Goal: Task Accomplishment & Management: Manage account settings

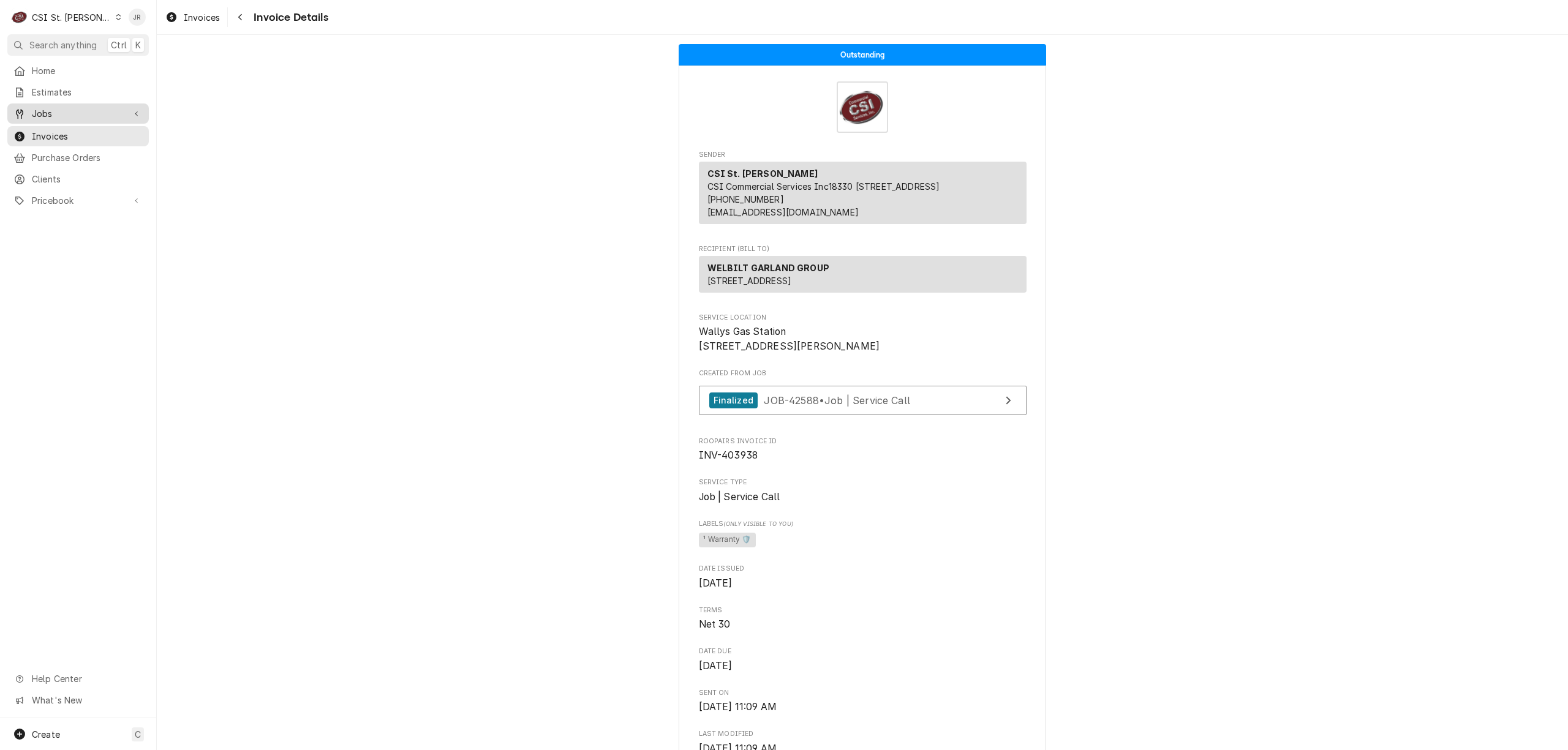
click at [45, 112] on span "Jobs" at bounding box center [78, 113] width 92 height 13
click at [52, 129] on span "Jobs" at bounding box center [87, 134] width 111 height 13
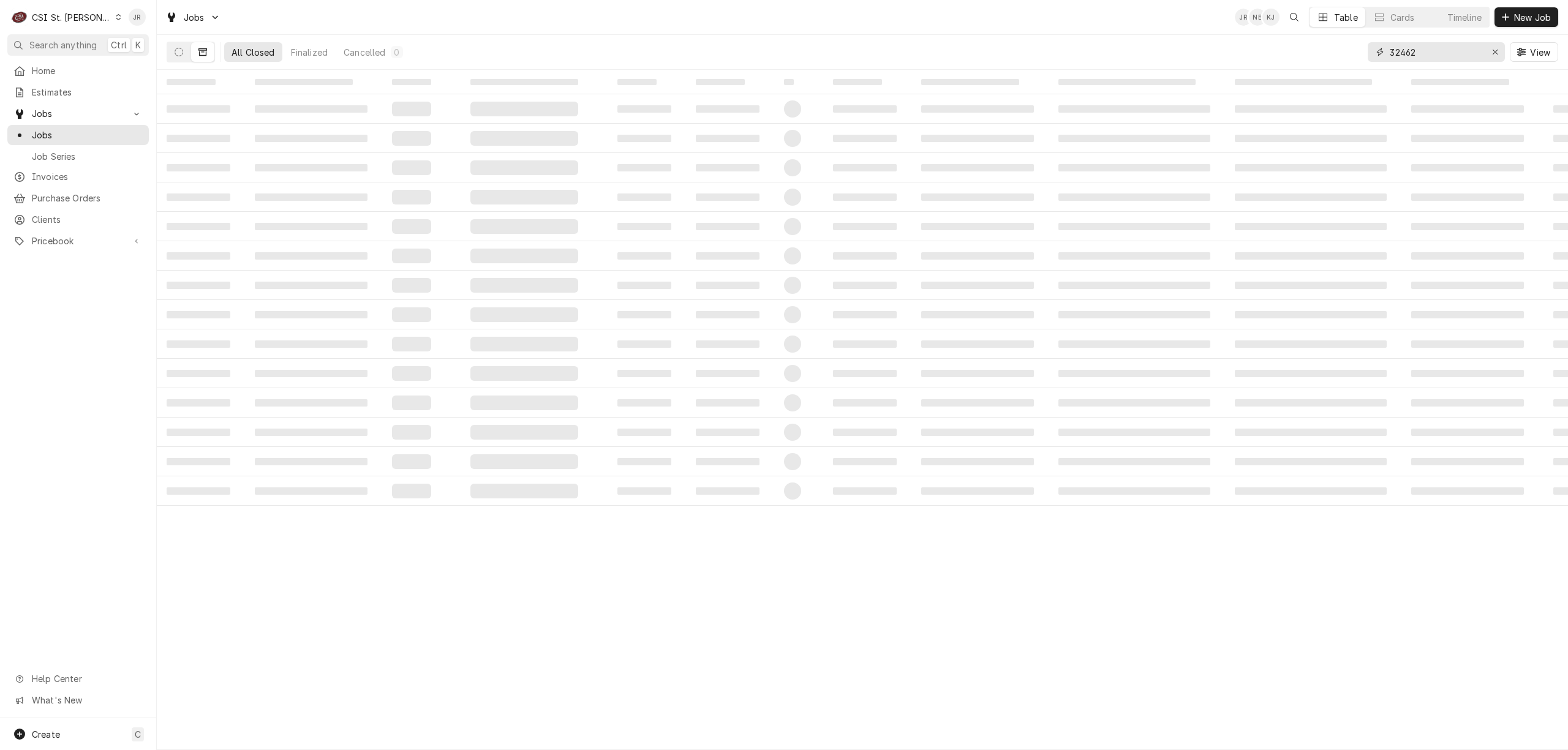
click at [1463, 47] on input "32462" at bounding box center [1436, 52] width 92 height 20
type input "40417"
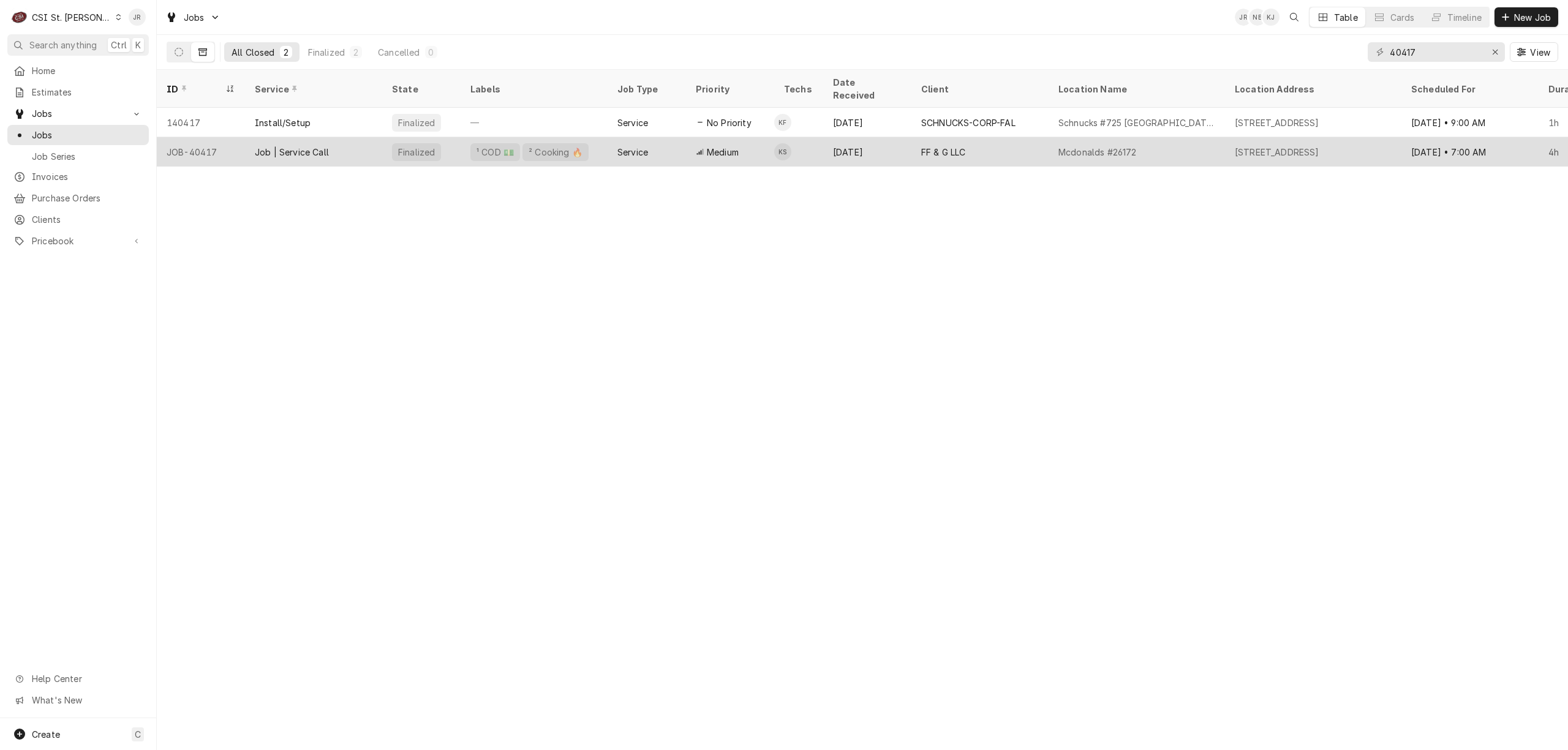
click at [393, 145] on div "Finalized" at bounding box center [421, 152] width 78 height 30
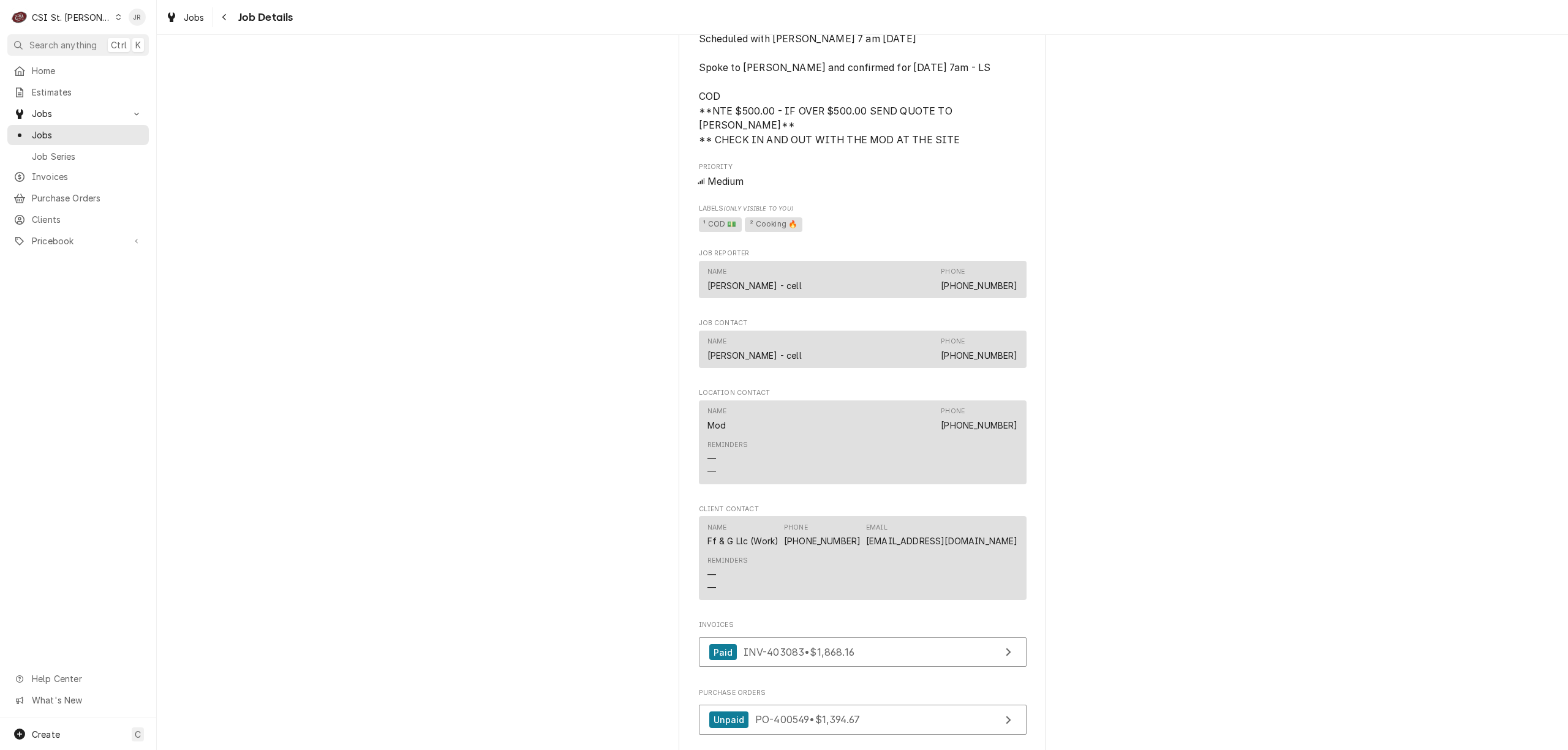
scroll to position [1217, 0]
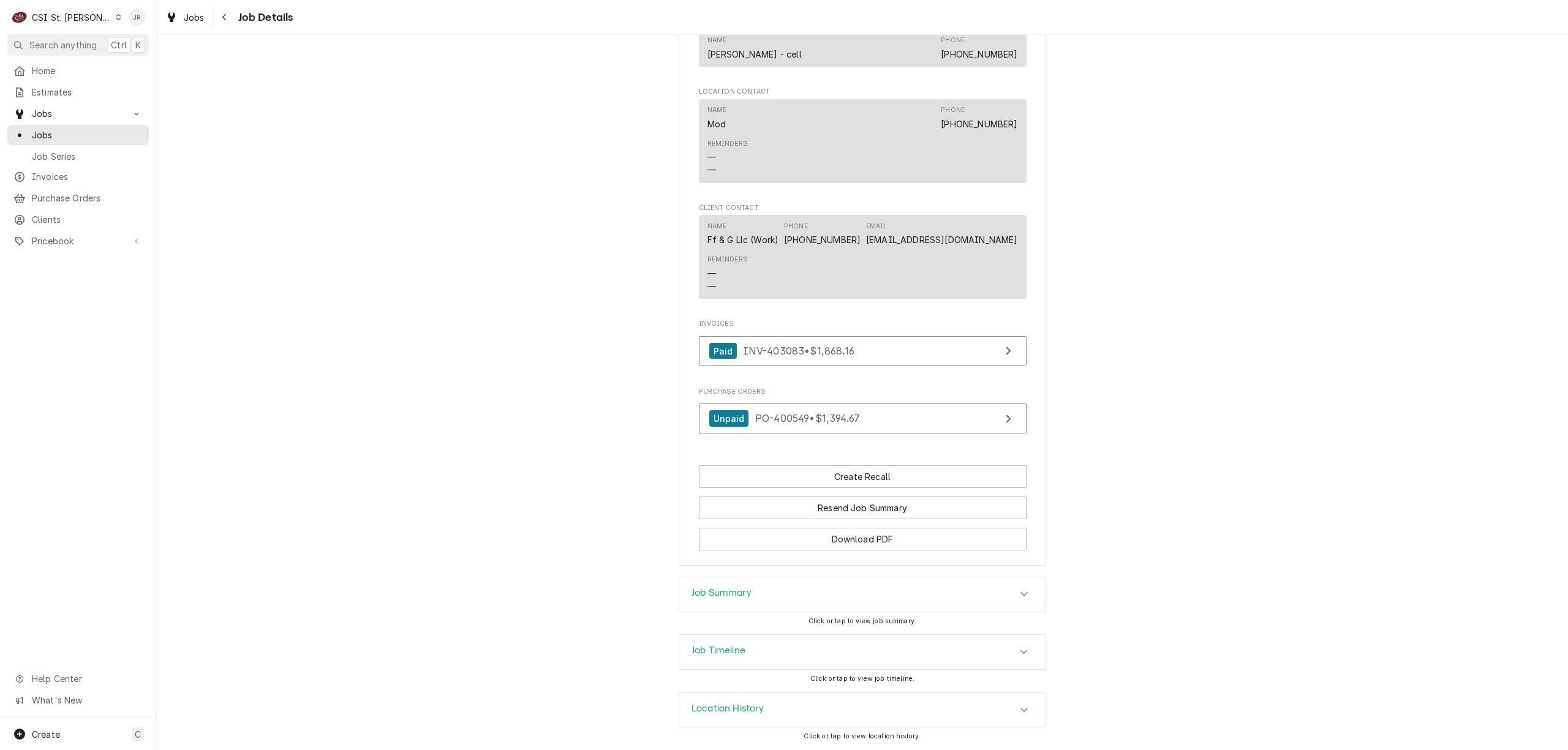
click at [743, 588] on h3 "Job Summary" at bounding box center [721, 593] width 60 height 12
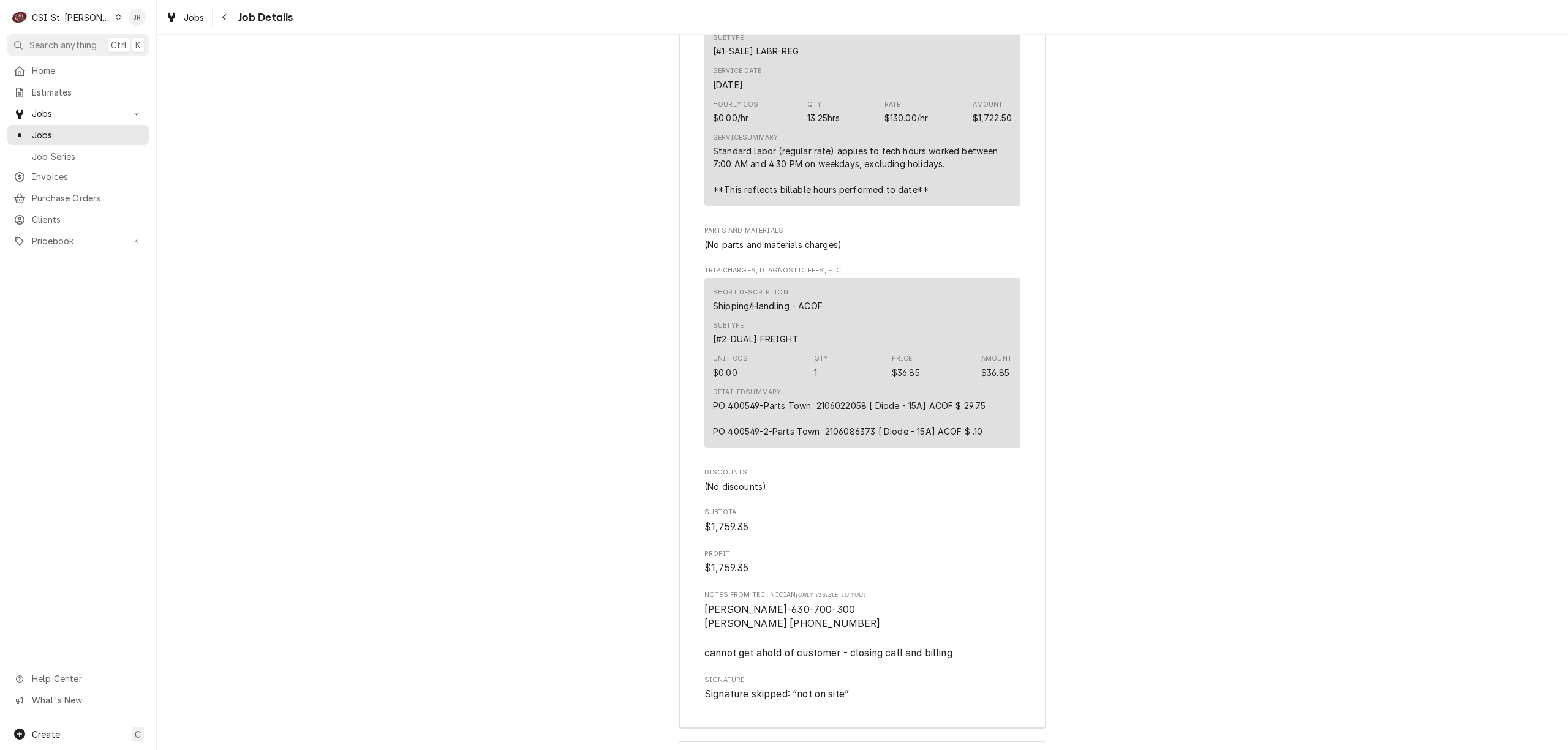
scroll to position [3206, 0]
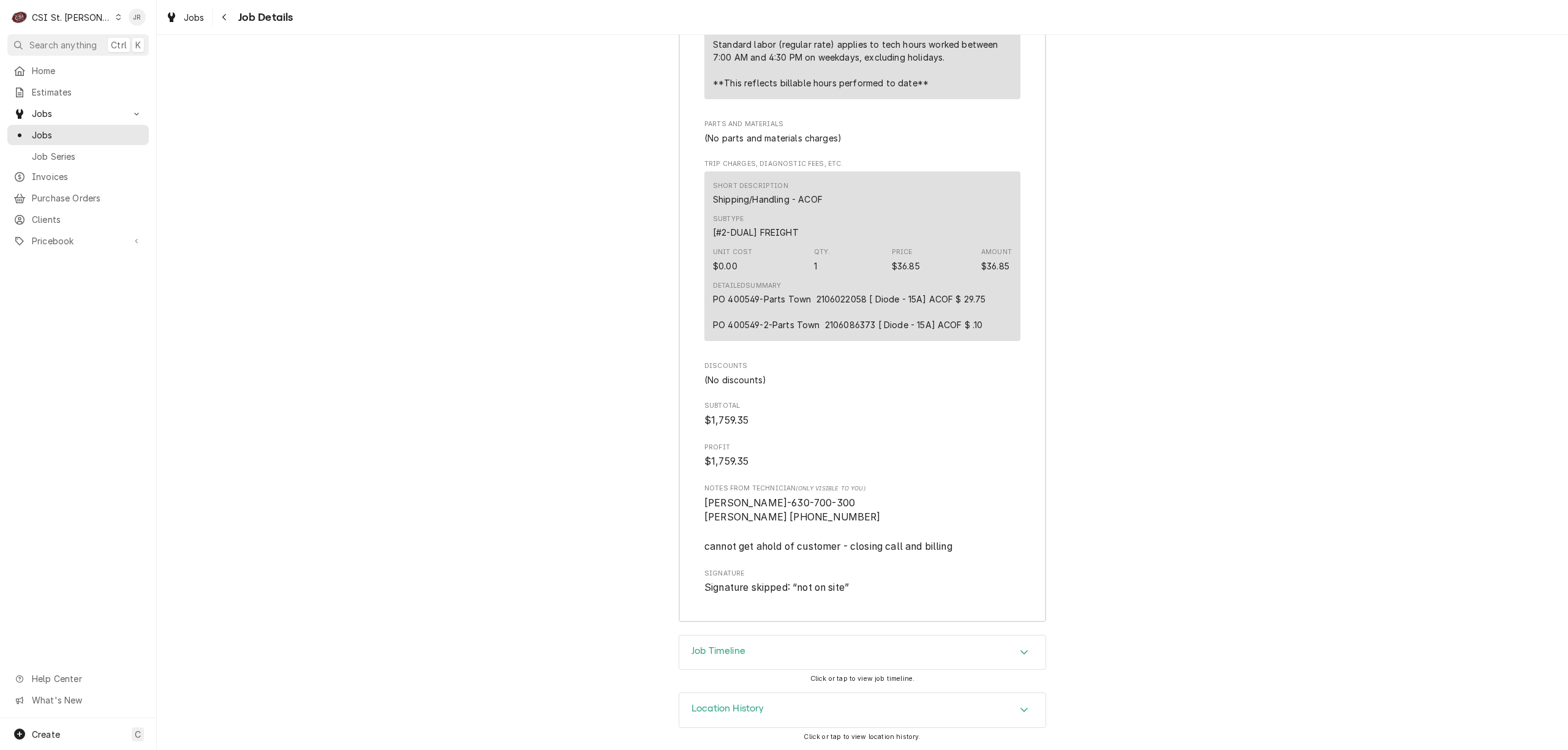
click at [770, 647] on div "Job Timeline" at bounding box center [862, 652] width 366 height 34
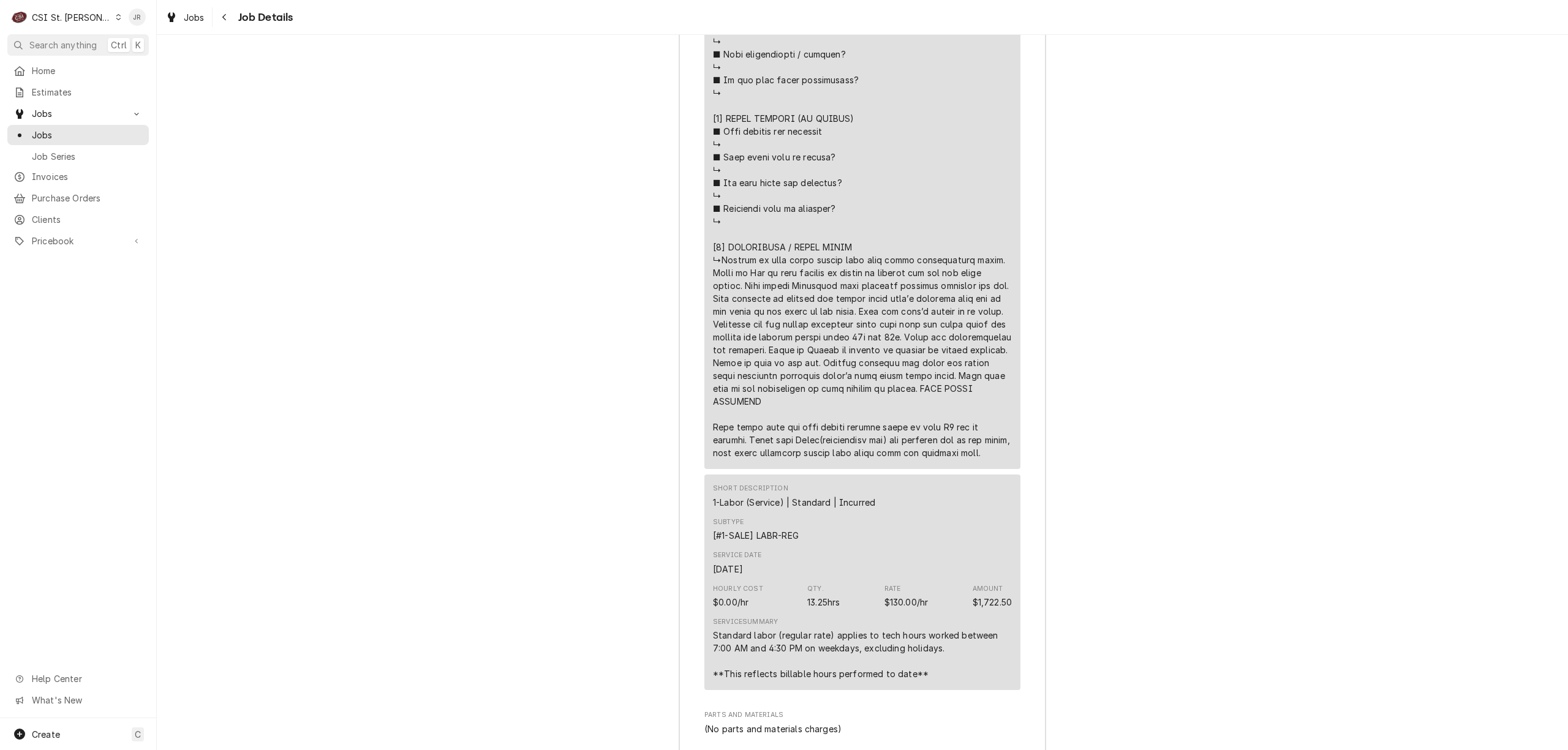
scroll to position [2553, 0]
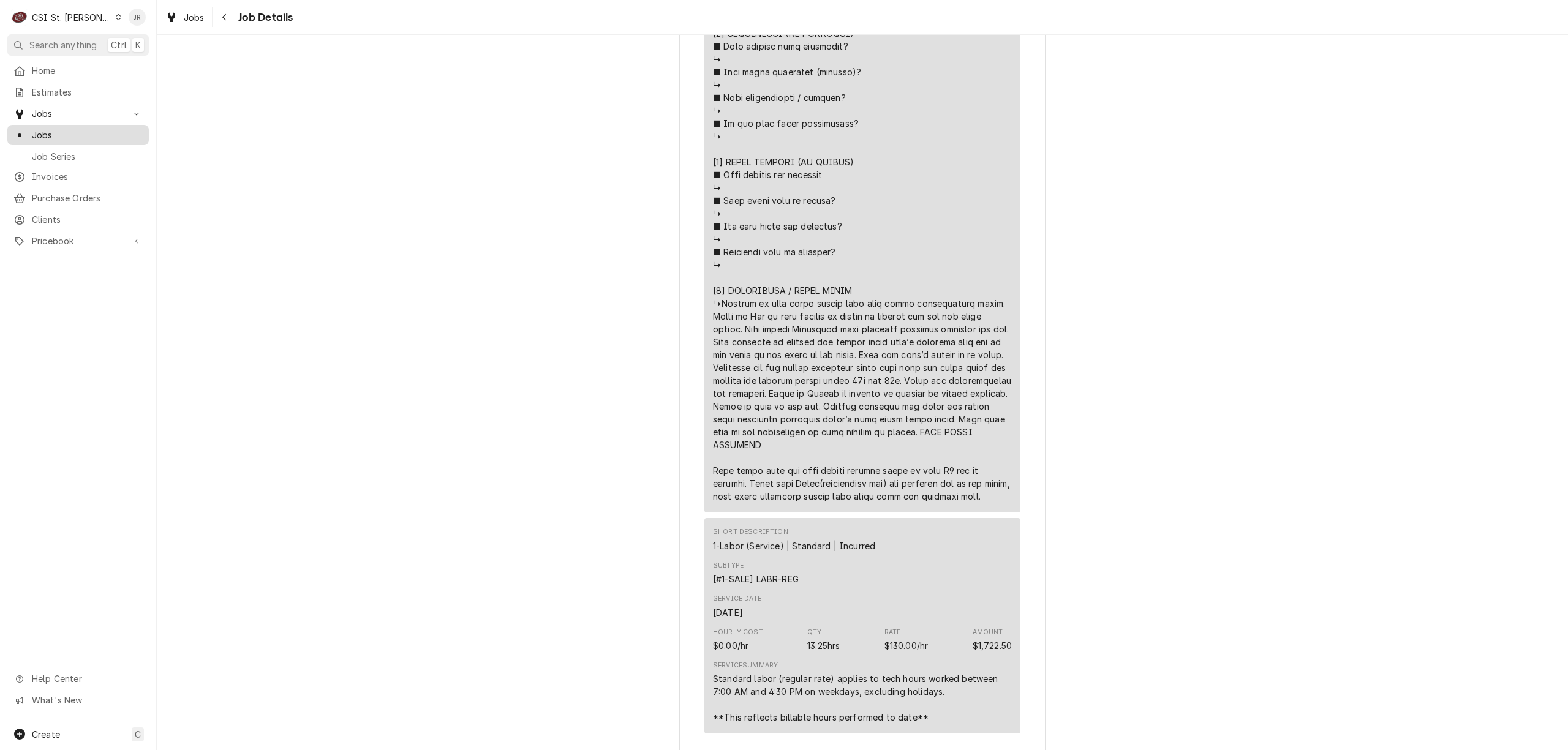
click at [48, 129] on span "Jobs" at bounding box center [87, 134] width 111 height 13
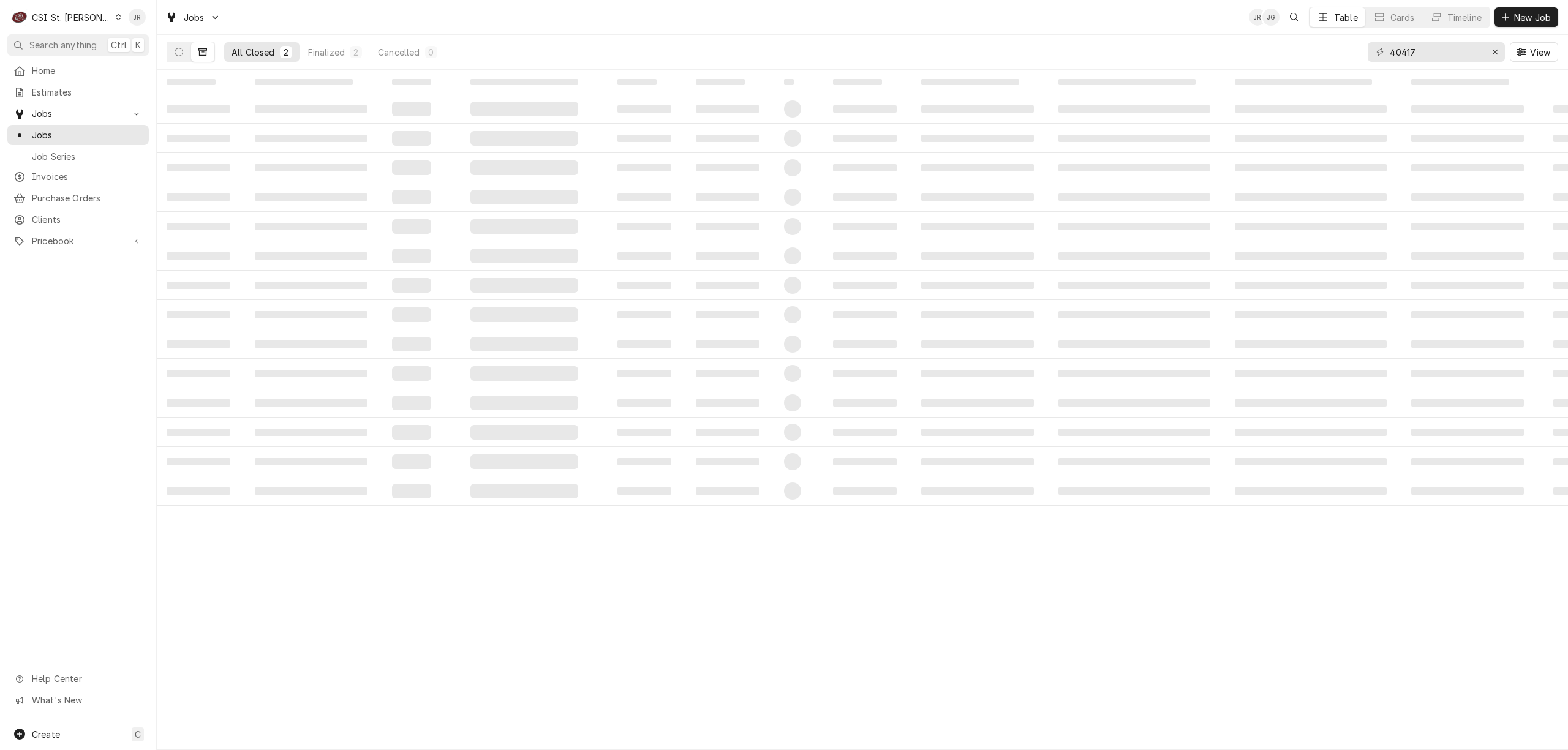
click at [47, 18] on div "CSI St. [PERSON_NAME]" at bounding box center [72, 17] width 80 height 13
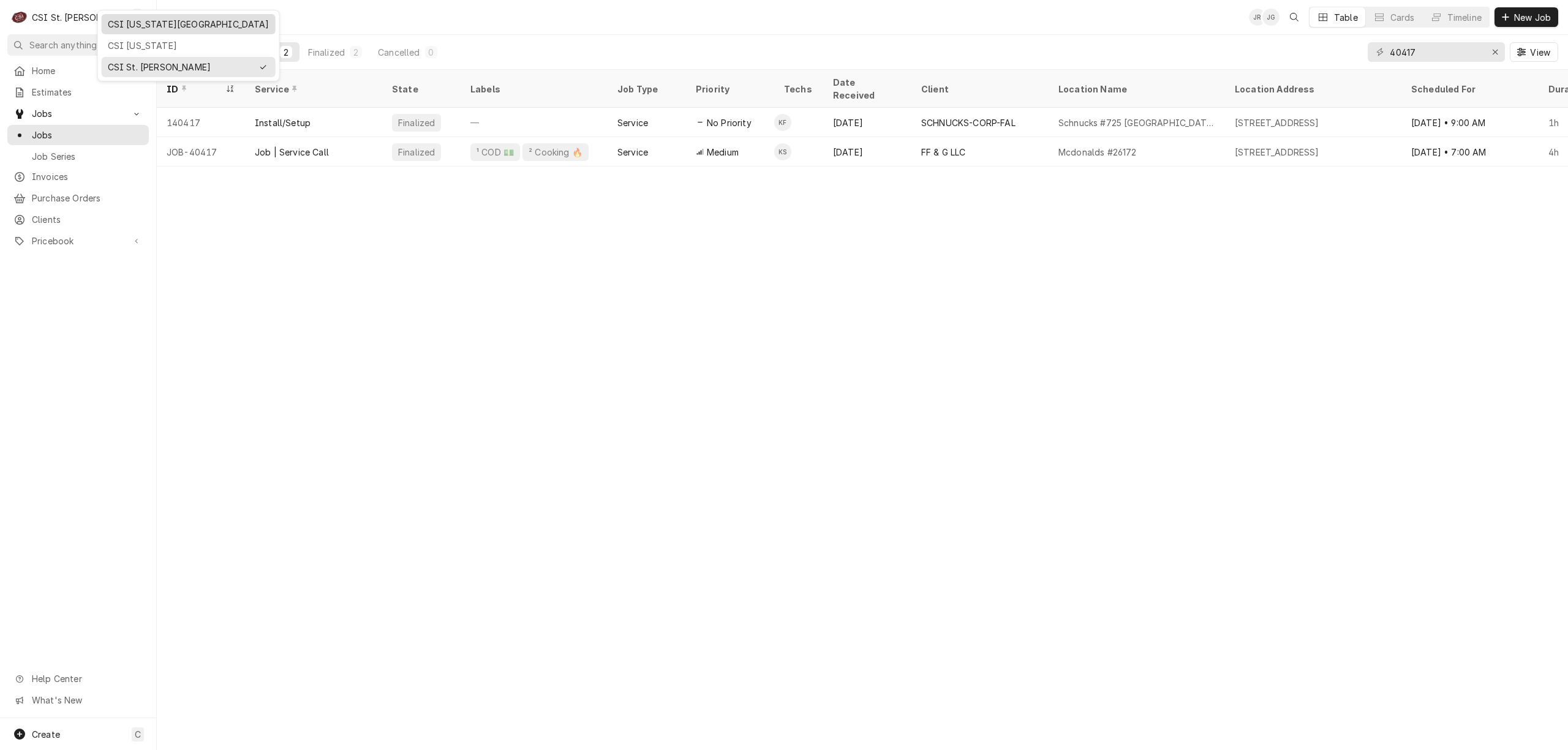
click at [150, 26] on div "CSI Kansas City" at bounding box center [189, 24] width 162 height 13
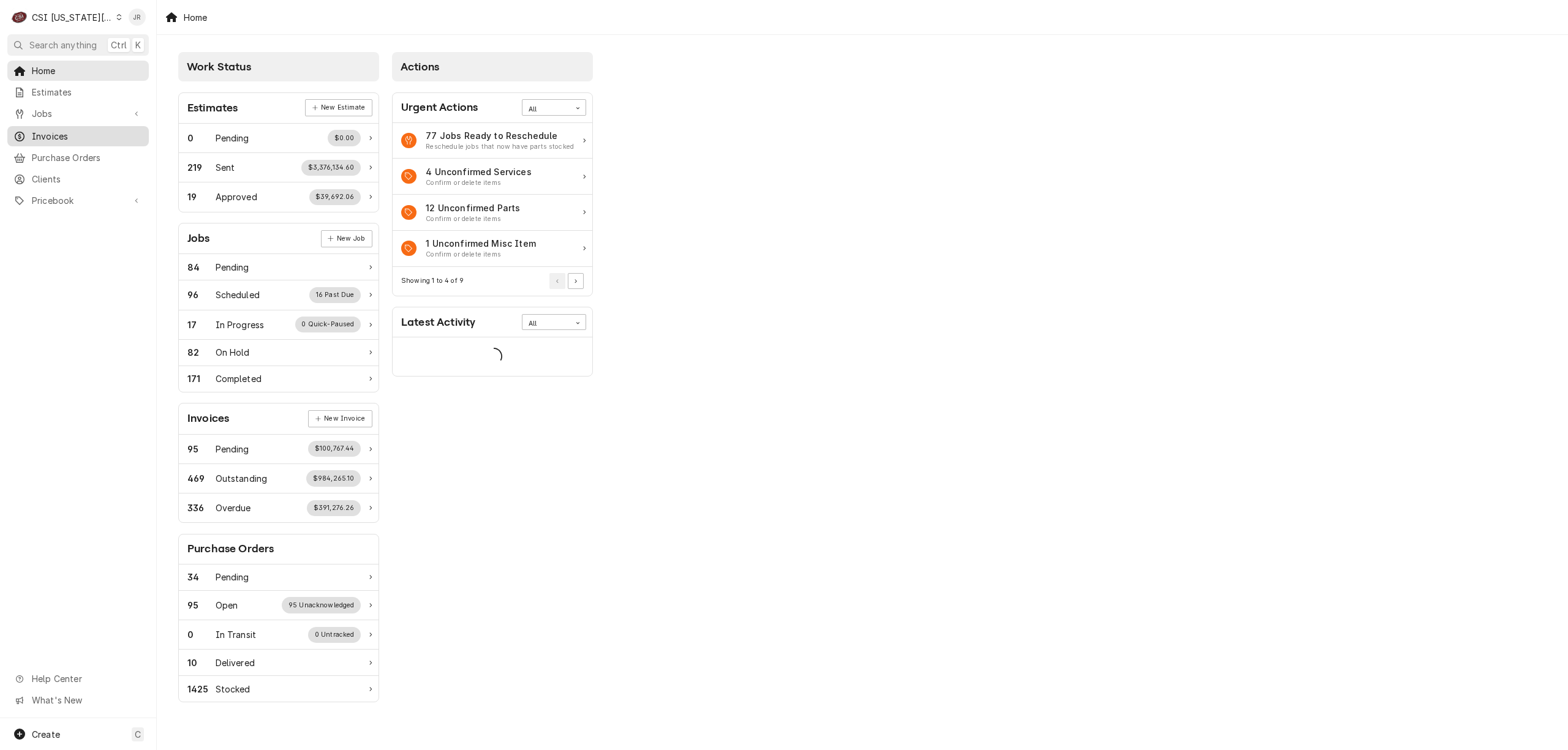
click at [52, 130] on span "Invoices" at bounding box center [87, 136] width 111 height 13
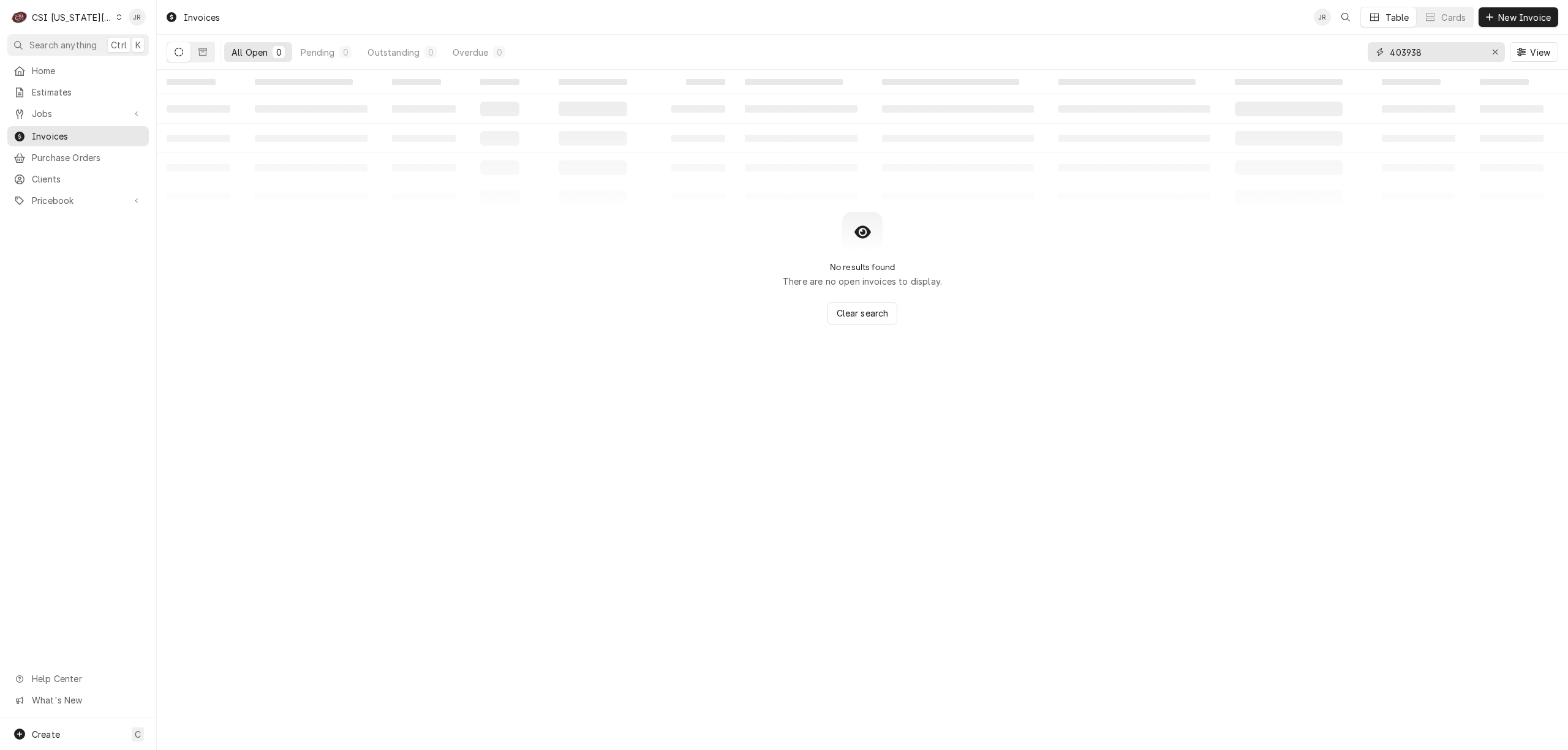
click at [1422, 60] on input "403938" at bounding box center [1436, 52] width 92 height 20
click at [1422, 57] on input "403938" at bounding box center [1436, 52] width 92 height 20
click at [1419, 55] on input "403938" at bounding box center [1436, 52] width 92 height 20
click at [1419, 54] on input "403938" at bounding box center [1436, 52] width 92 height 20
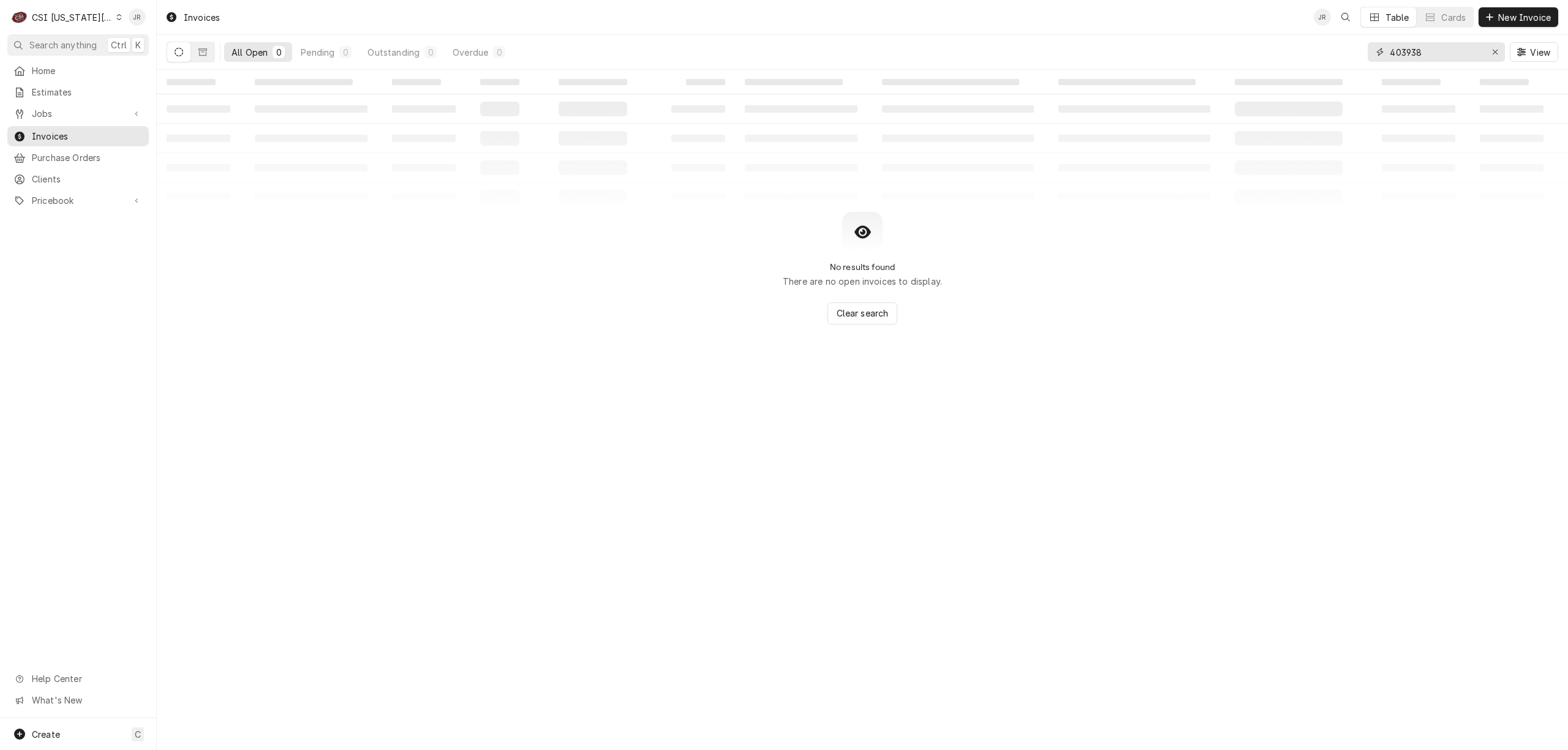
click at [1419, 54] on input "403938" at bounding box center [1436, 52] width 92 height 20
type input "303250"
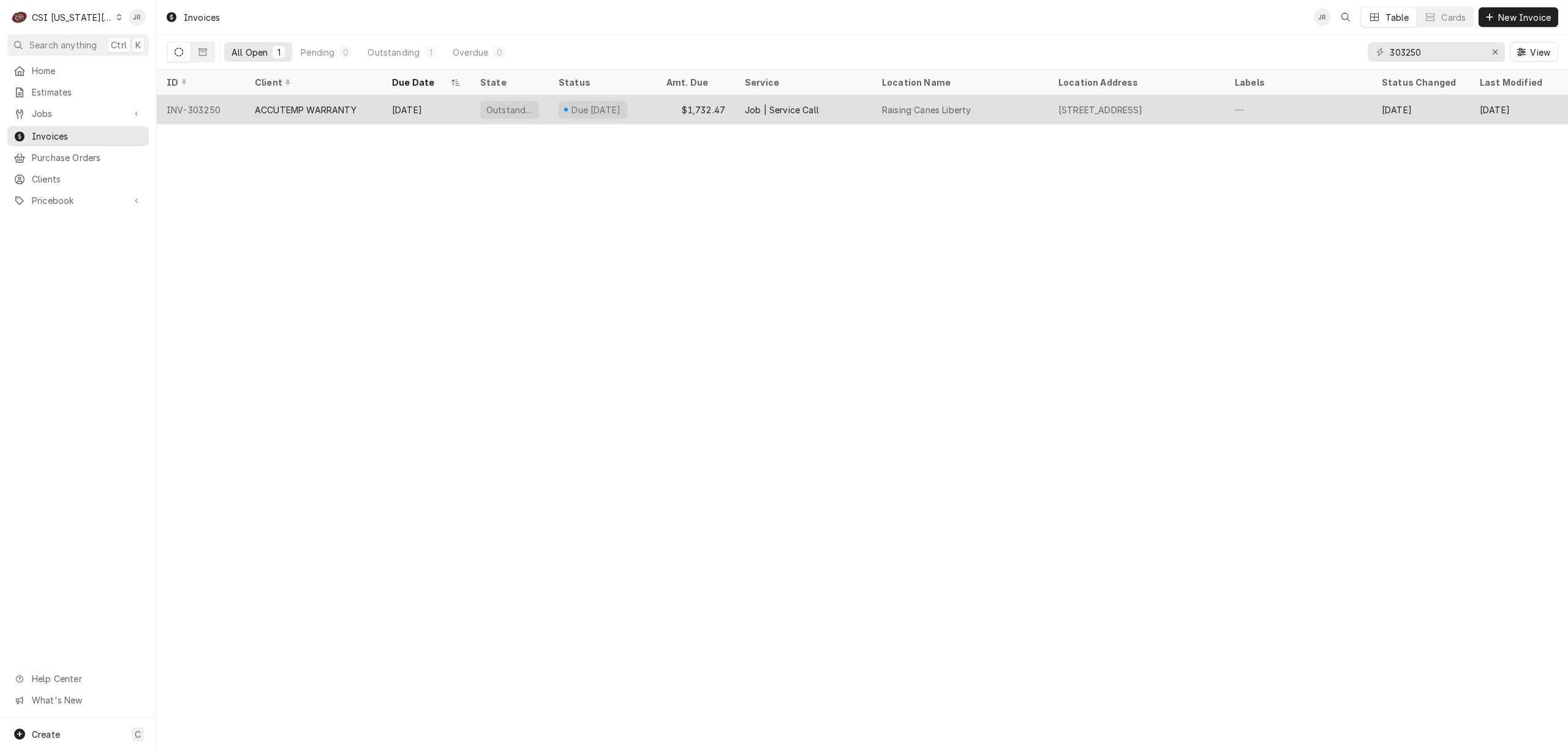
click at [300, 111] on div "ACCUTEMP WARRANTY" at bounding box center [306, 109] width 102 height 13
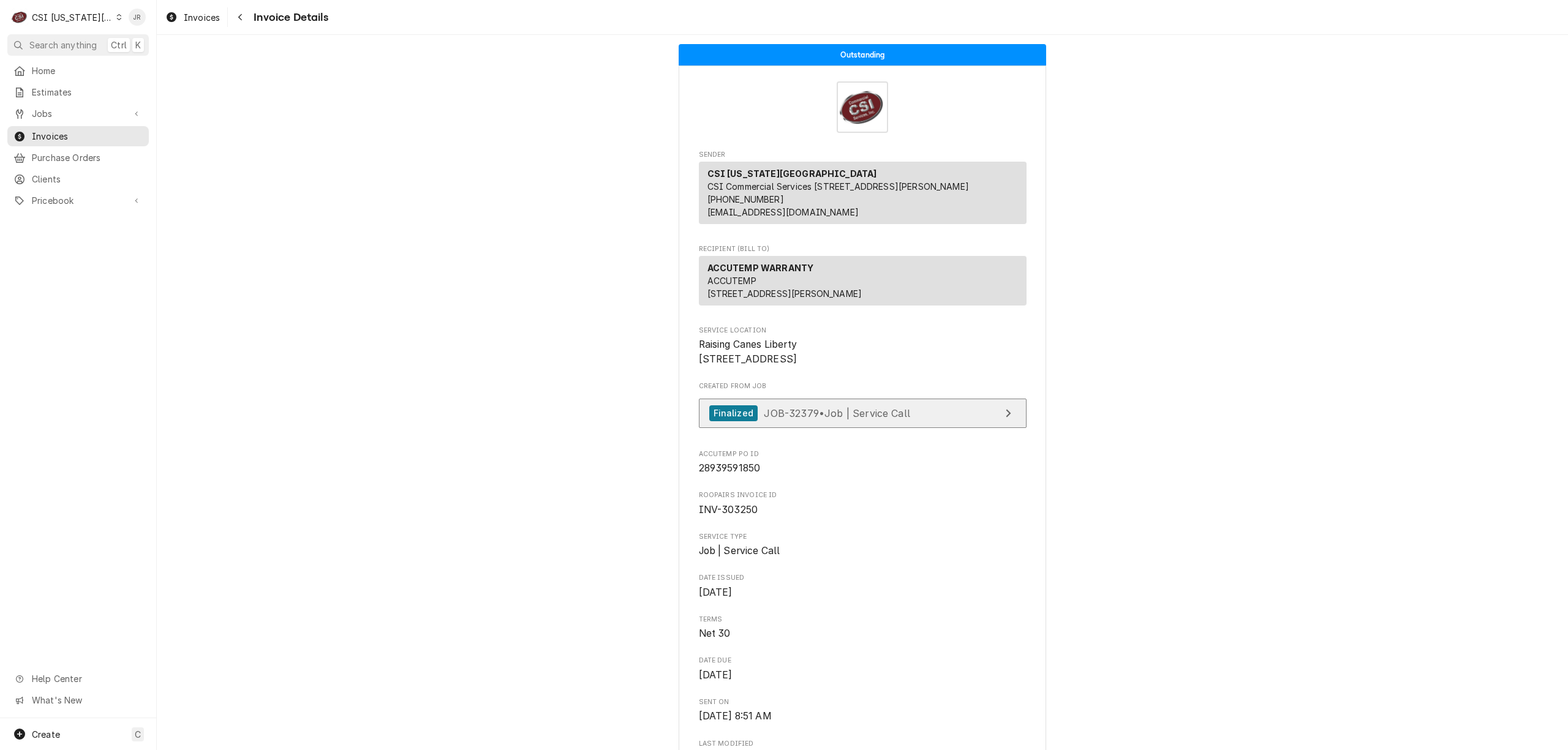
click at [917, 429] on link "Finalized JOB-32379 • Job | Service Call" at bounding box center [862, 413] width 327 height 30
click at [40, 13] on div "CSI Kansas City" at bounding box center [72, 17] width 81 height 13
click at [152, 66] on div "CSI St. [PERSON_NAME]" at bounding box center [210, 67] width 179 height 13
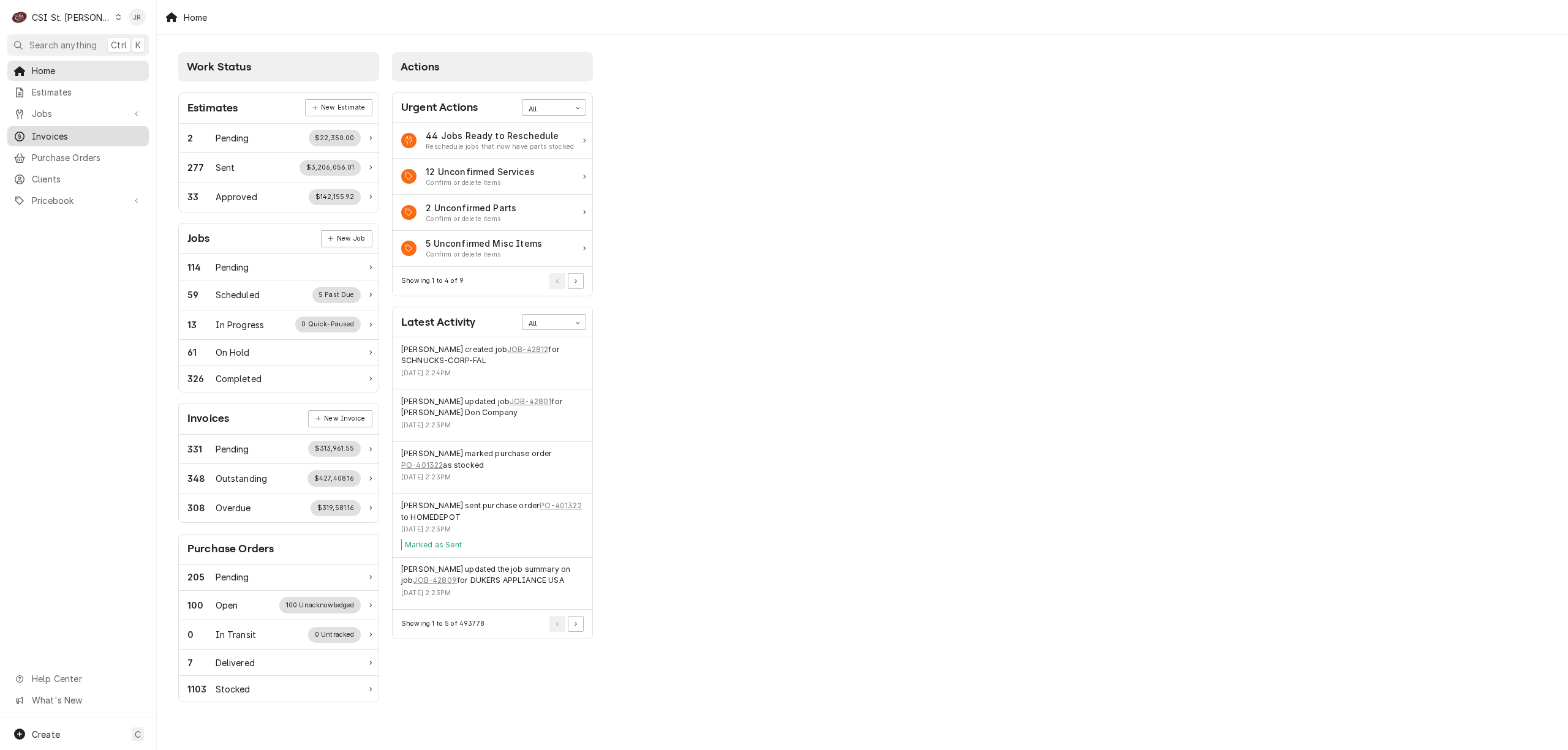
click at [77, 130] on span "Invoices" at bounding box center [87, 136] width 111 height 13
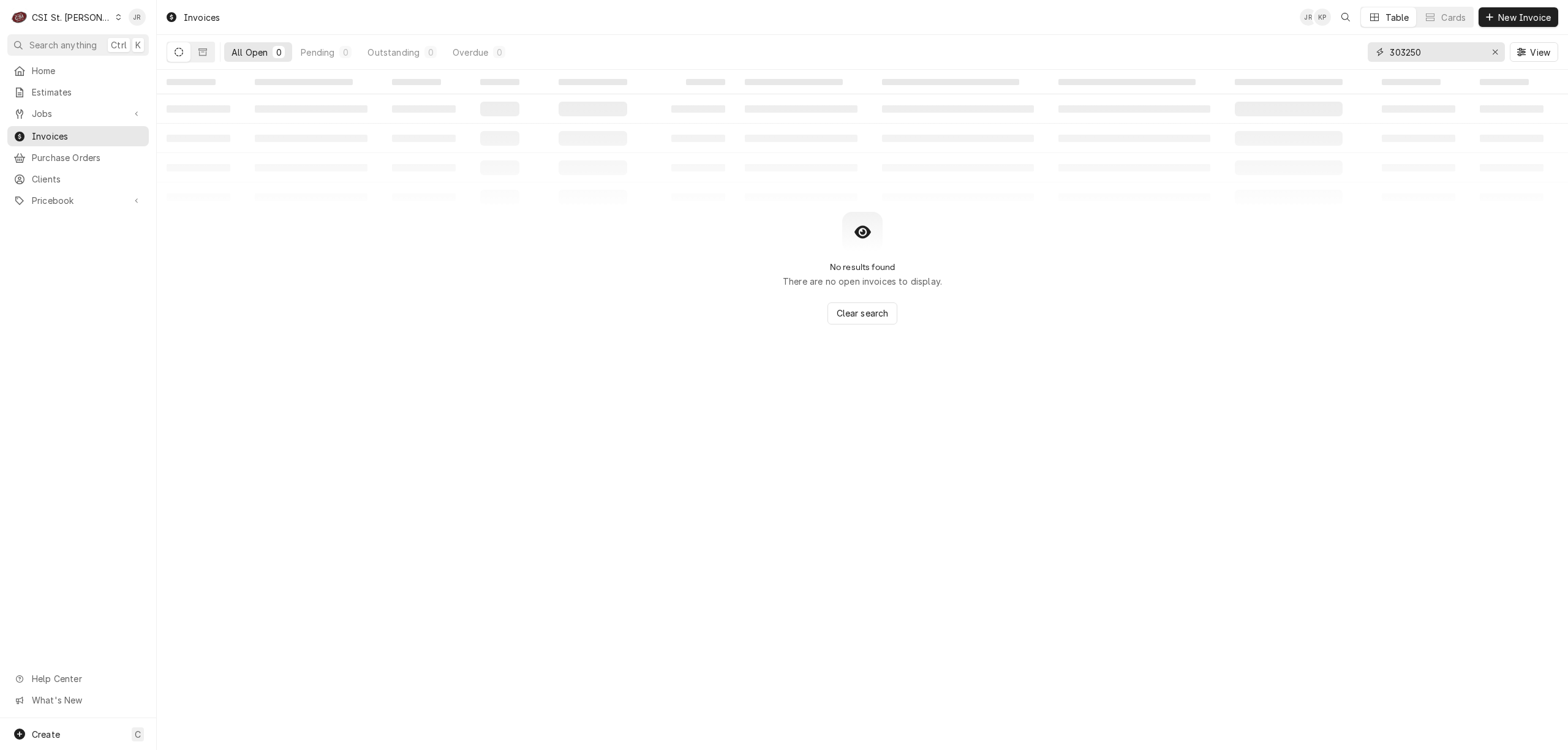
click at [1417, 44] on input "303250" at bounding box center [1436, 52] width 92 height 20
type input "3"
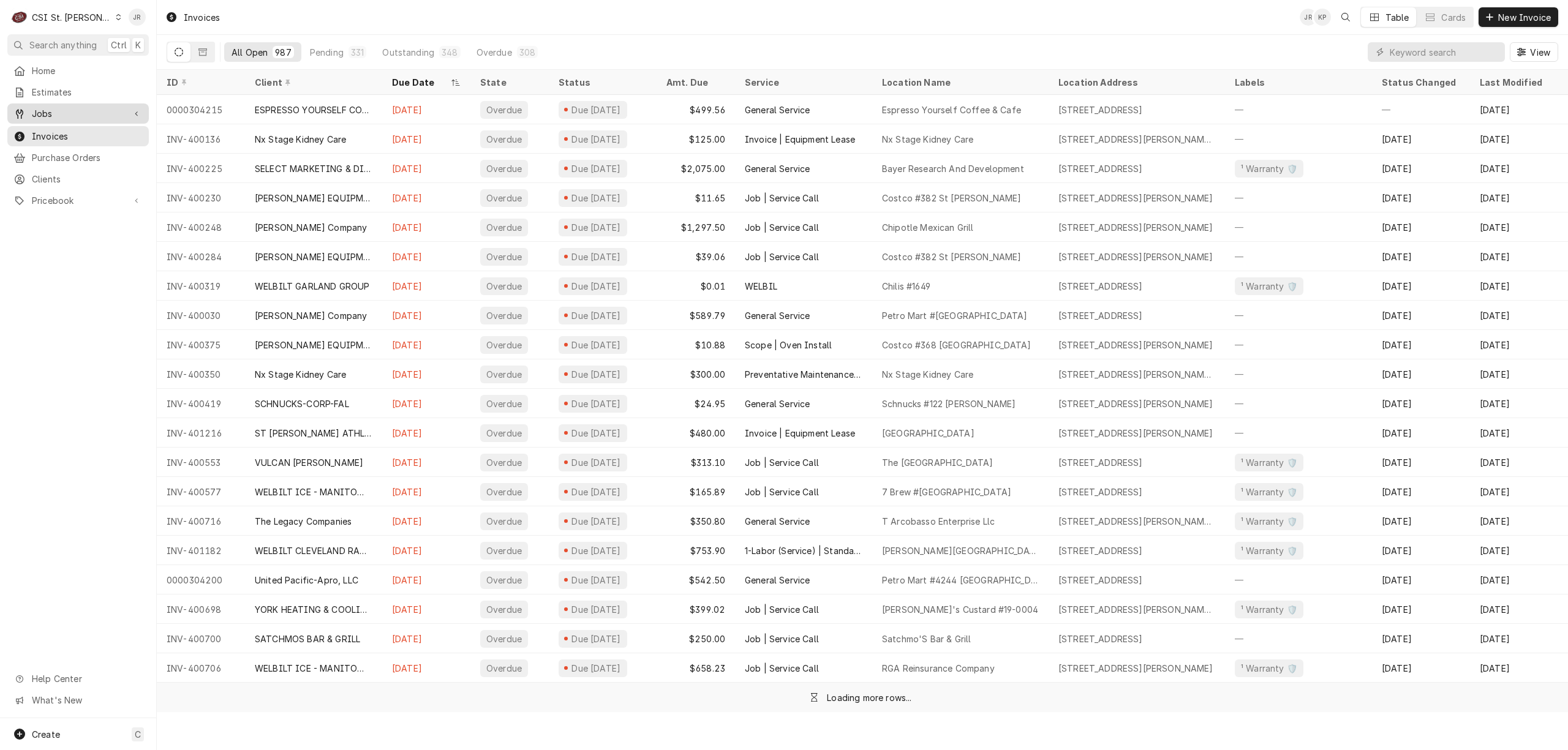
click at [52, 108] on span "Jobs" at bounding box center [78, 113] width 92 height 13
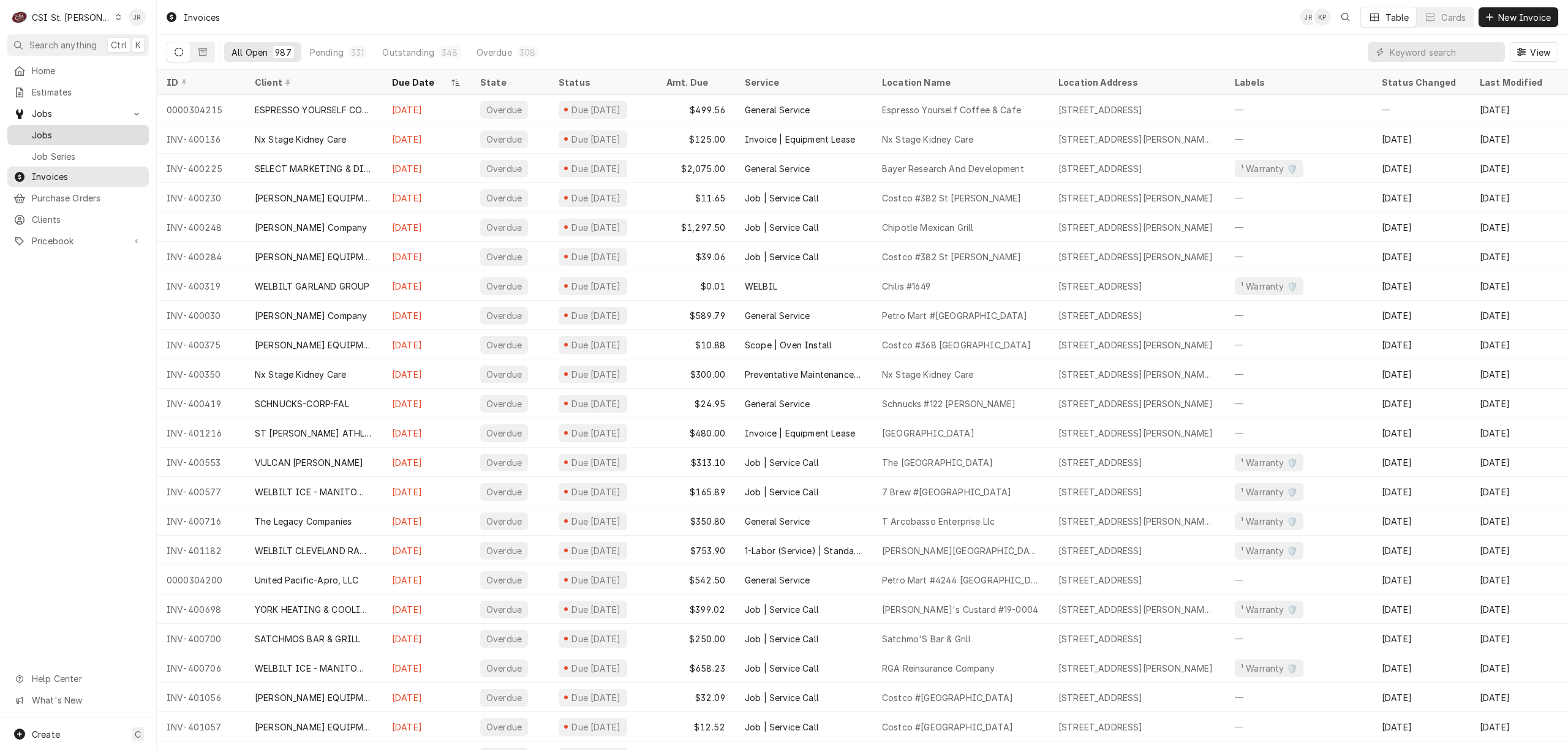
click at [57, 129] on span "Jobs" at bounding box center [87, 134] width 111 height 13
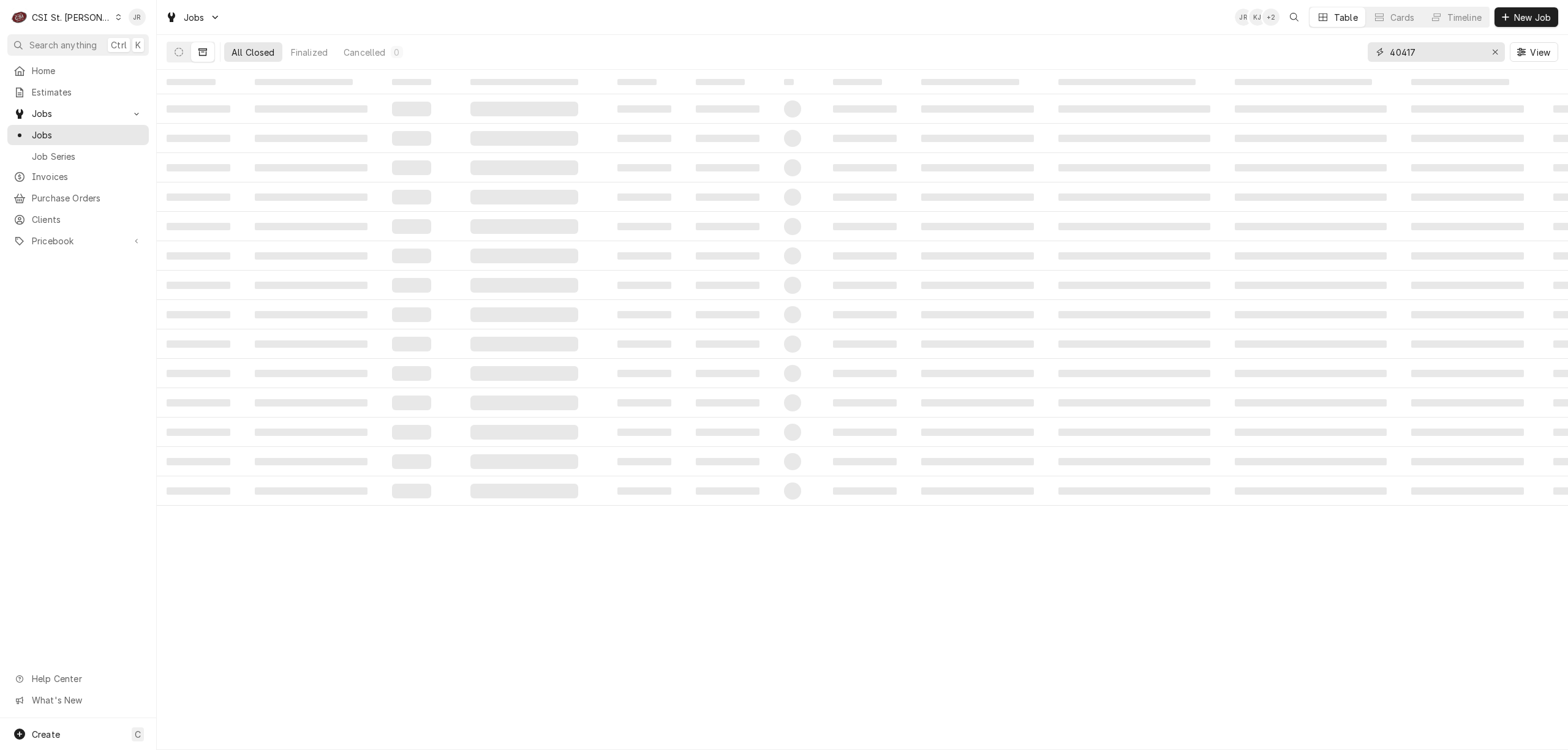
drag, startPoint x: 1419, startPoint y: 47, endPoint x: 1280, endPoint y: 59, distance: 139.5
click at [1280, 59] on div "All Closed Finalized Cancelled 0 40417 View" at bounding box center [862, 52] width 1391 height 34
type input "40417"
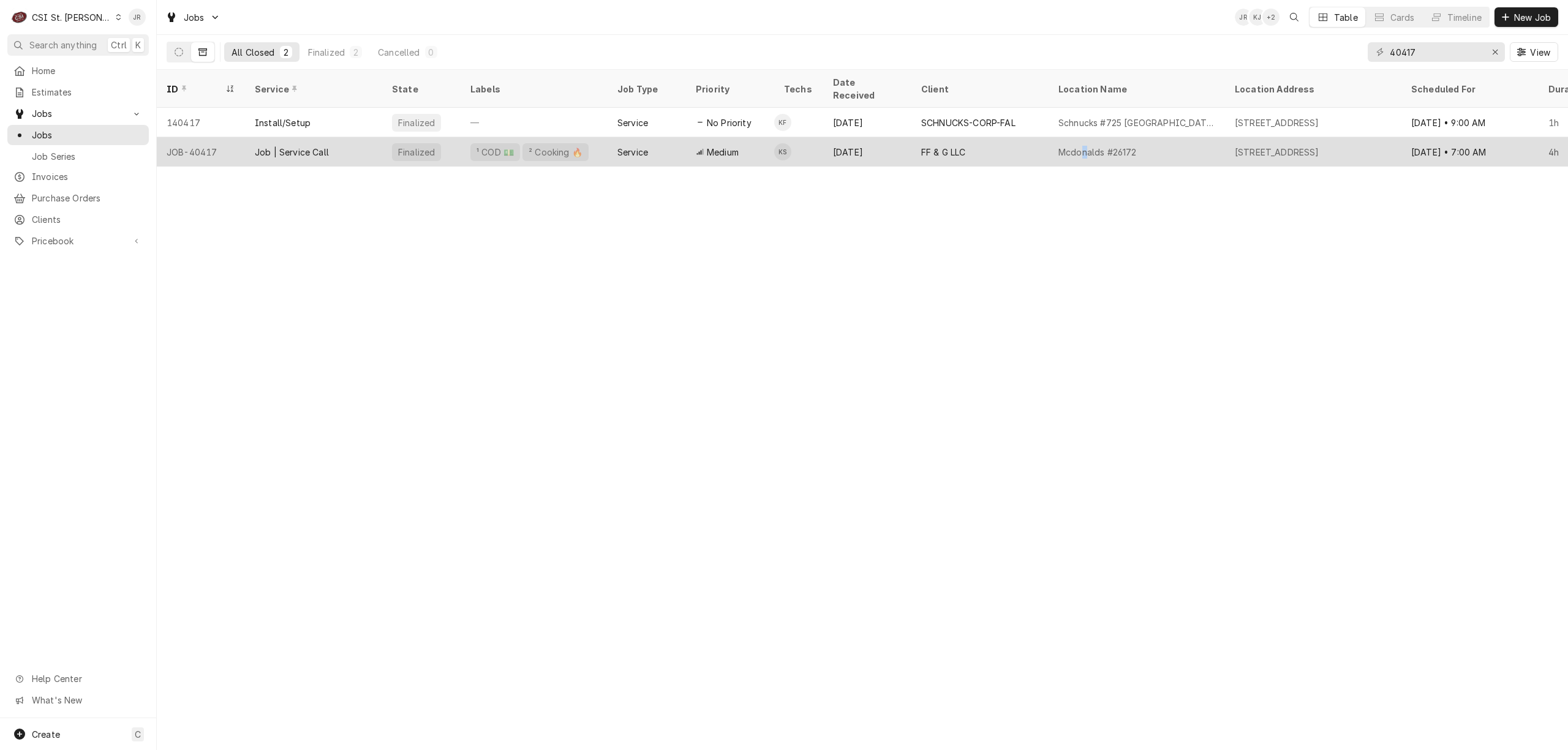
click at [1084, 137] on div "Mcdonalds #26172" at bounding box center [1136, 152] width 177 height 30
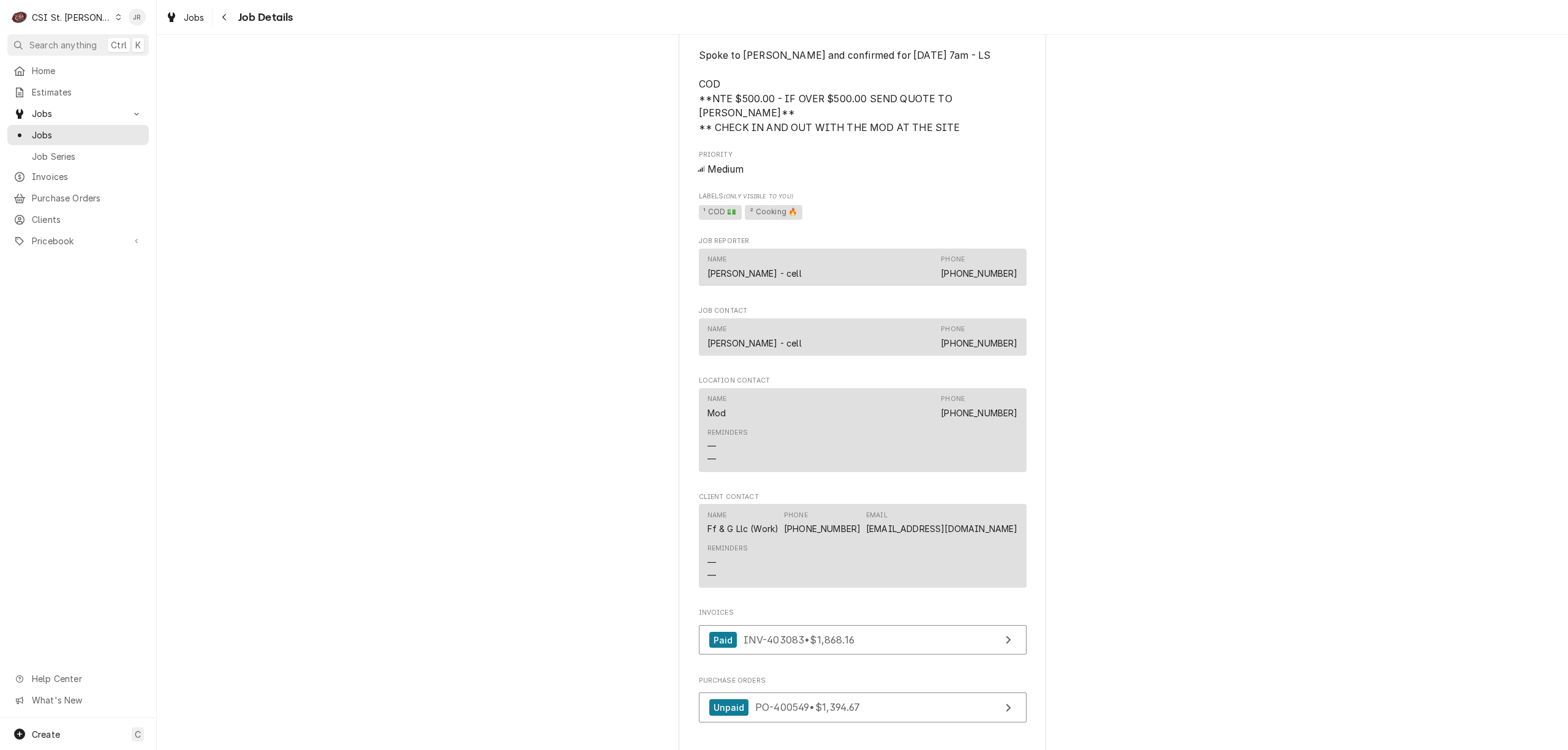
scroll to position [1217, 0]
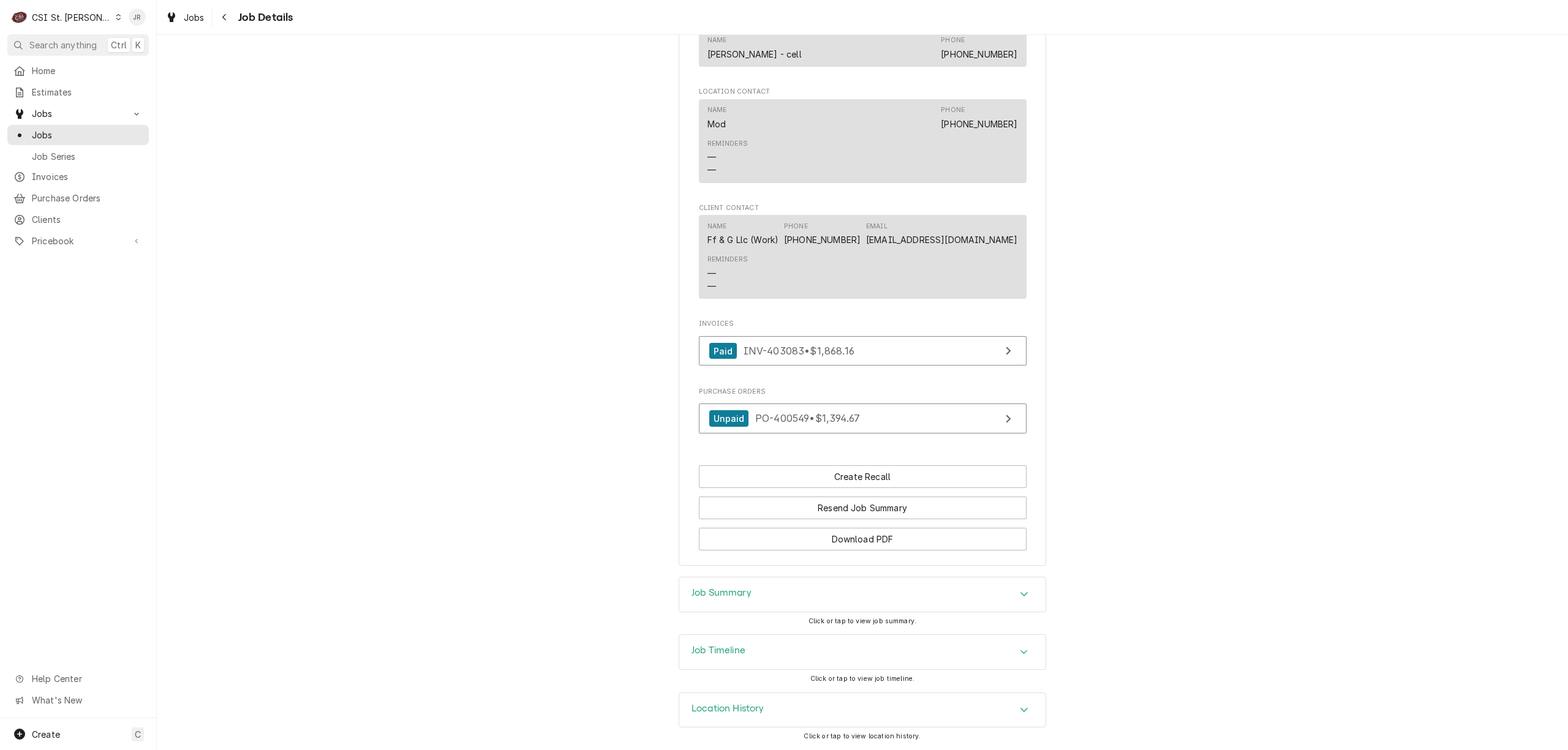
click at [764, 596] on div "Job Summary" at bounding box center [862, 594] width 366 height 34
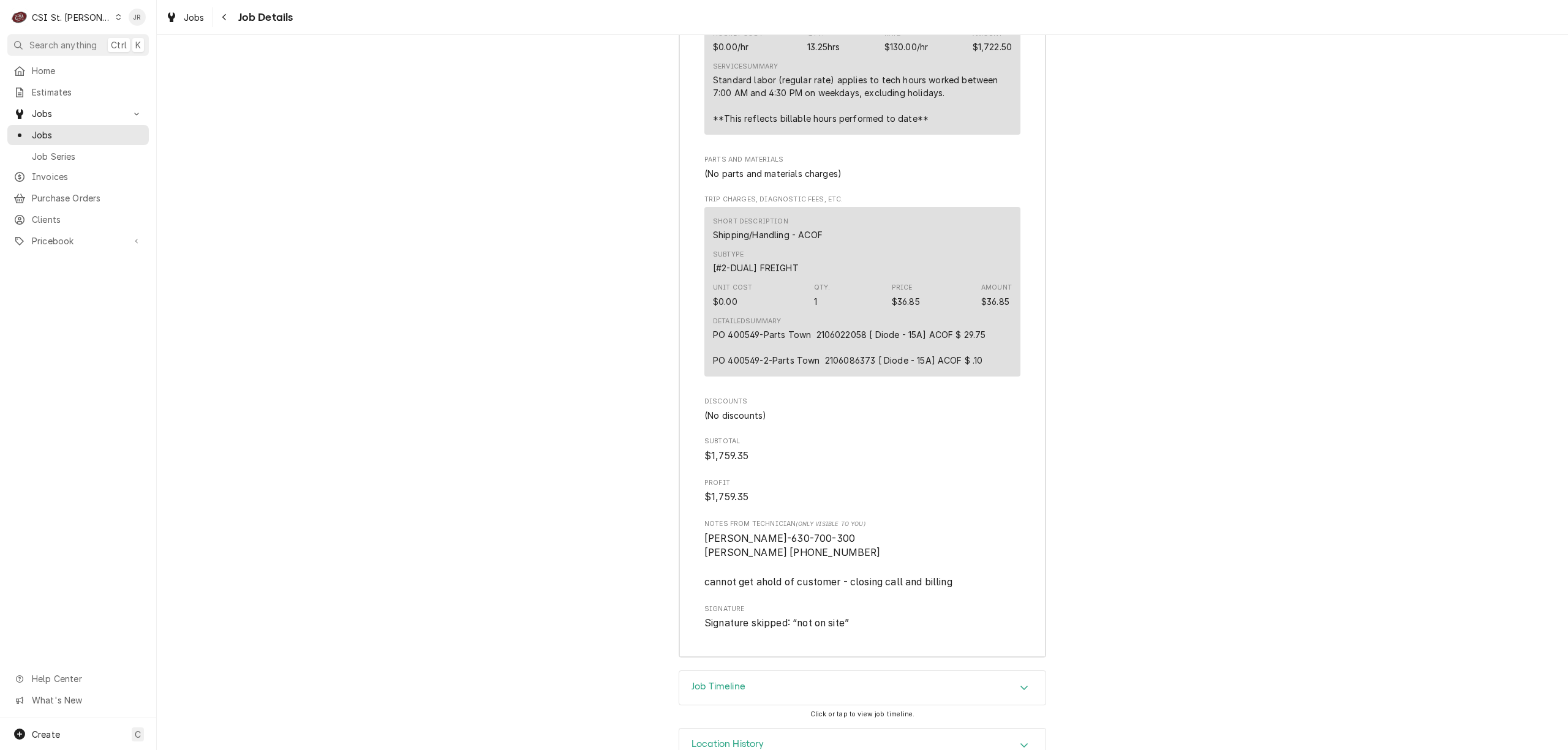
scroll to position [3206, 0]
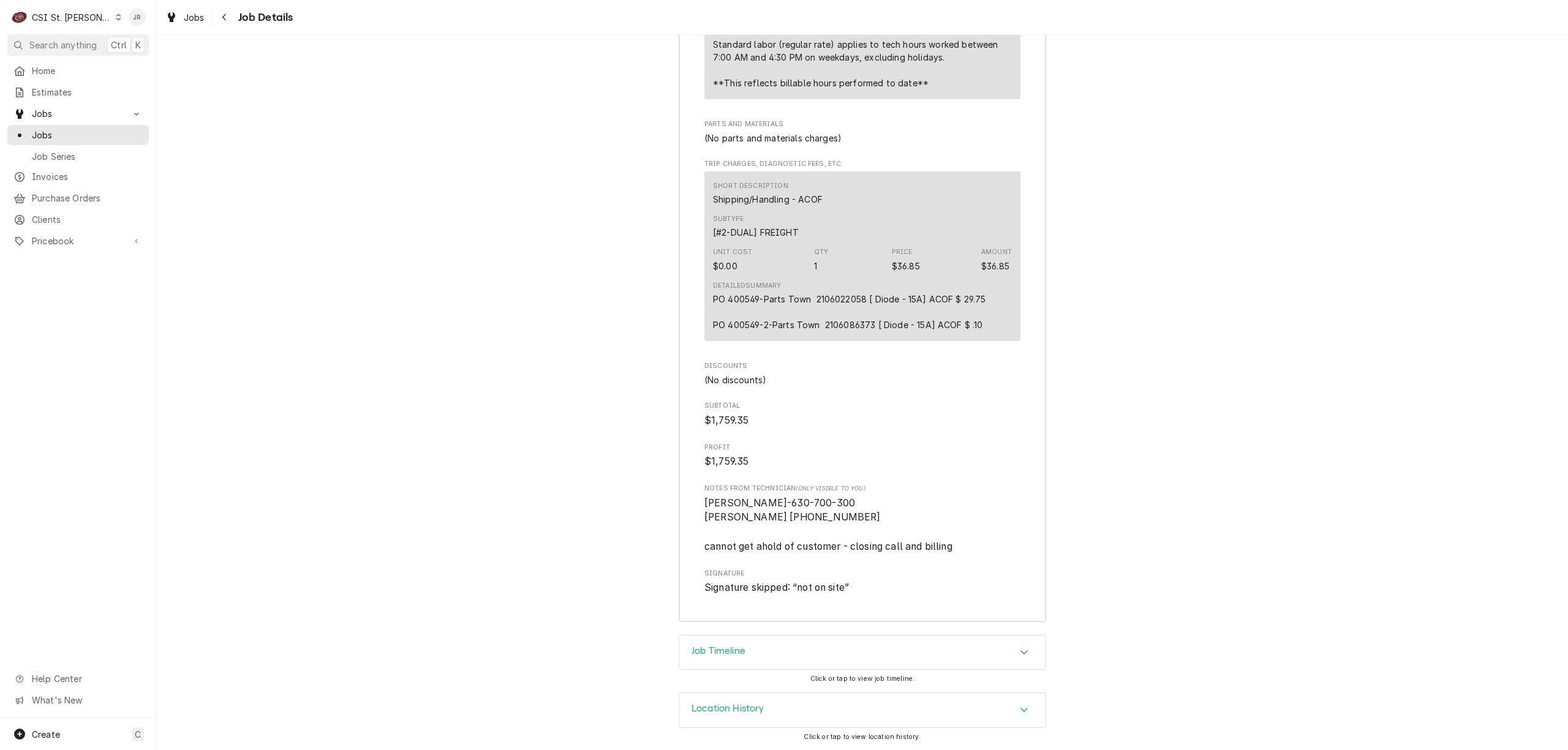
click at [725, 712] on h3 "Location History" at bounding box center [727, 709] width 73 height 12
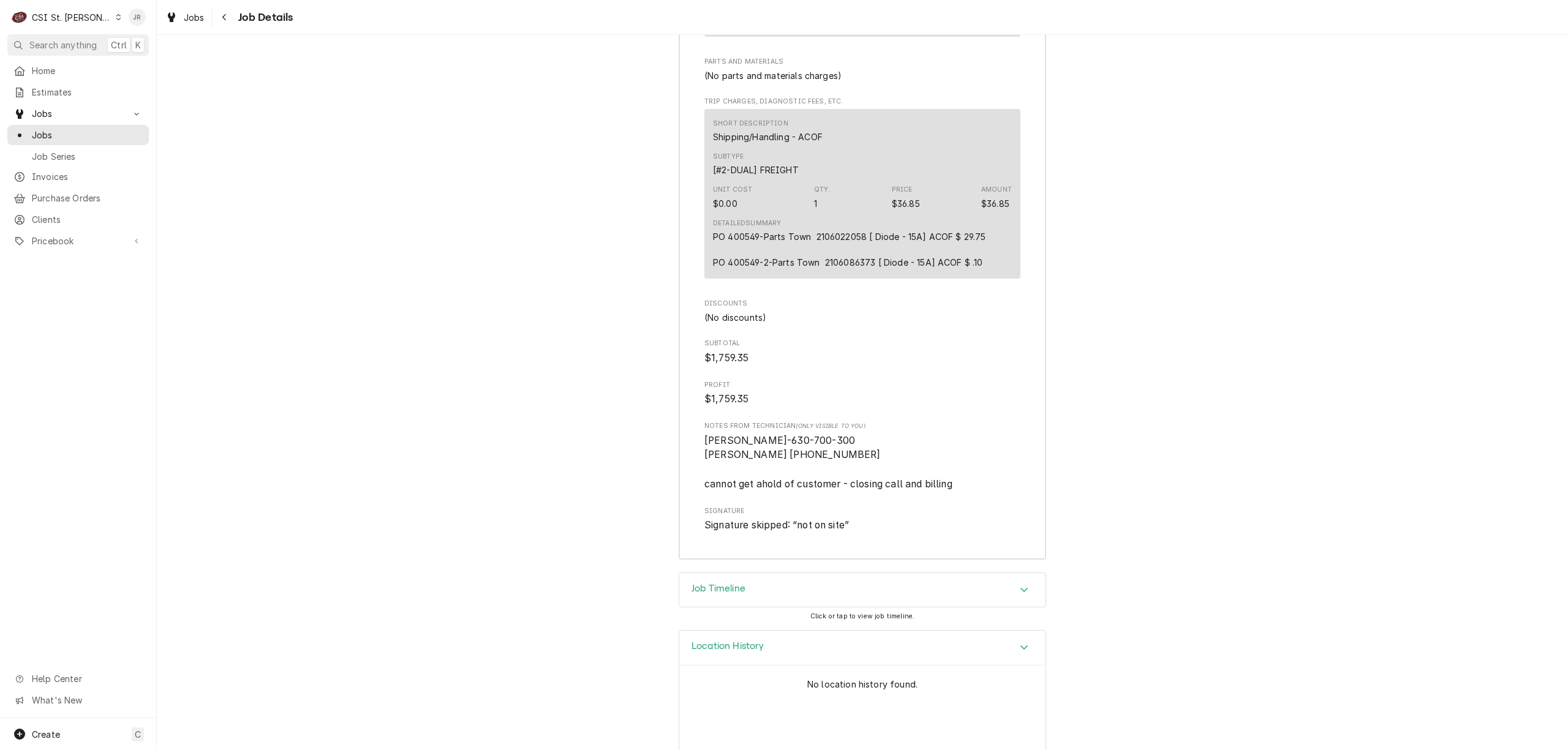
scroll to position [3319, 0]
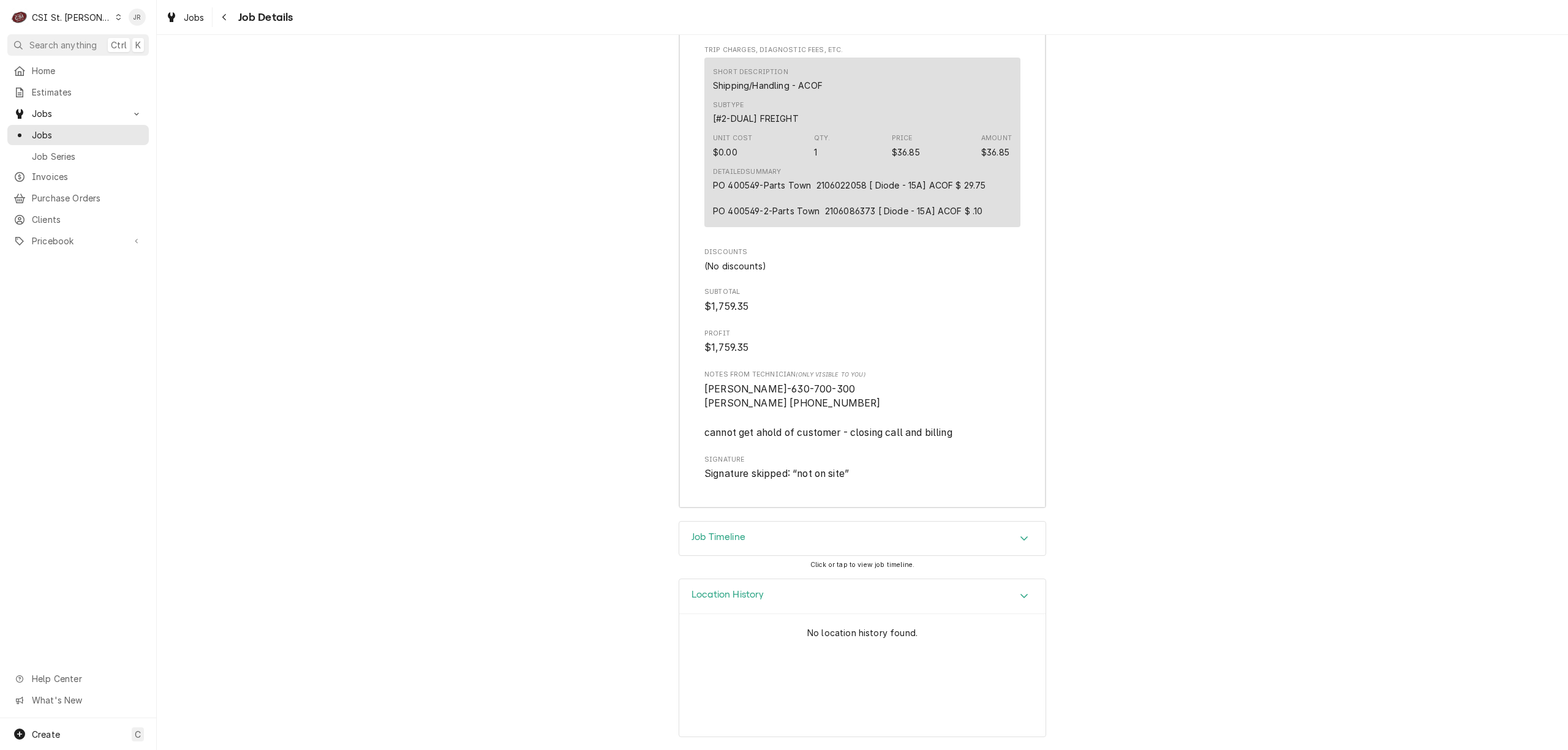
click at [759, 549] on div "Job Timeline" at bounding box center [862, 539] width 366 height 34
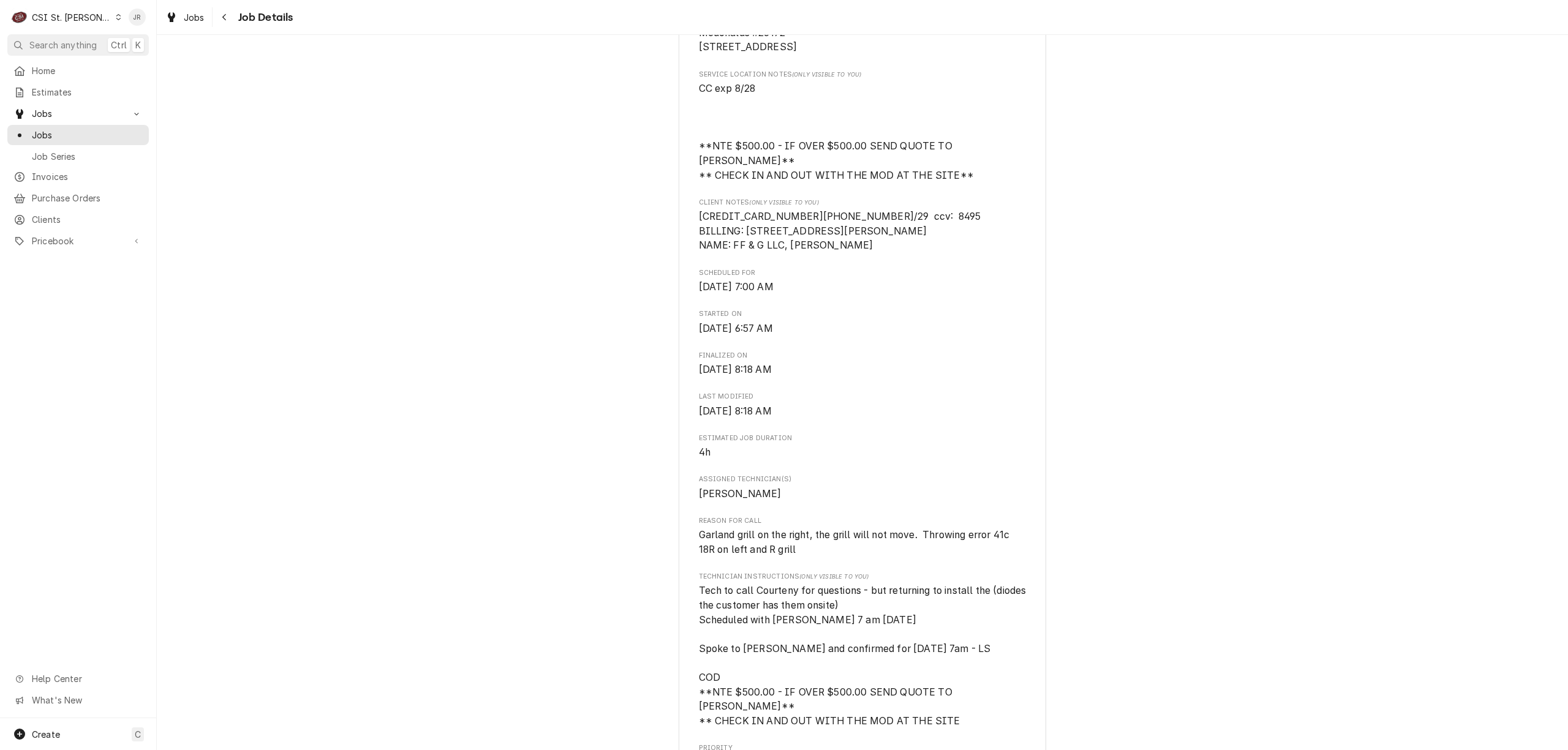
scroll to position [153, 0]
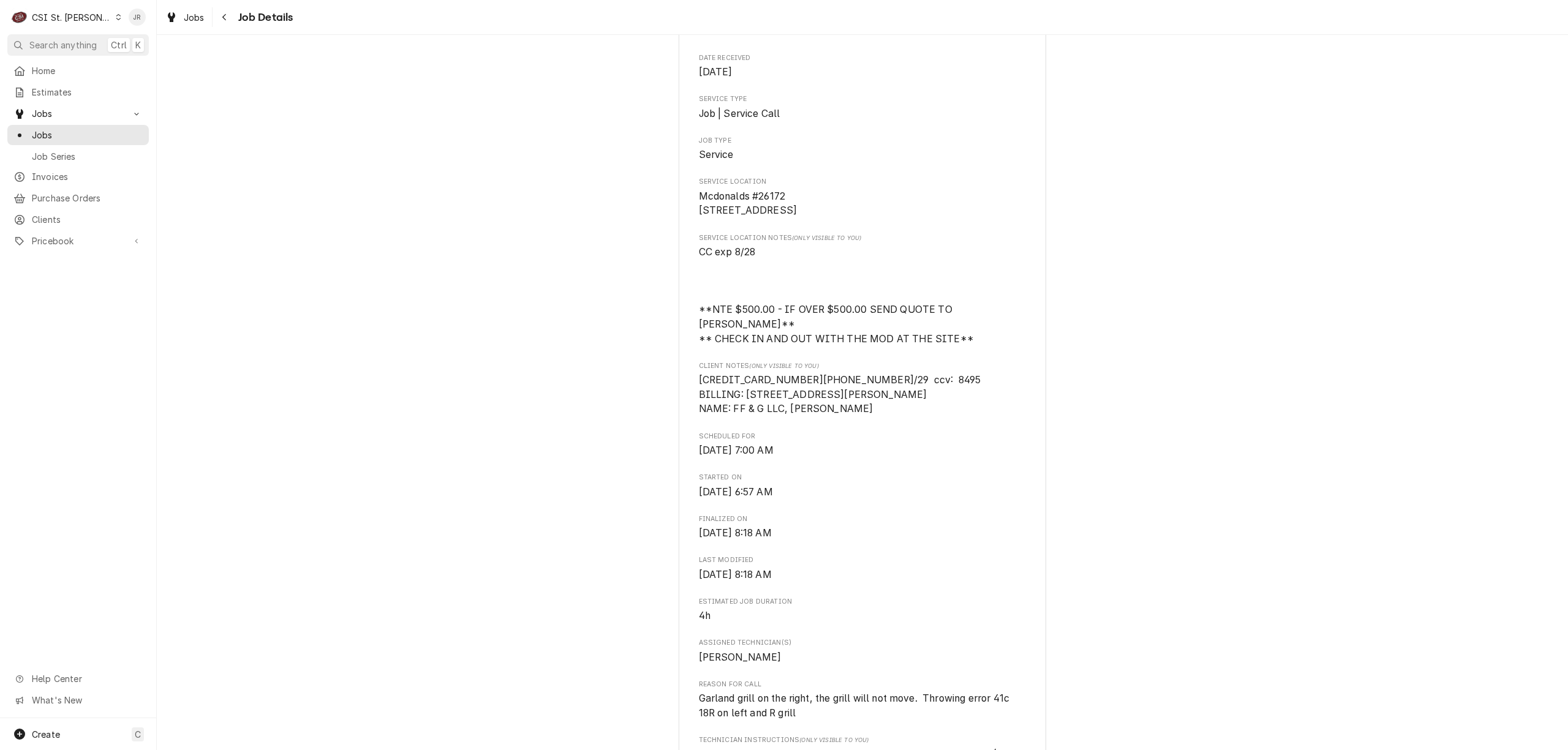
click at [919, 218] on span "Mcdonalds #26172 3296 Rider Trail South Earth City, MO 63045" at bounding box center [862, 203] width 327 height 29
drag, startPoint x: 693, startPoint y: 208, endPoint x: 784, endPoint y: 225, distance: 92.6
click at [790, 217] on span "Mcdonalds #26172 3296 Rider Trail South Earth City, MO 63045" at bounding box center [747, 204] width 98 height 27
drag, startPoint x: 780, startPoint y: 225, endPoint x: 758, endPoint y: 212, distance: 25.6
click at [758, 212] on span "Mcdonalds #26172 3296 Rider Trail South Earth City, MO 63045" at bounding box center [747, 204] width 98 height 27
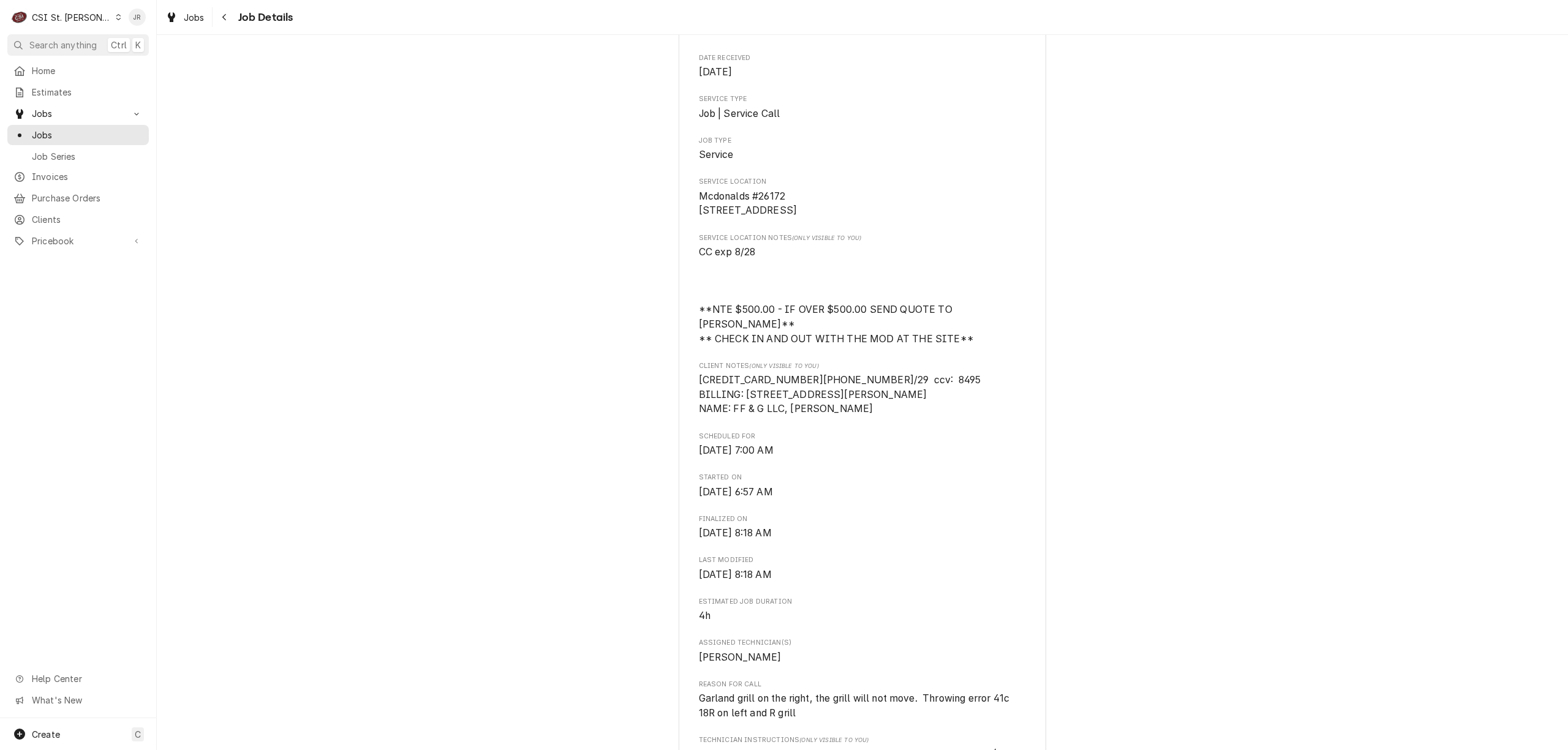
drag, startPoint x: 692, startPoint y: 211, endPoint x: 760, endPoint y: 224, distance: 69.2
click at [801, 218] on span "Mcdonalds #26172 3296 Rider Trail South Earth City, MO 63045" at bounding box center [862, 203] width 327 height 29
copy span "3296 Rider Trail South Earth City, MO 63045"
click at [52, 129] on span "Jobs" at bounding box center [87, 134] width 111 height 13
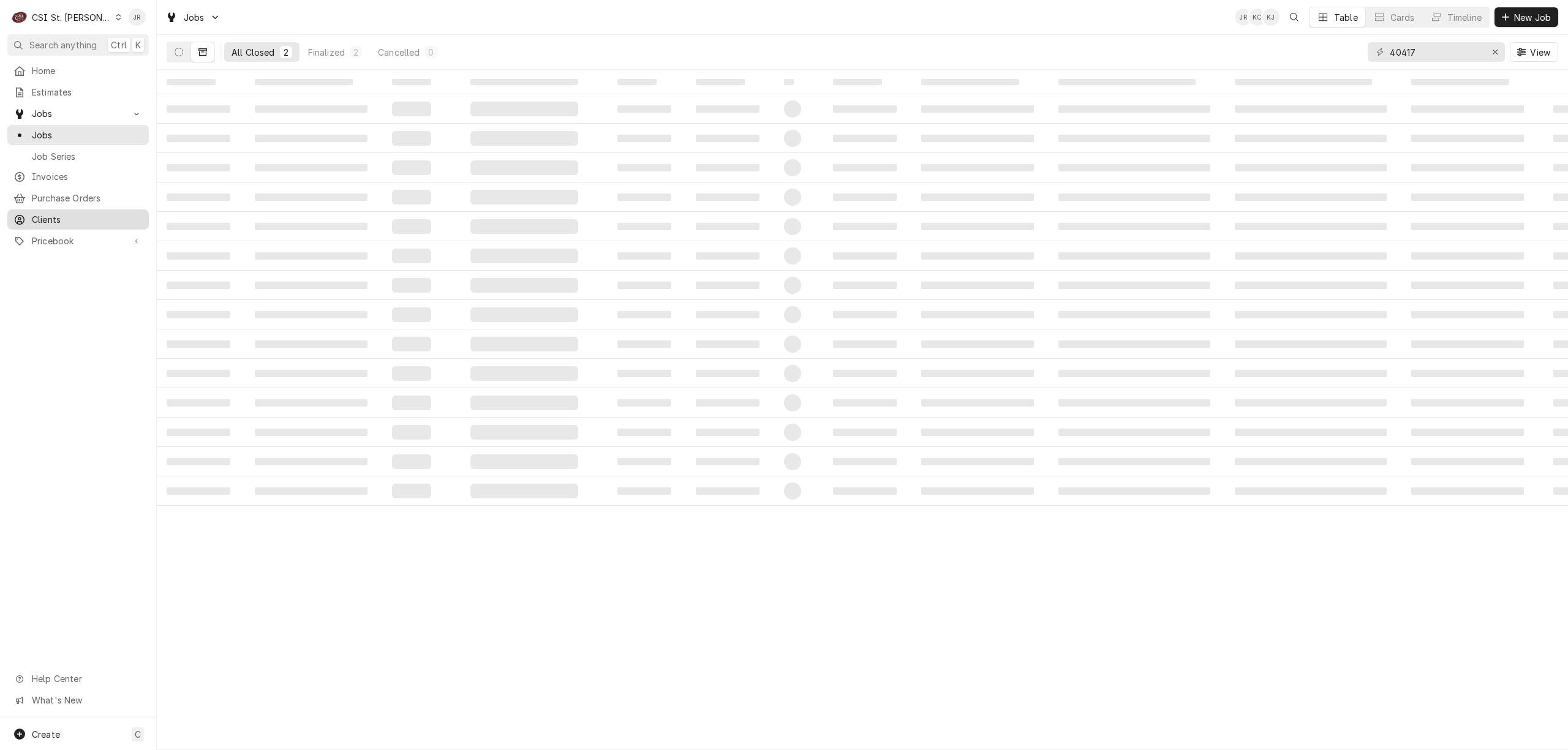
click at [39, 213] on span "Clients" at bounding box center [87, 219] width 111 height 13
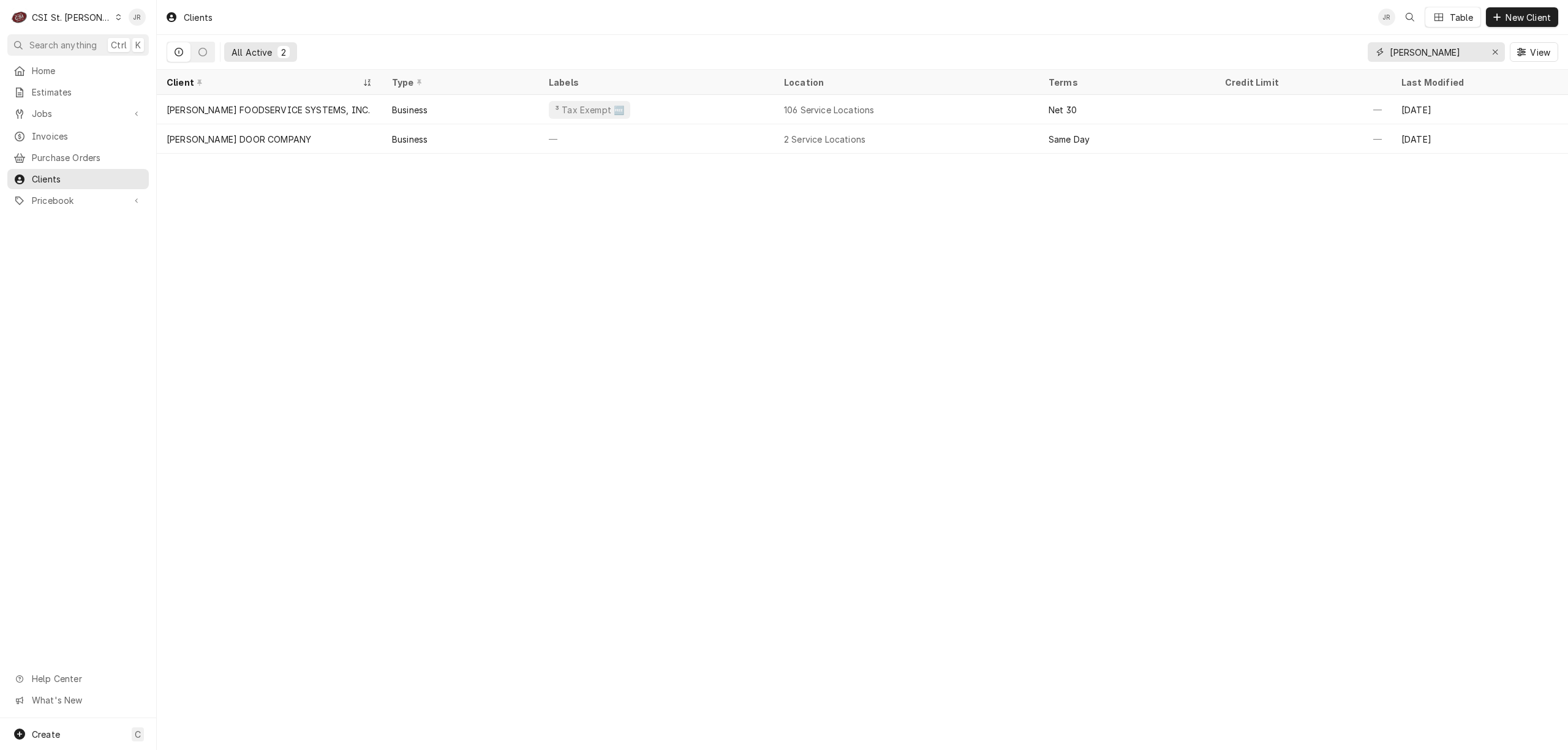
drag, startPoint x: 1438, startPoint y: 58, endPoint x: 1437, endPoint y: 64, distance: 6.1
click at [1338, 52] on div "All Active 2 [PERSON_NAME] View" at bounding box center [862, 52] width 1391 height 34
paste input "[STREET_ADDRESS]"
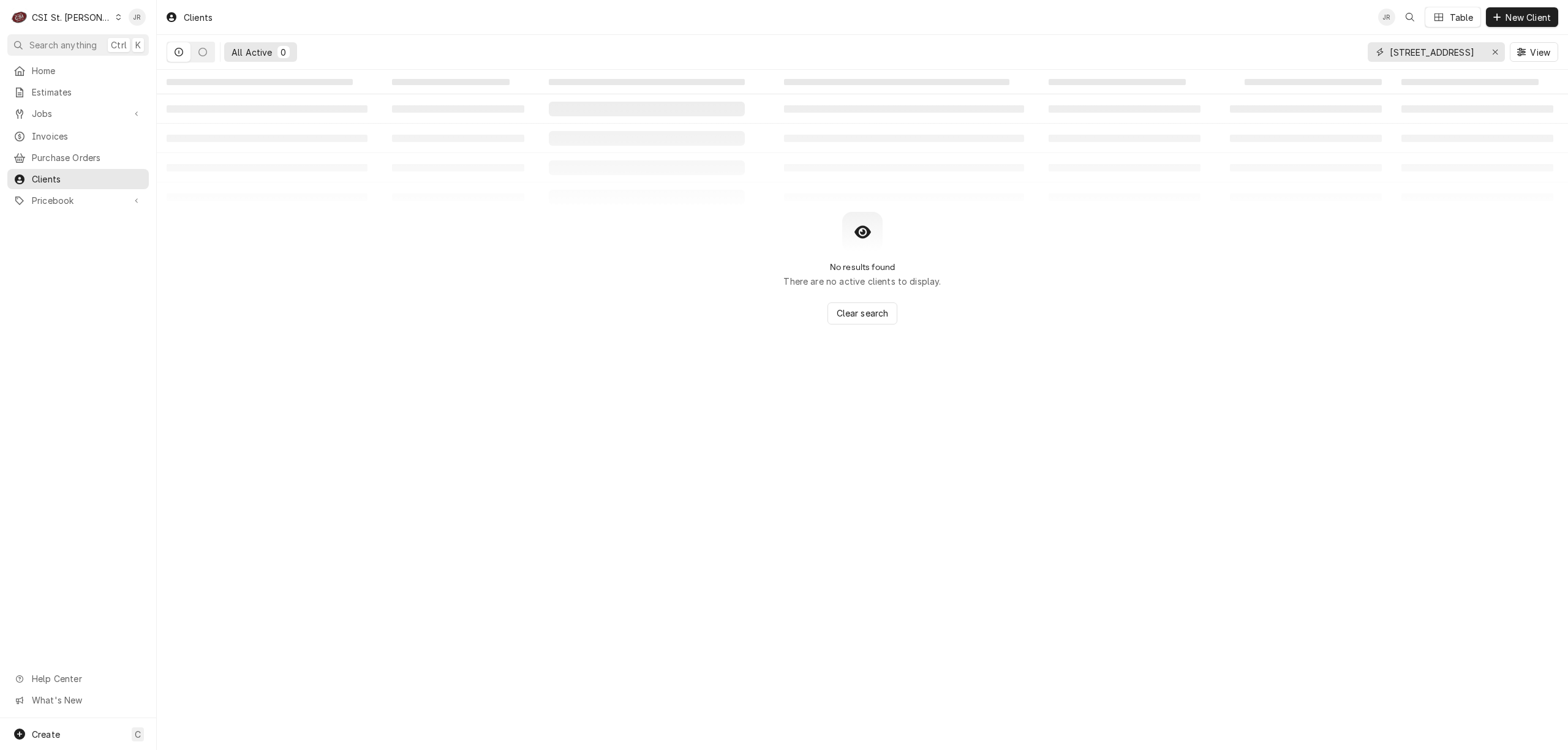
scroll to position [0, 1]
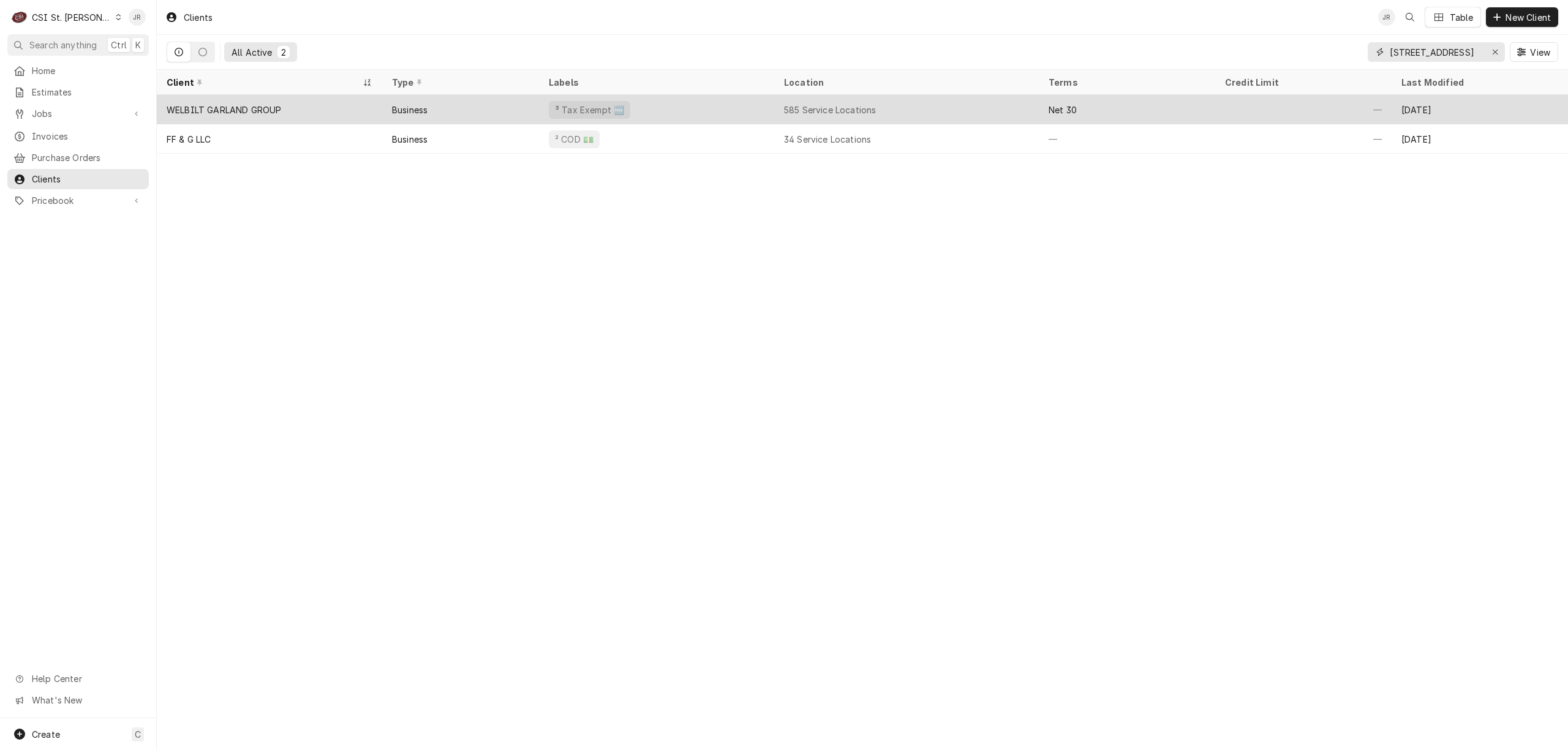
type input "[STREET_ADDRESS]"
click at [451, 112] on div "Business" at bounding box center [461, 109] width 157 height 30
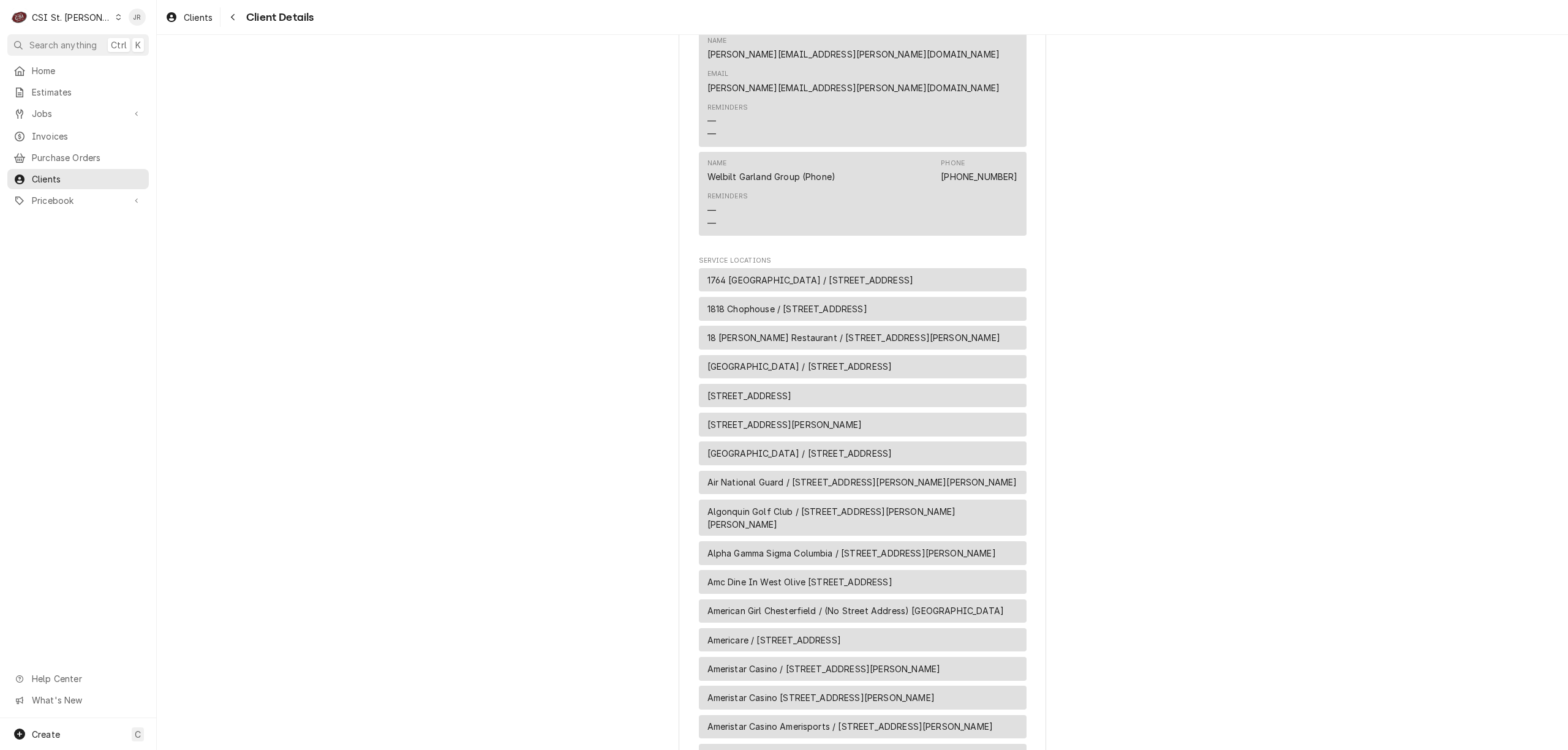
scroll to position [897, 0]
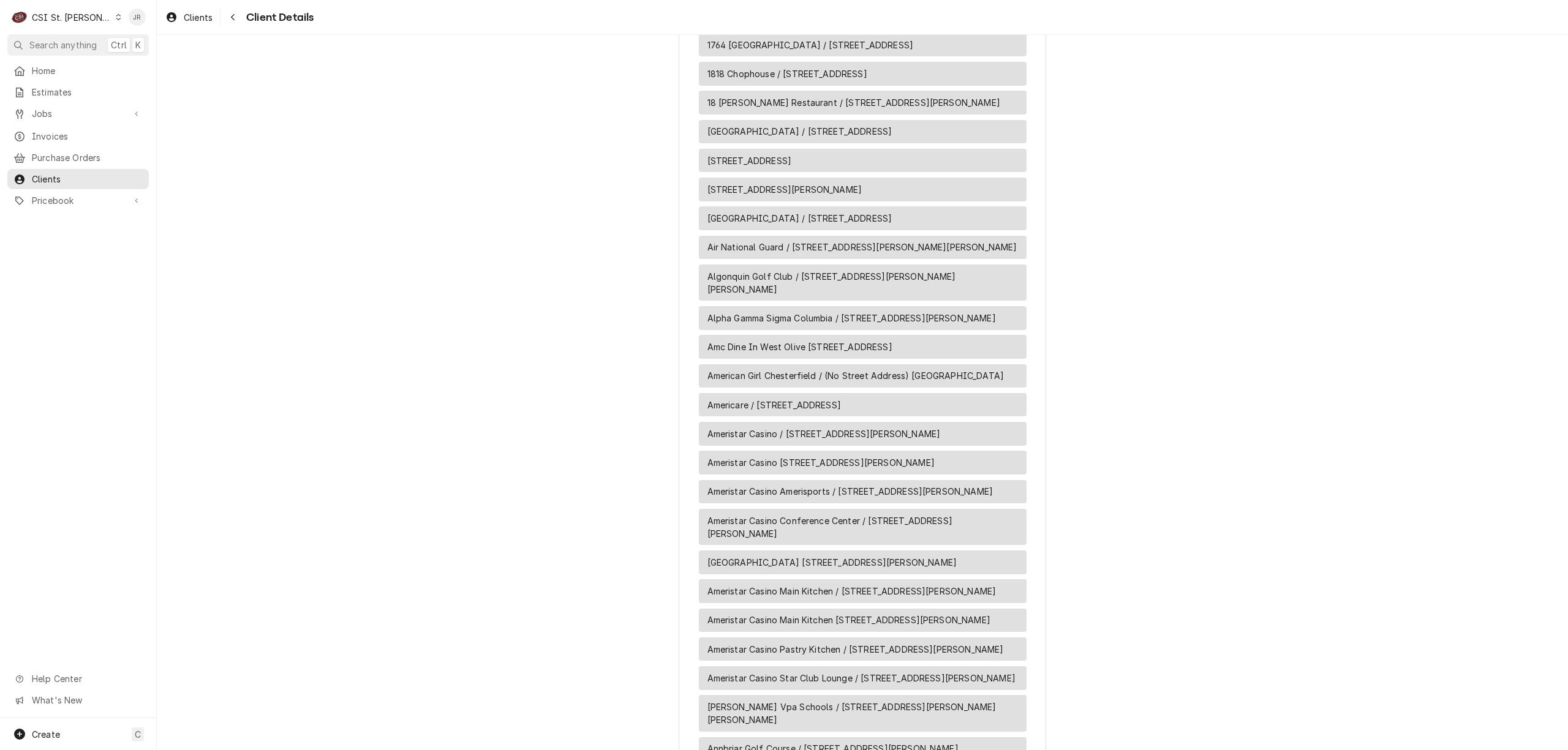
drag, startPoint x: 1241, startPoint y: 323, endPoint x: 1263, endPoint y: 341, distance: 28.4
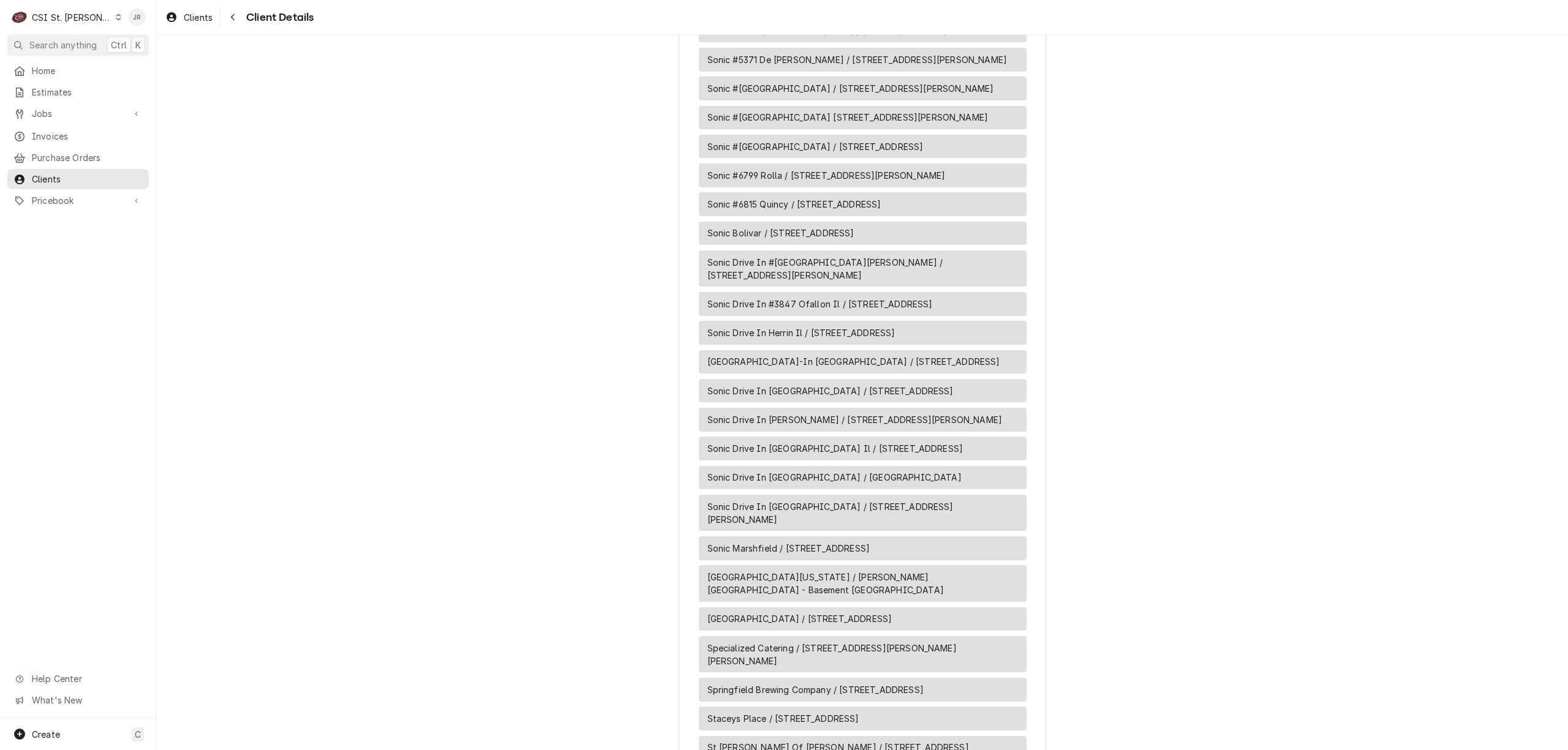
scroll to position [19197, 0]
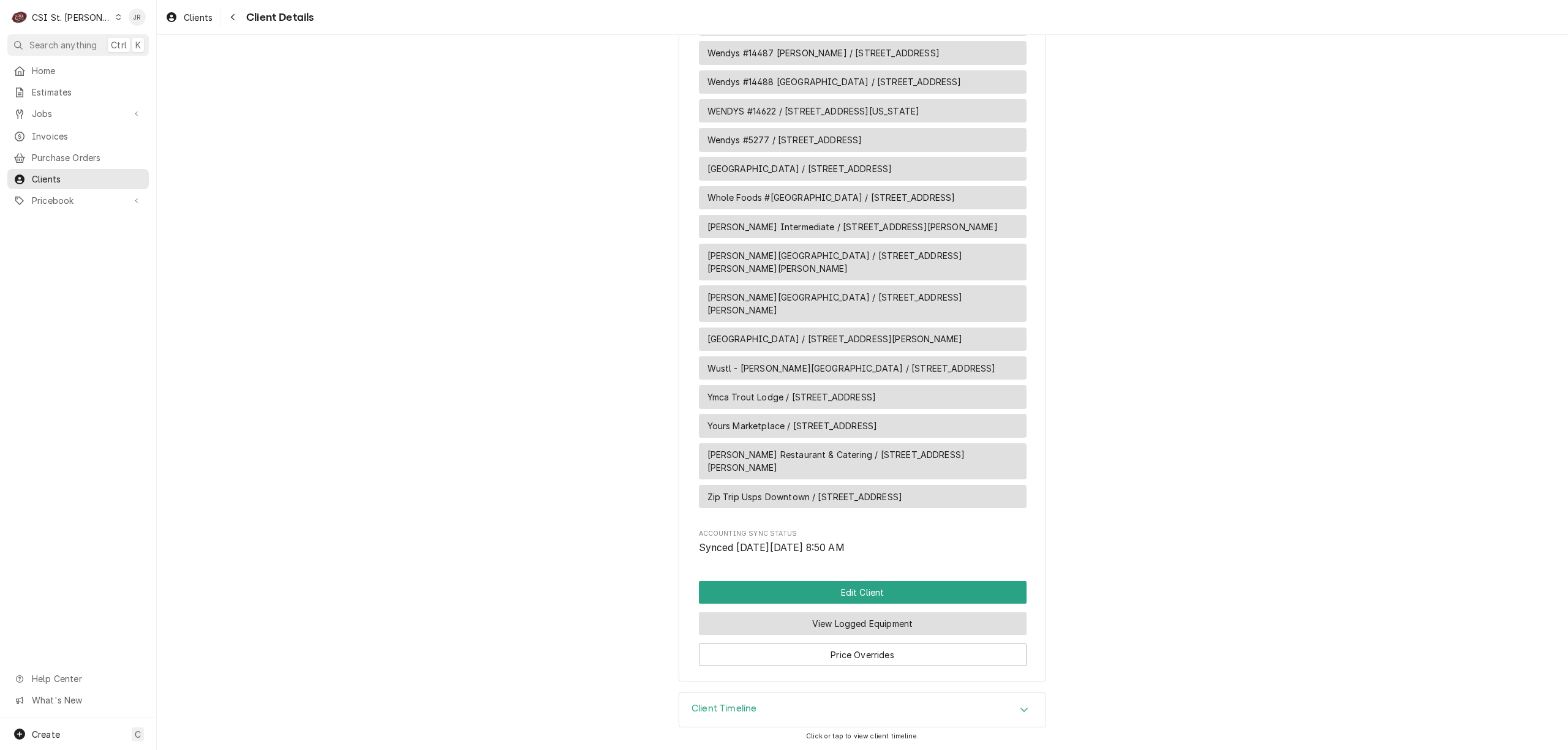
click at [841, 623] on button "View Logged Equipment" at bounding box center [862, 623] width 327 height 23
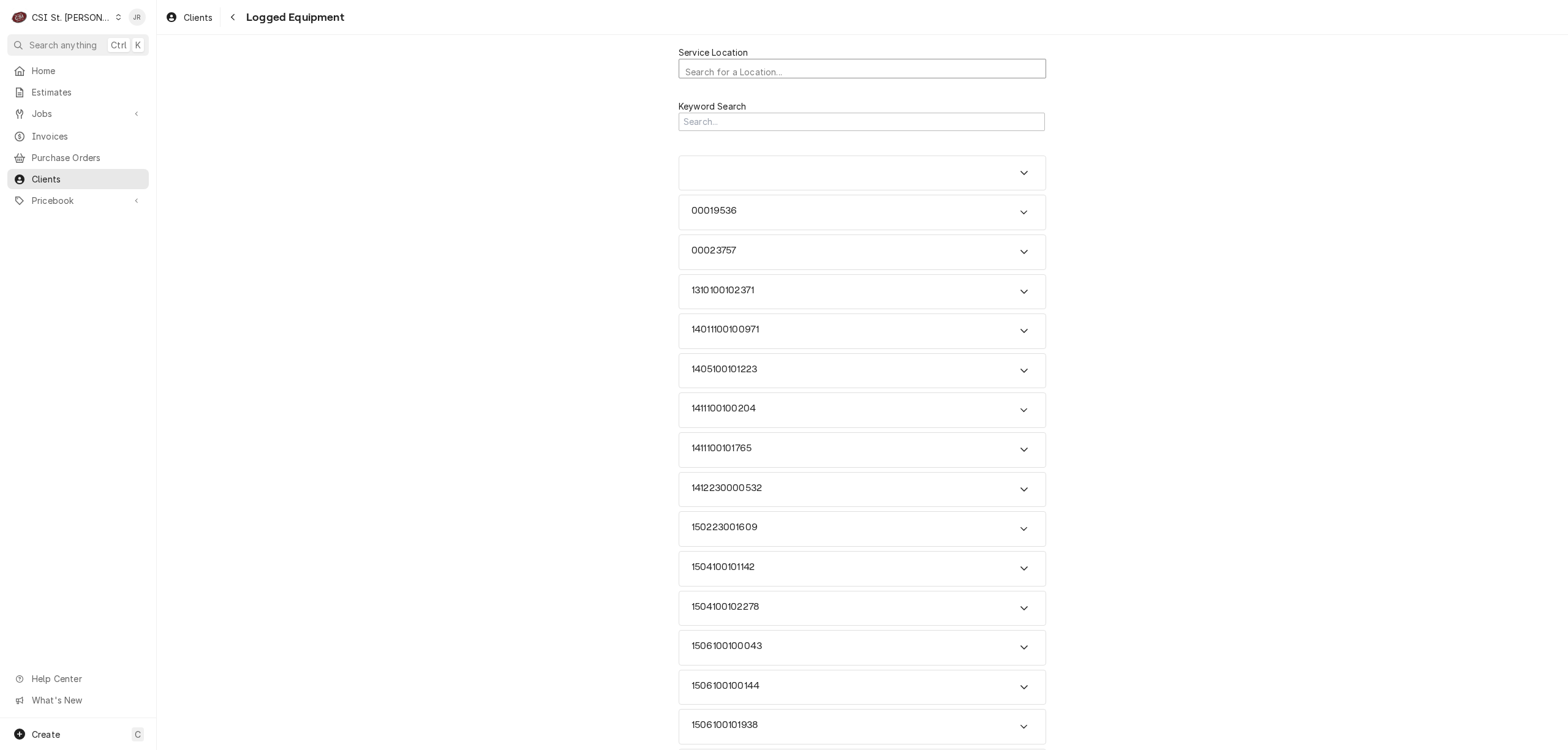
click at [733, 65] on div "Service Location" at bounding box center [862, 72] width 354 height 21
type input "3296 trail"
drag, startPoint x: 1299, startPoint y: 103, endPoint x: 1277, endPoint y: 101, distance: 22.1
click at [1298, 102] on div "Keyword Search" at bounding box center [862, 115] width 1411 height 53
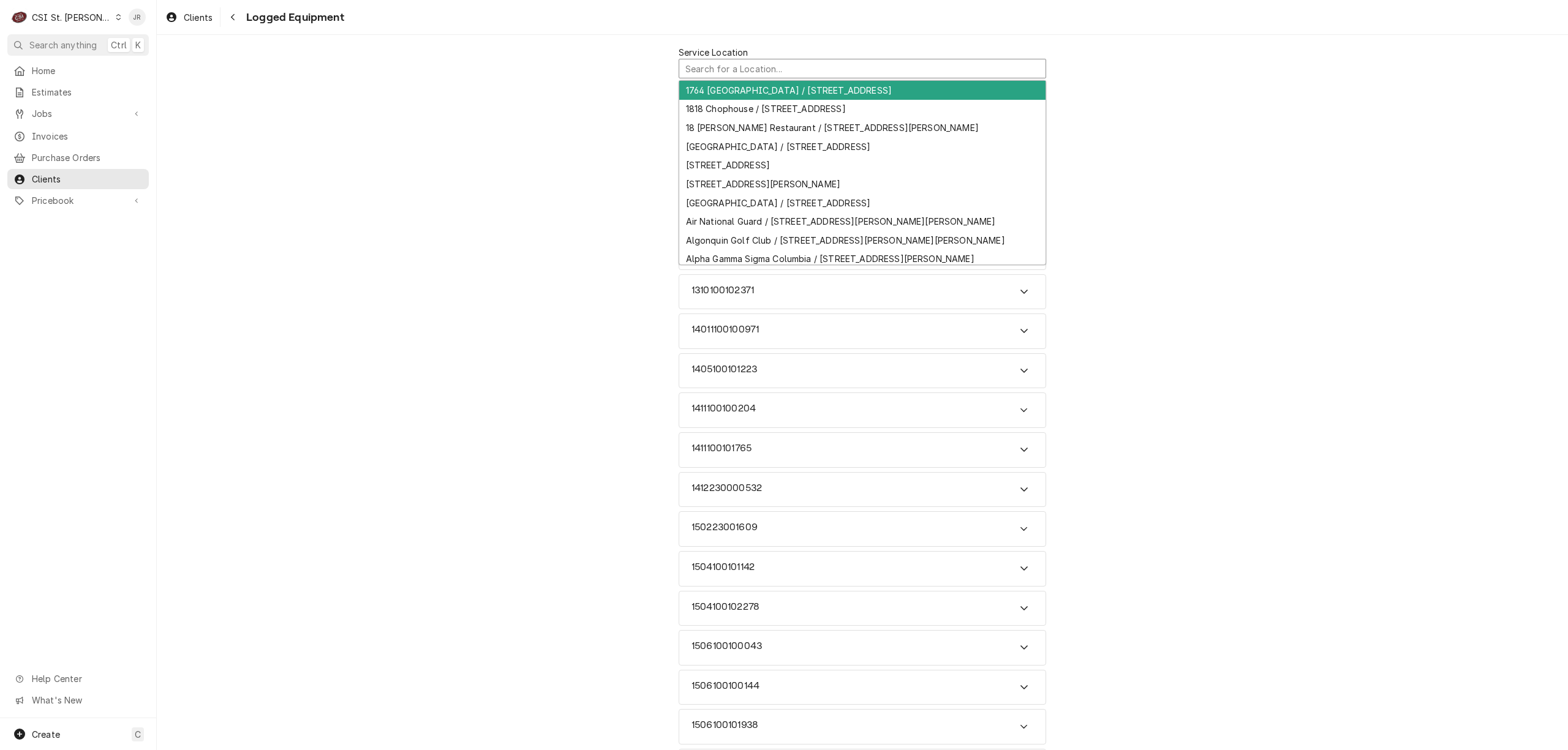
click at [761, 64] on div "Service Location" at bounding box center [862, 69] width 354 height 21
click at [1155, 99] on div "Keyword Search" at bounding box center [862, 115] width 1411 height 53
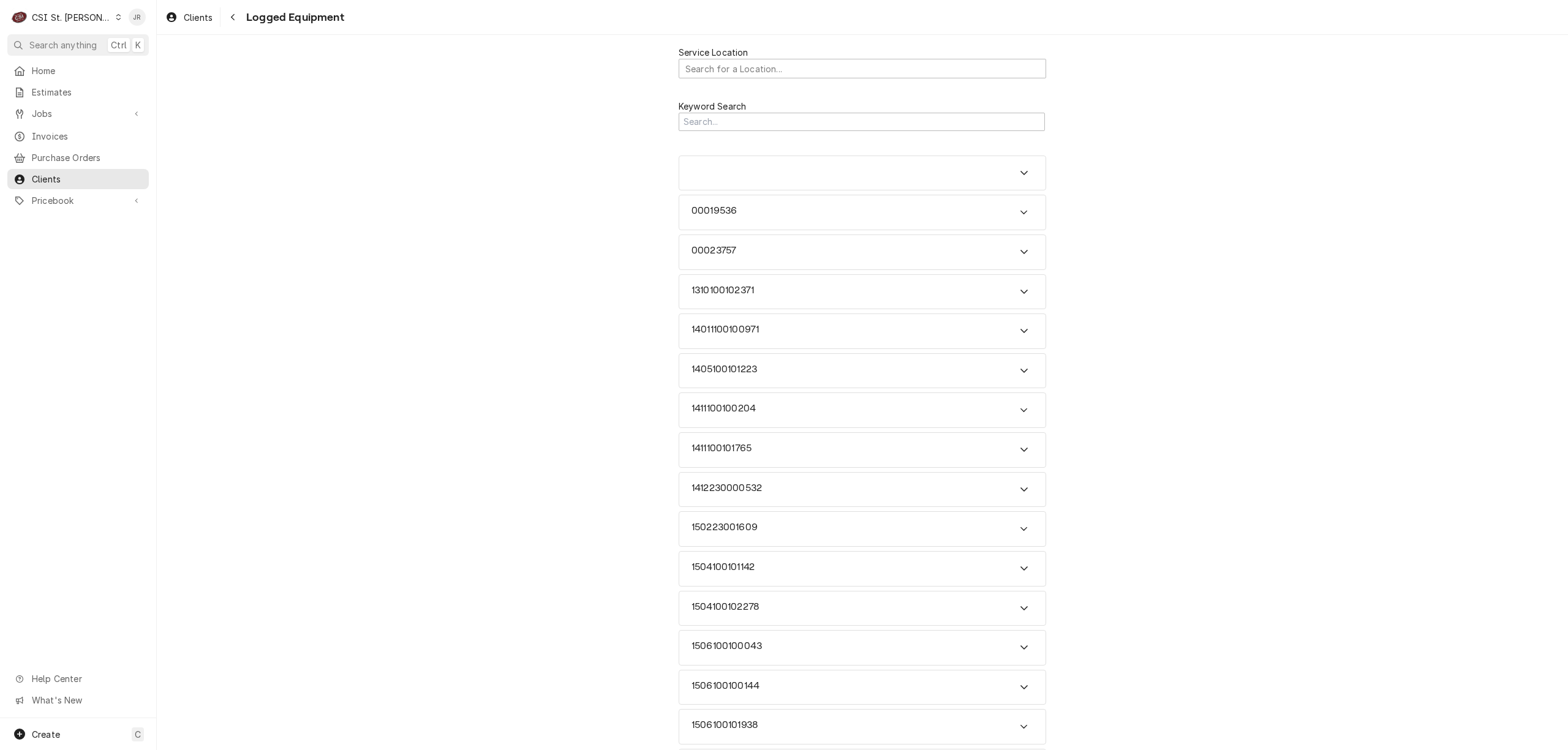
click at [736, 52] on label "Service Location" at bounding box center [713, 52] width 69 height 13
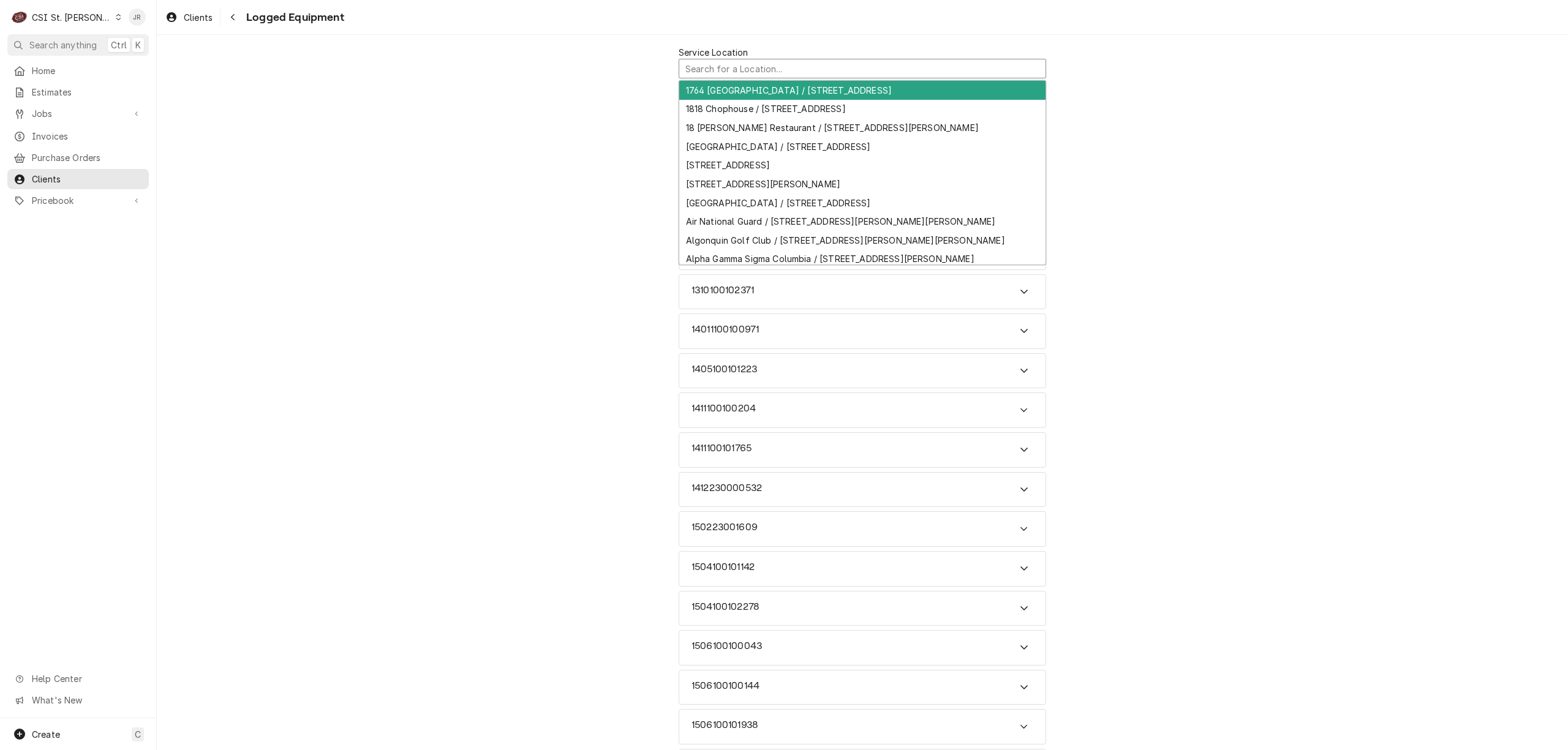
click at [759, 73] on div "Service Location" at bounding box center [862, 69] width 354 height 21
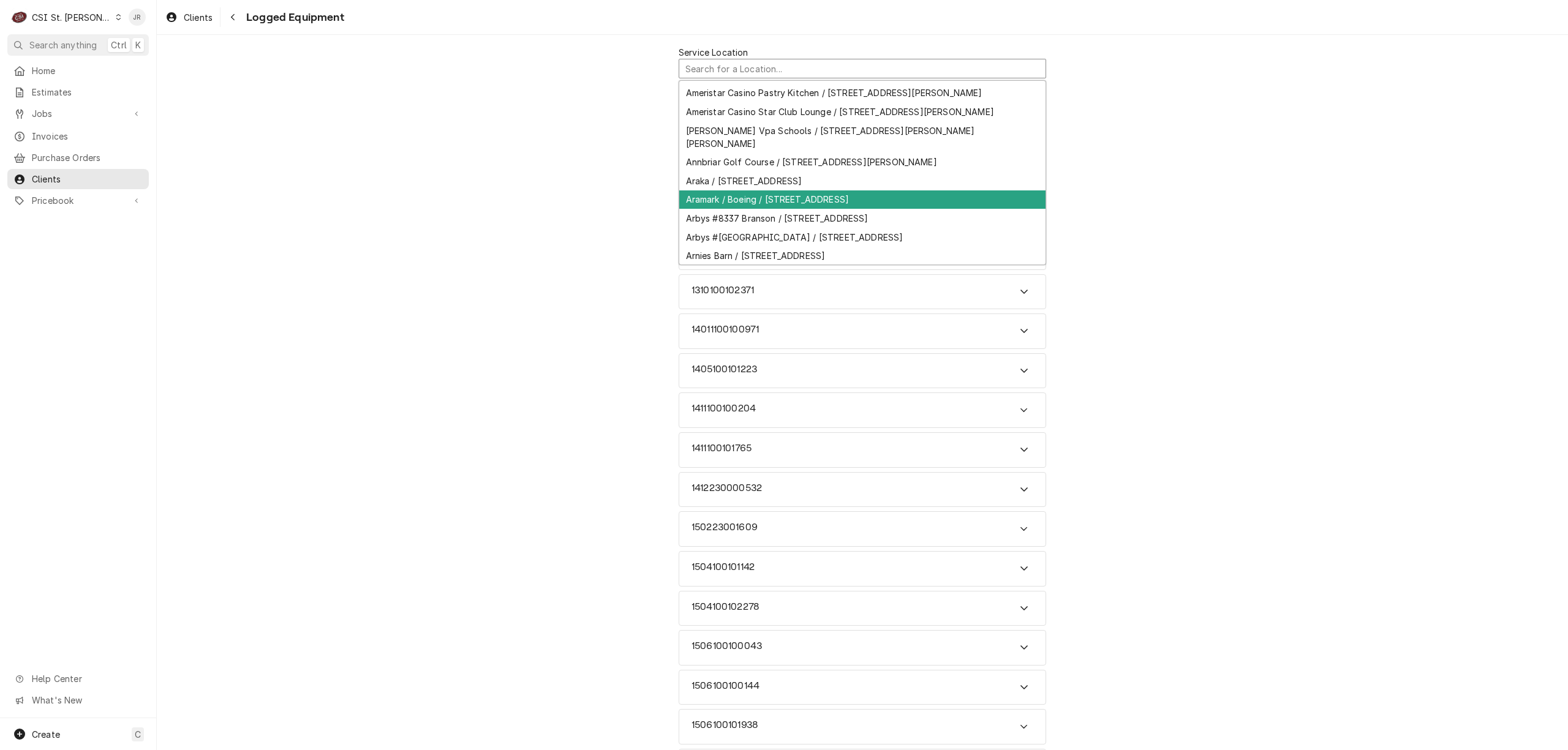
scroll to position [404, 0]
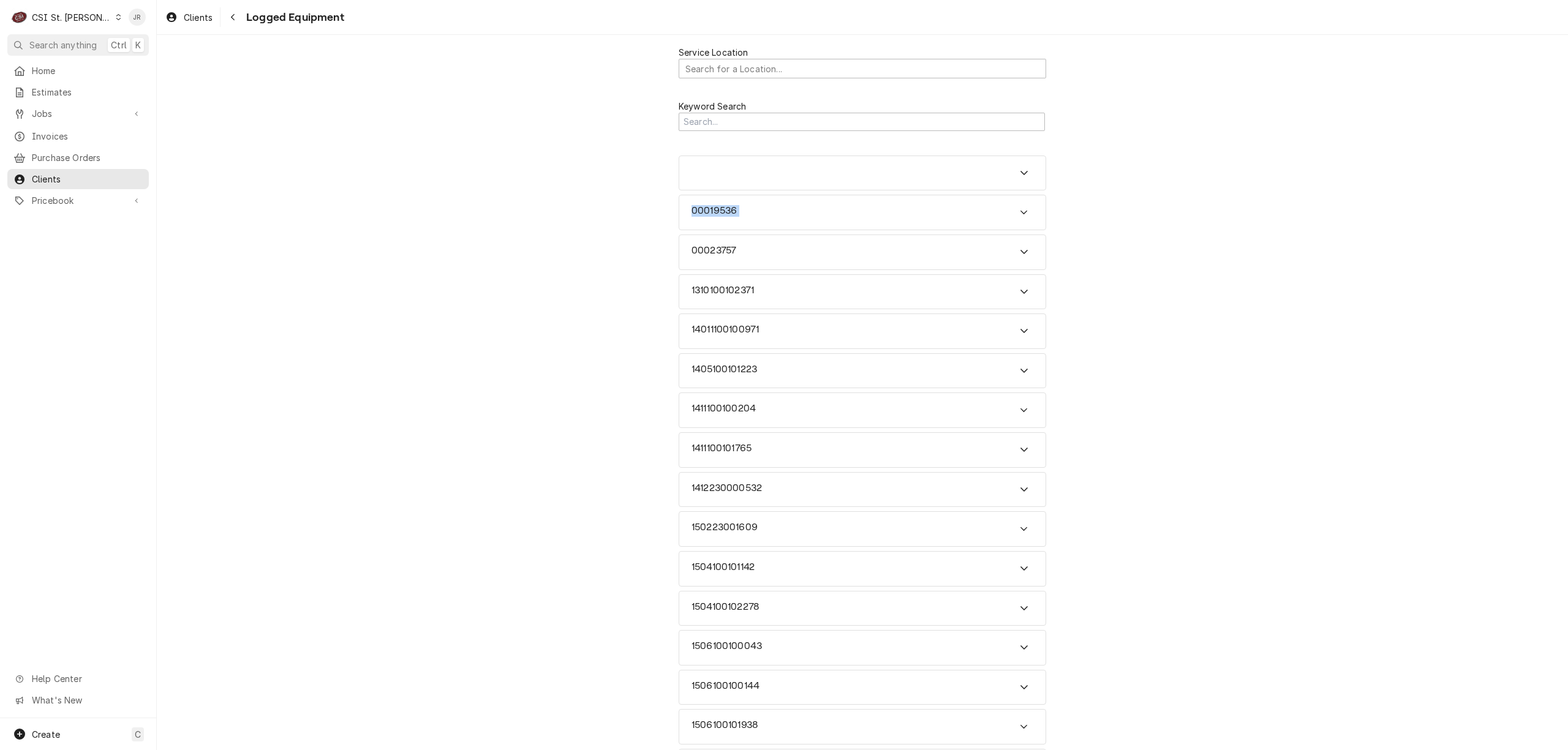
drag, startPoint x: 1040, startPoint y: 192, endPoint x: 1042, endPoint y: 211, distance: 19.1
click at [994, 71] on div "Service Location" at bounding box center [862, 69] width 354 height 21
click at [1002, 72] on div "Service Location" at bounding box center [862, 69] width 354 height 21
type input "McDonalds #26172"
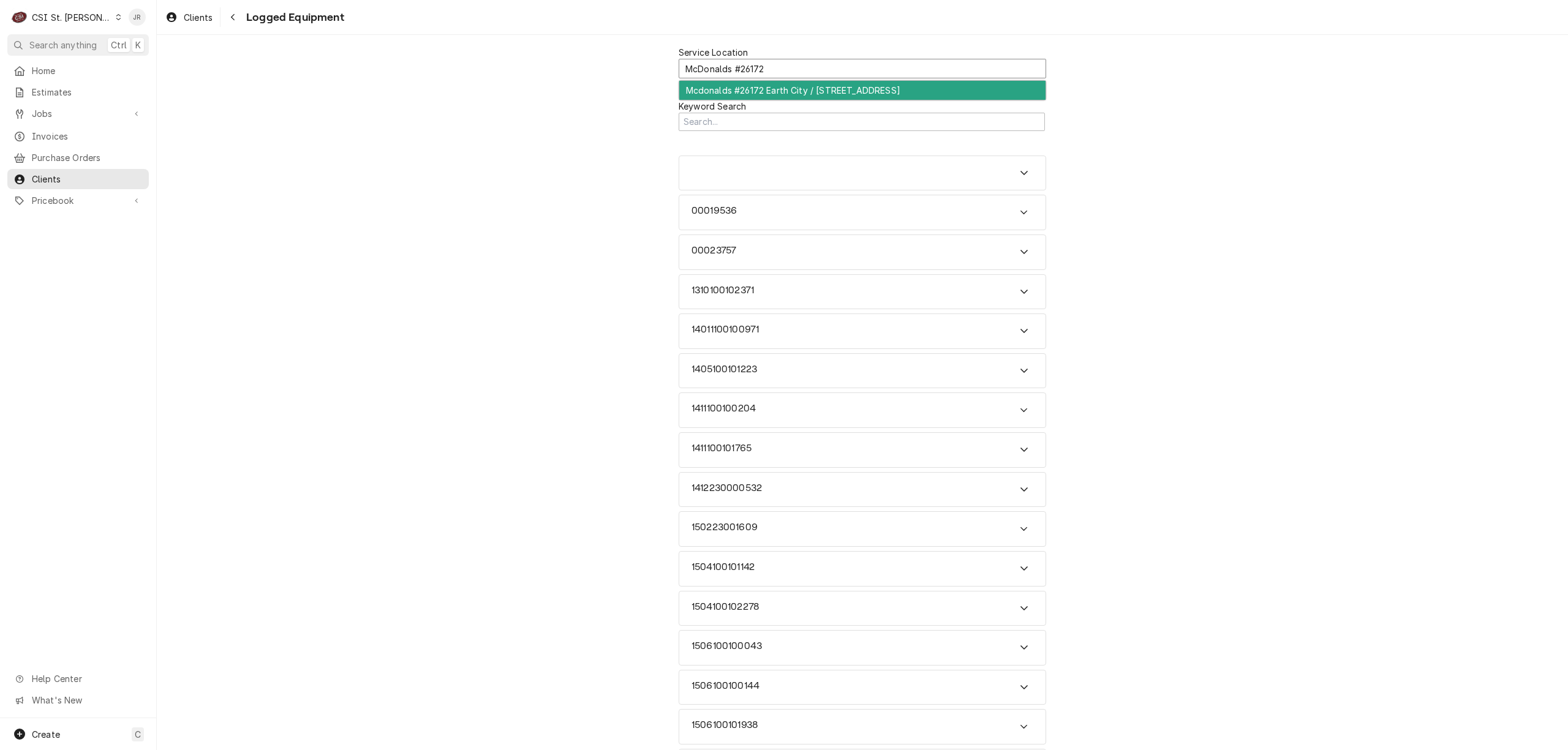
click at [917, 86] on div "Mcdonalds #26172 Earth City / 3296 Rider Trail South, Earth City, MO 63045" at bounding box center [862, 90] width 366 height 19
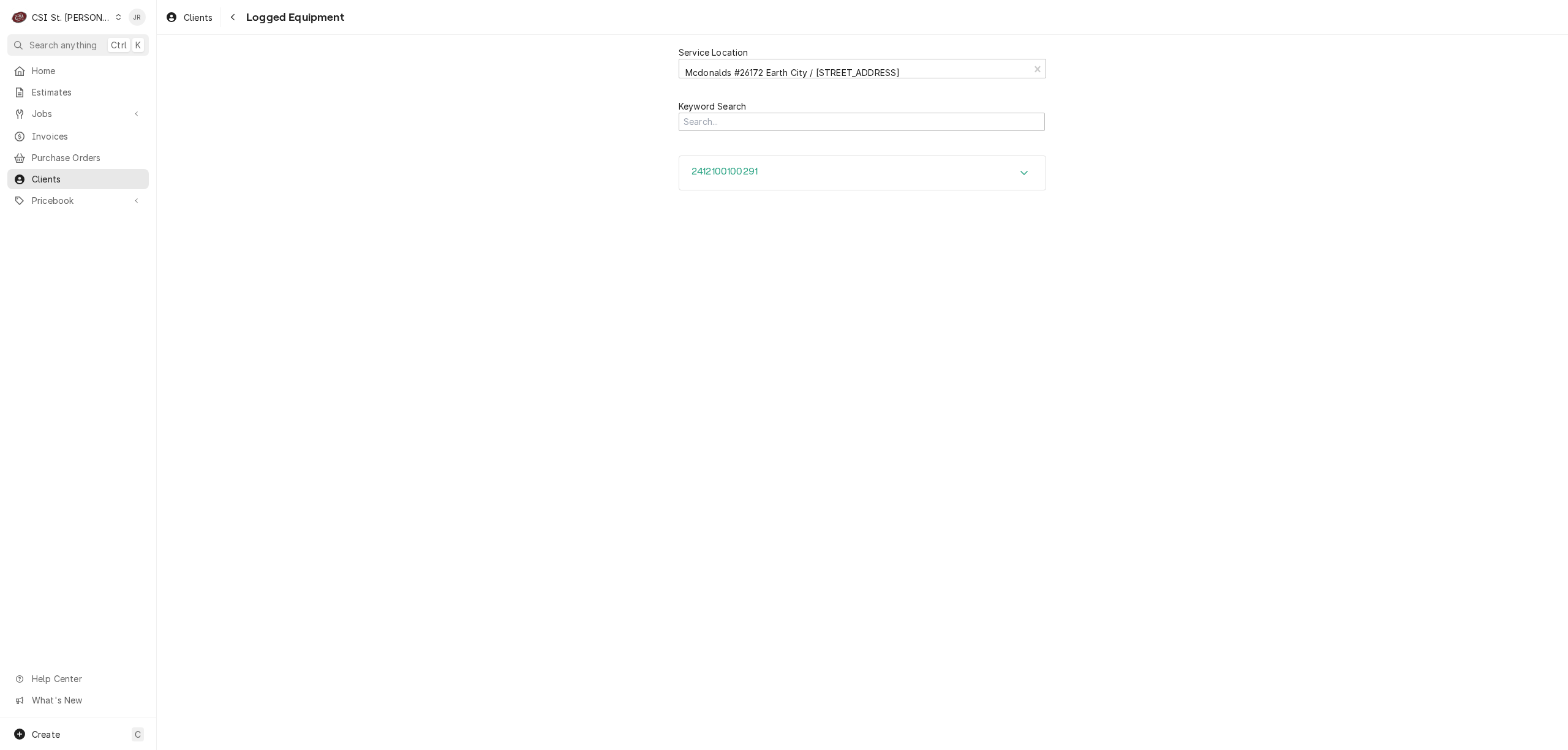
click at [767, 169] on div "2412100100291" at bounding box center [862, 173] width 366 height 34
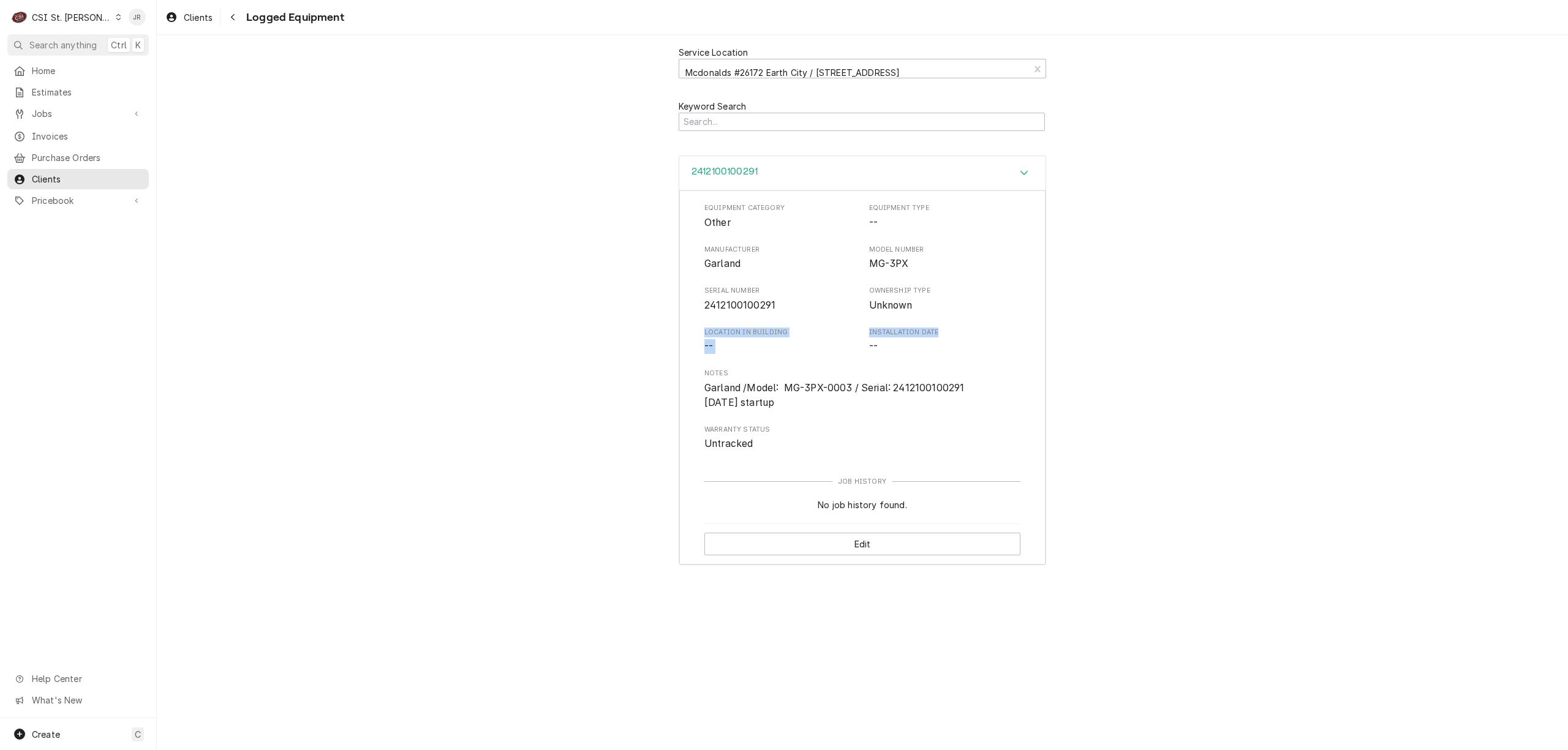
drag, startPoint x: 1363, startPoint y: 332, endPoint x: 1024, endPoint y: 321, distance: 339.2
click at [1024, 321] on div "Equipment Category Other Equipment Type -- Manufacturer Garland Model Number MG…" at bounding box center [862, 378] width 366 height 374
click at [1014, 391] on span "Garland /Model: MG-3PX-0003 / Serial: 2412100100291 03/11/25 startup" at bounding box center [862, 395] width 316 height 29
drag, startPoint x: 758, startPoint y: 392, endPoint x: 775, endPoint y: 398, distance: 18.0
click at [758, 393] on span "Garland /Model: MG-3PX-0003 / Serial: 2412100100291 03/11/25 startup" at bounding box center [834, 395] width 259 height 27
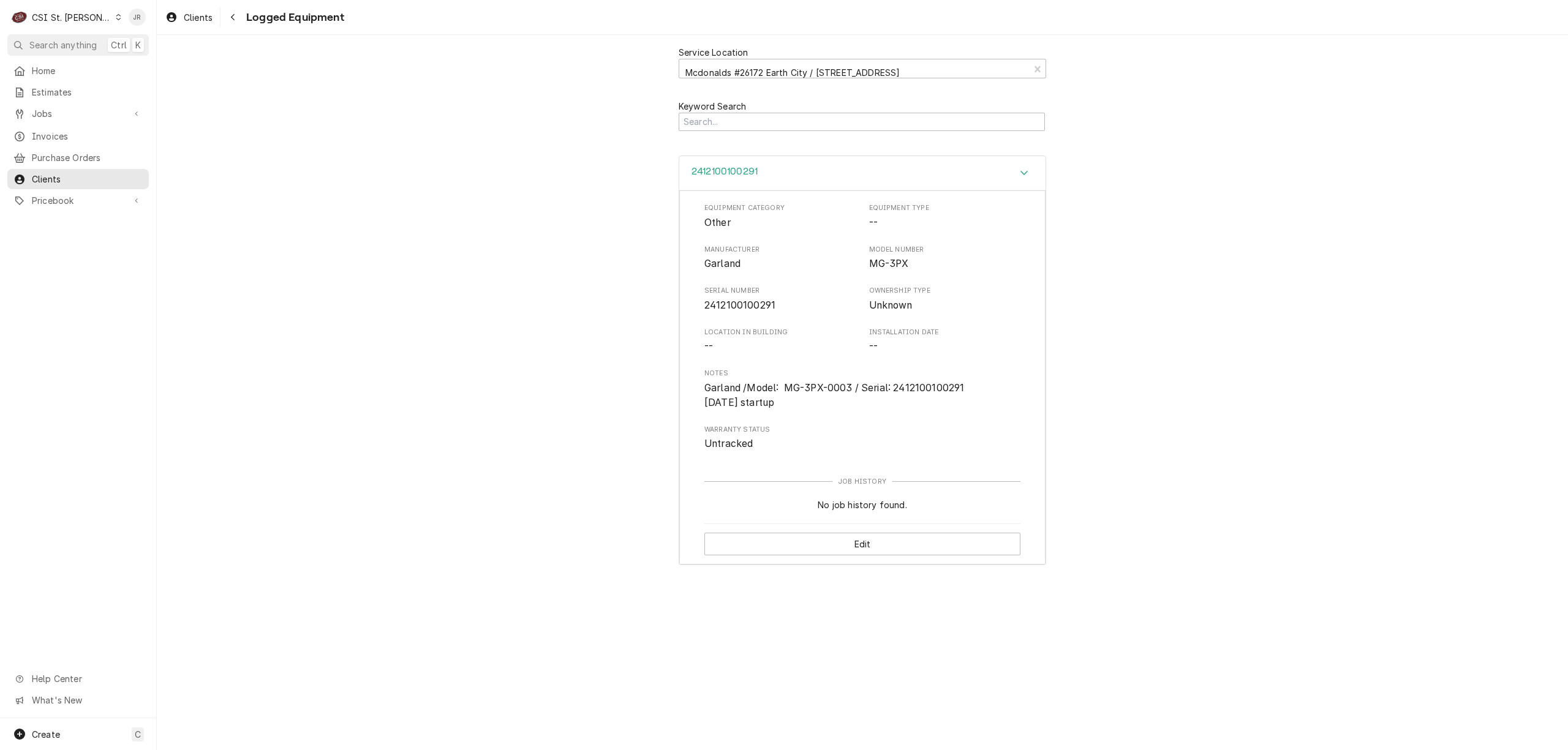
drag, startPoint x: 775, startPoint y: 400, endPoint x: 767, endPoint y: 403, distance: 8.5
click at [767, 403] on span "Garland /Model: MG-3PX-0003 / Serial: 2412100100291 03/11/25 startup" at bounding box center [834, 395] width 259 height 27
click at [783, 410] on div "Equipment Category Other Equipment Type -- Manufacturer Garland Model Number MG…" at bounding box center [862, 327] width 316 height 248
click at [47, 15] on div "CSI St. Louis" at bounding box center [72, 17] width 80 height 13
click at [132, 26] on div "CSI [US_STATE][GEOGRAPHIC_DATA]" at bounding box center [189, 24] width 162 height 13
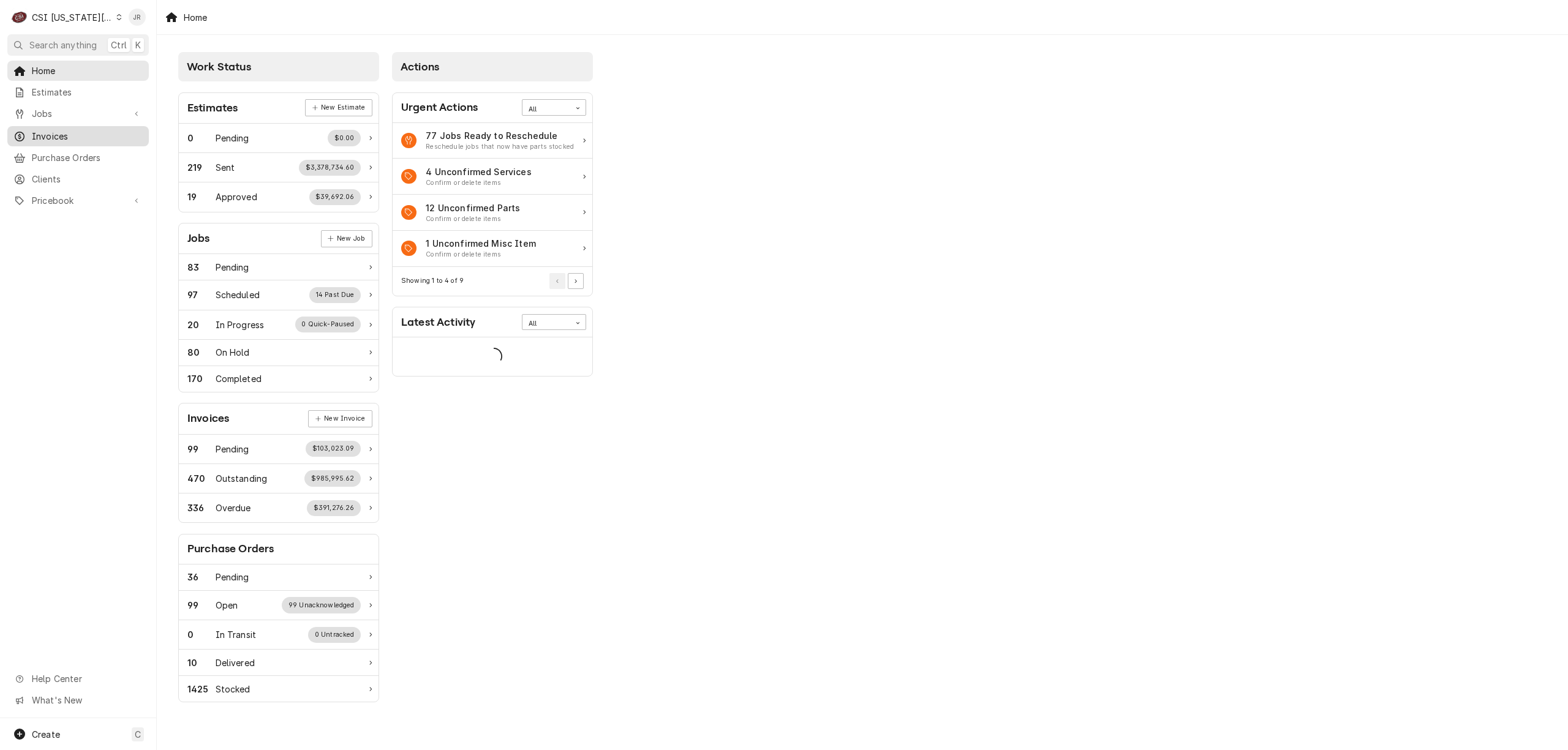
click at [58, 130] on span "Invoices" at bounding box center [87, 136] width 111 height 13
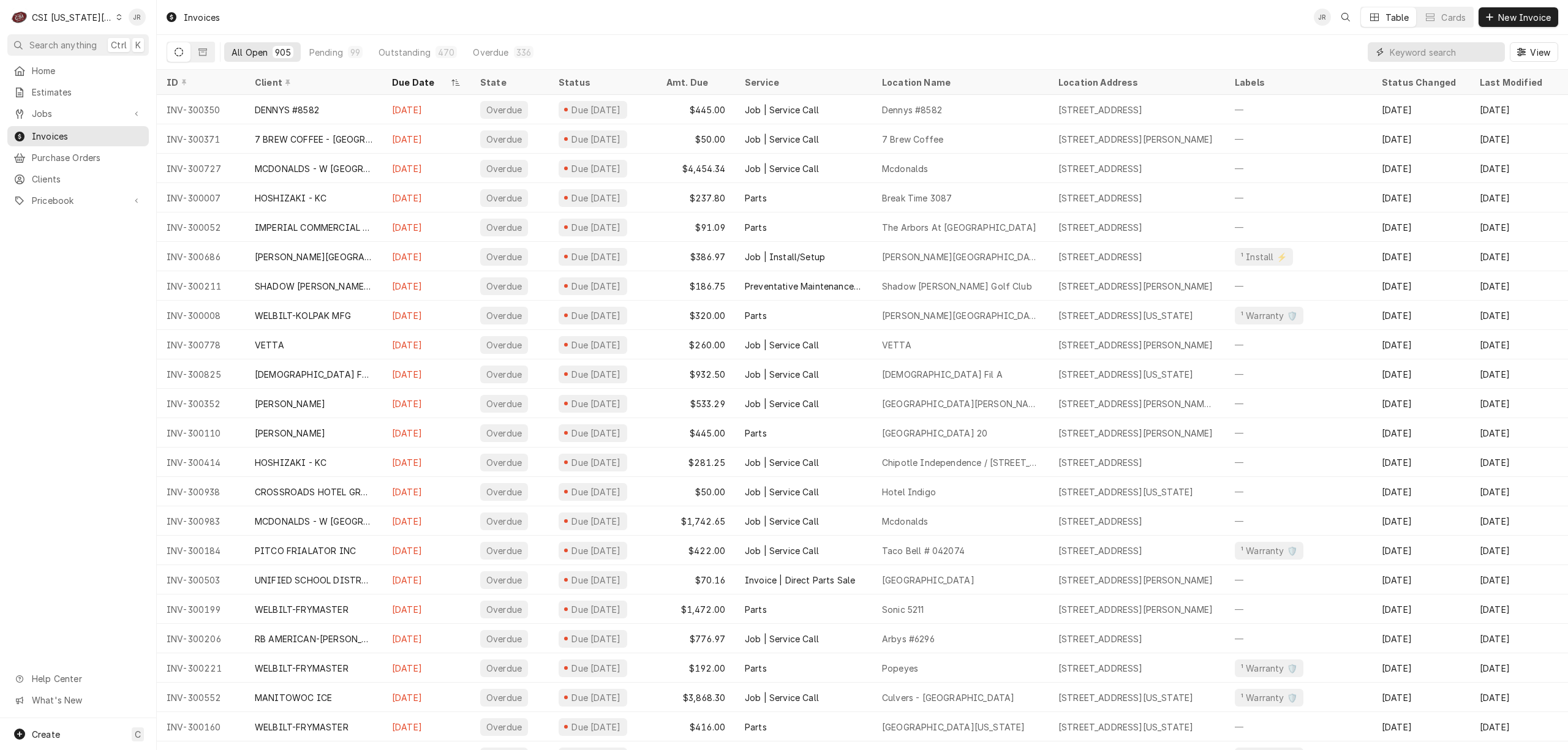
click at [1444, 55] on input "Dynamic Content Wrapper" at bounding box center [1444, 52] width 109 height 20
type input "303250"
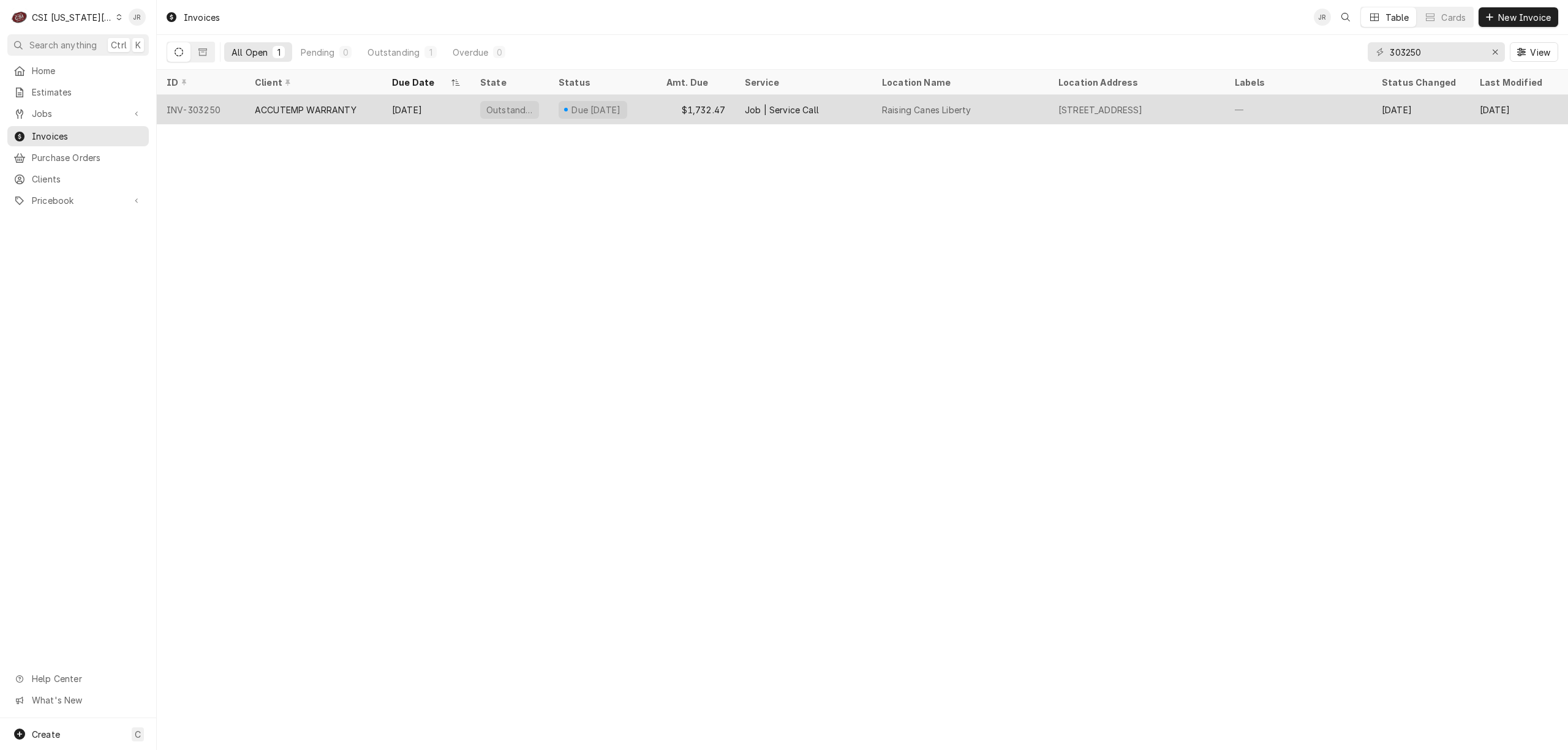
click at [396, 113] on div "Oct 15" at bounding box center [426, 109] width 88 height 30
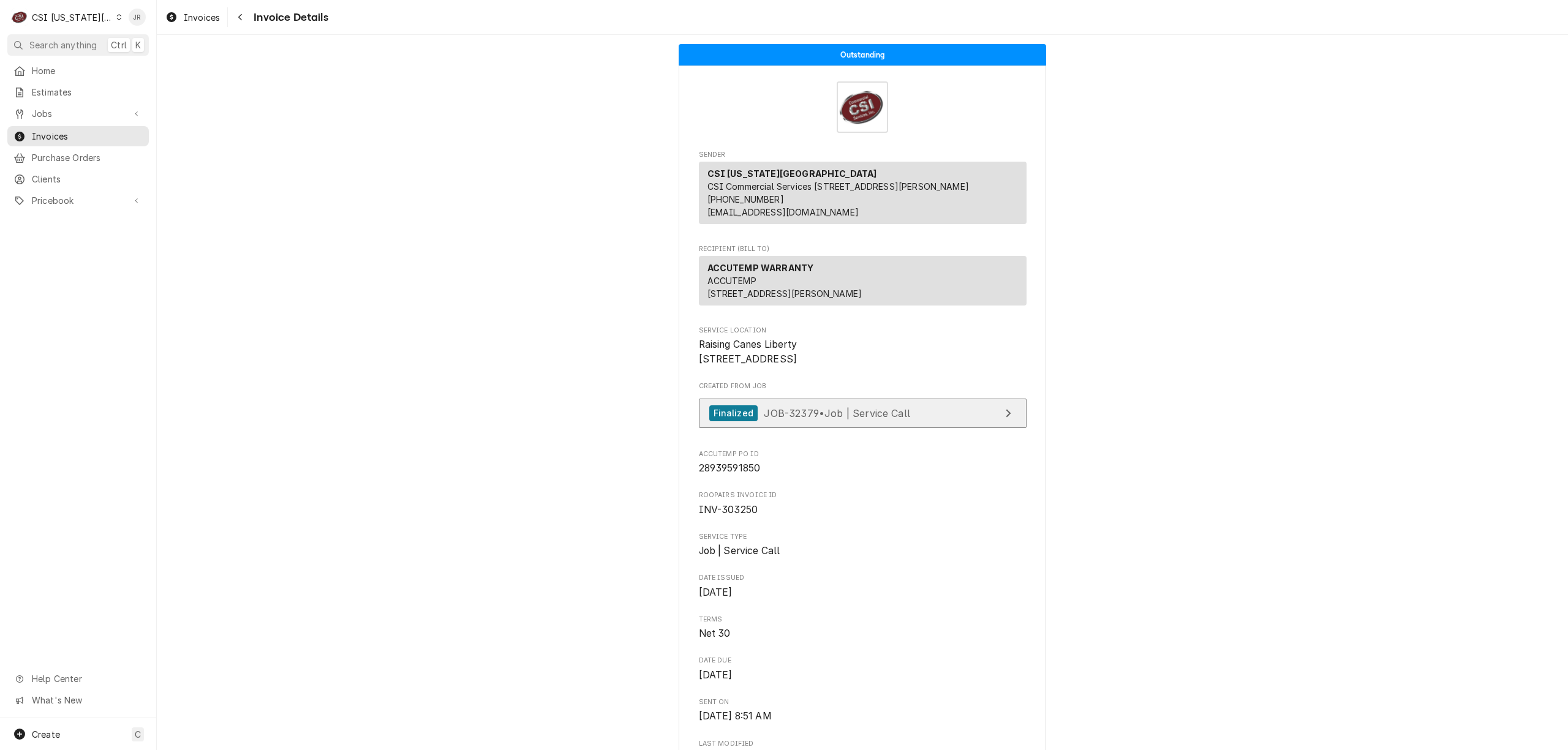
click at [868, 422] on div "Finalized JOB-32379 • Job | Service Call" at bounding box center [810, 413] width 201 height 16
click at [78, 18] on div "CSI [US_STATE][GEOGRAPHIC_DATA]" at bounding box center [72, 17] width 81 height 13
click at [56, 133] on html "C CSI Kansas City JR Search anything Ctrl K Home Estimates Jobs Jobs Job Series…" at bounding box center [784, 375] width 1568 height 750
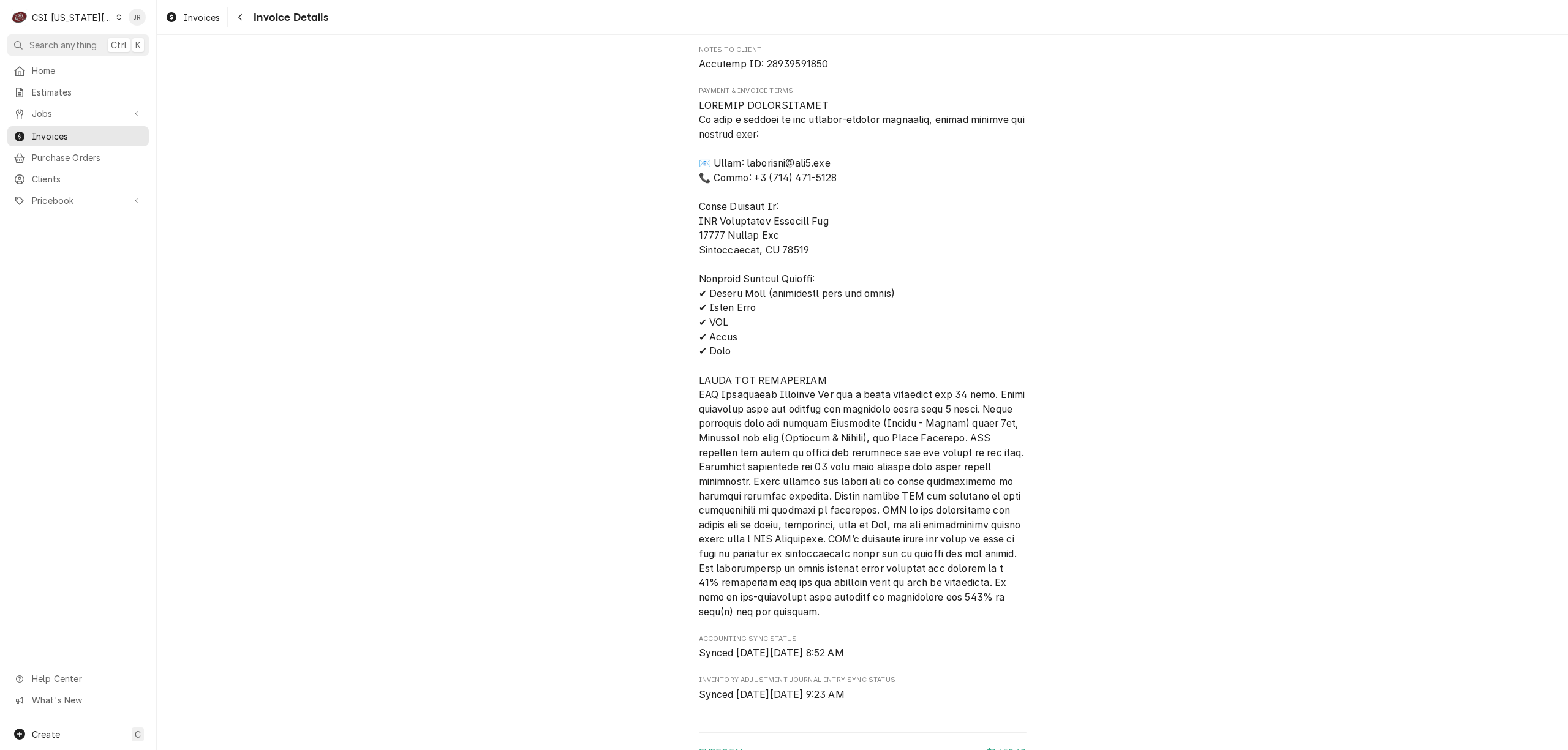
scroll to position [2530, 0]
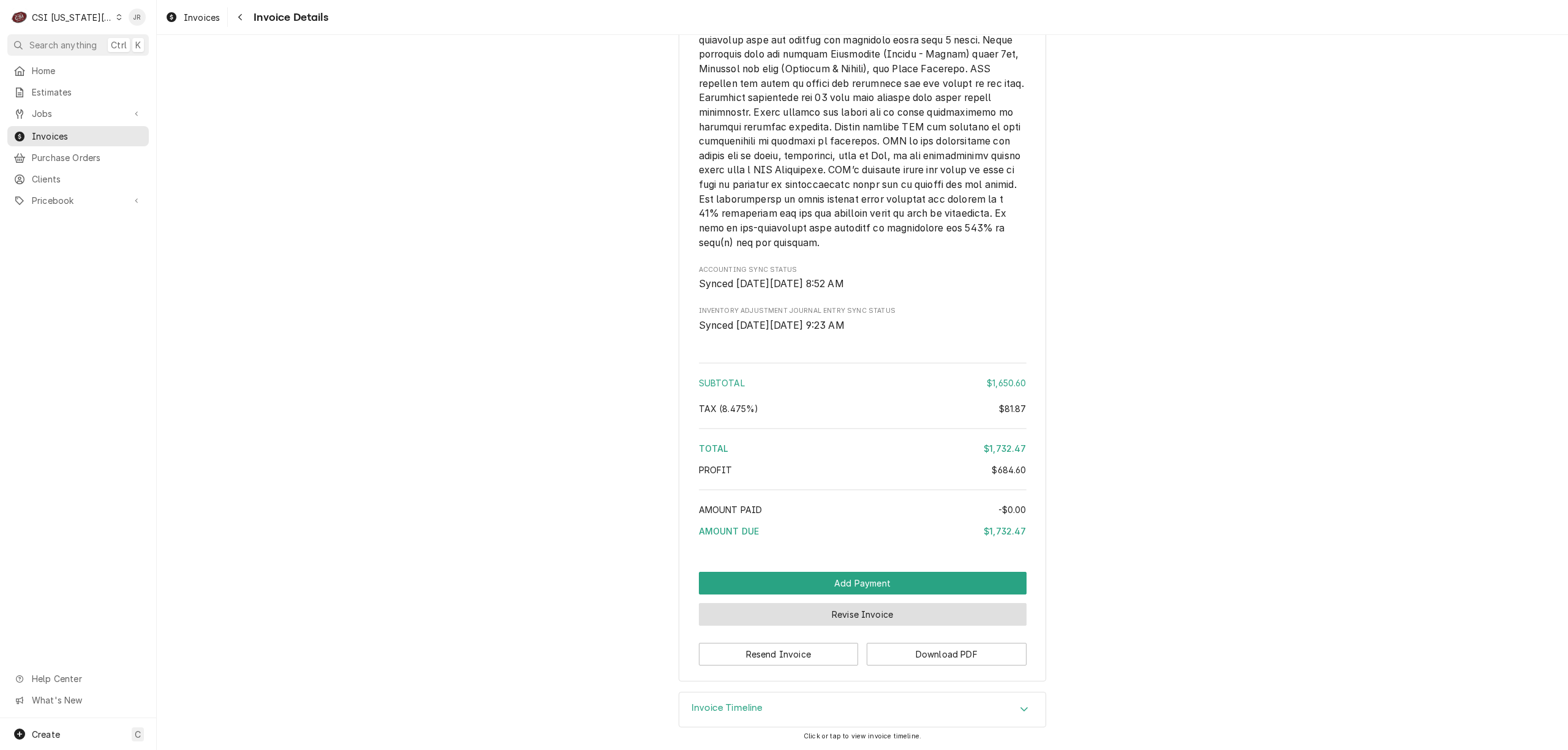
click at [852, 610] on button "Revise Invoice" at bounding box center [862, 614] width 327 height 23
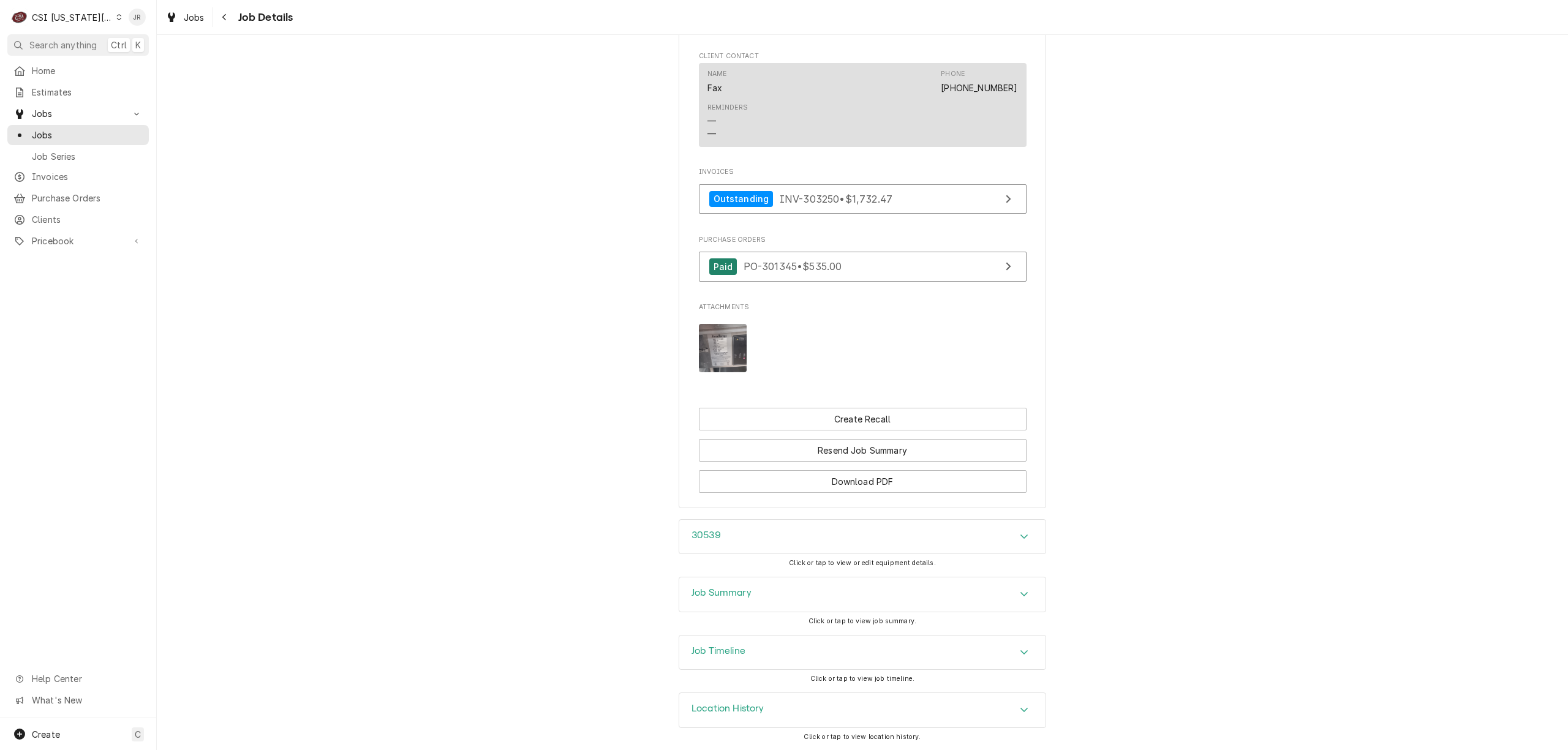
drag, startPoint x: 895, startPoint y: 589, endPoint x: 902, endPoint y: 594, distance: 8.6
click at [895, 590] on div "Job Summary" at bounding box center [862, 594] width 366 height 34
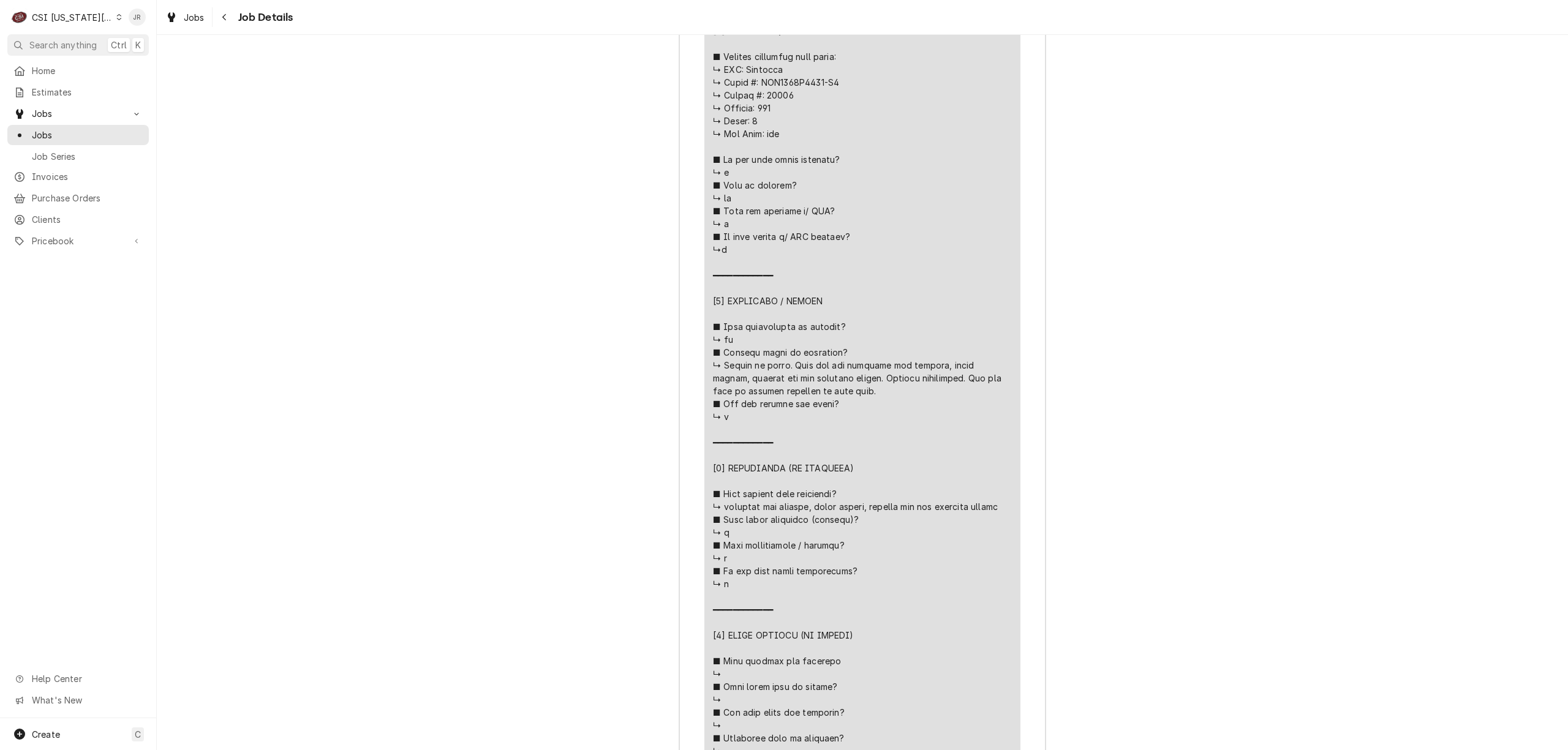
scroll to position [3847, 0]
drag, startPoint x: 733, startPoint y: 512, endPoint x: 889, endPoint y: 505, distance: 156.2
click at [889, 505] on div "Line Item" at bounding box center [862, 358] width 299 height 926
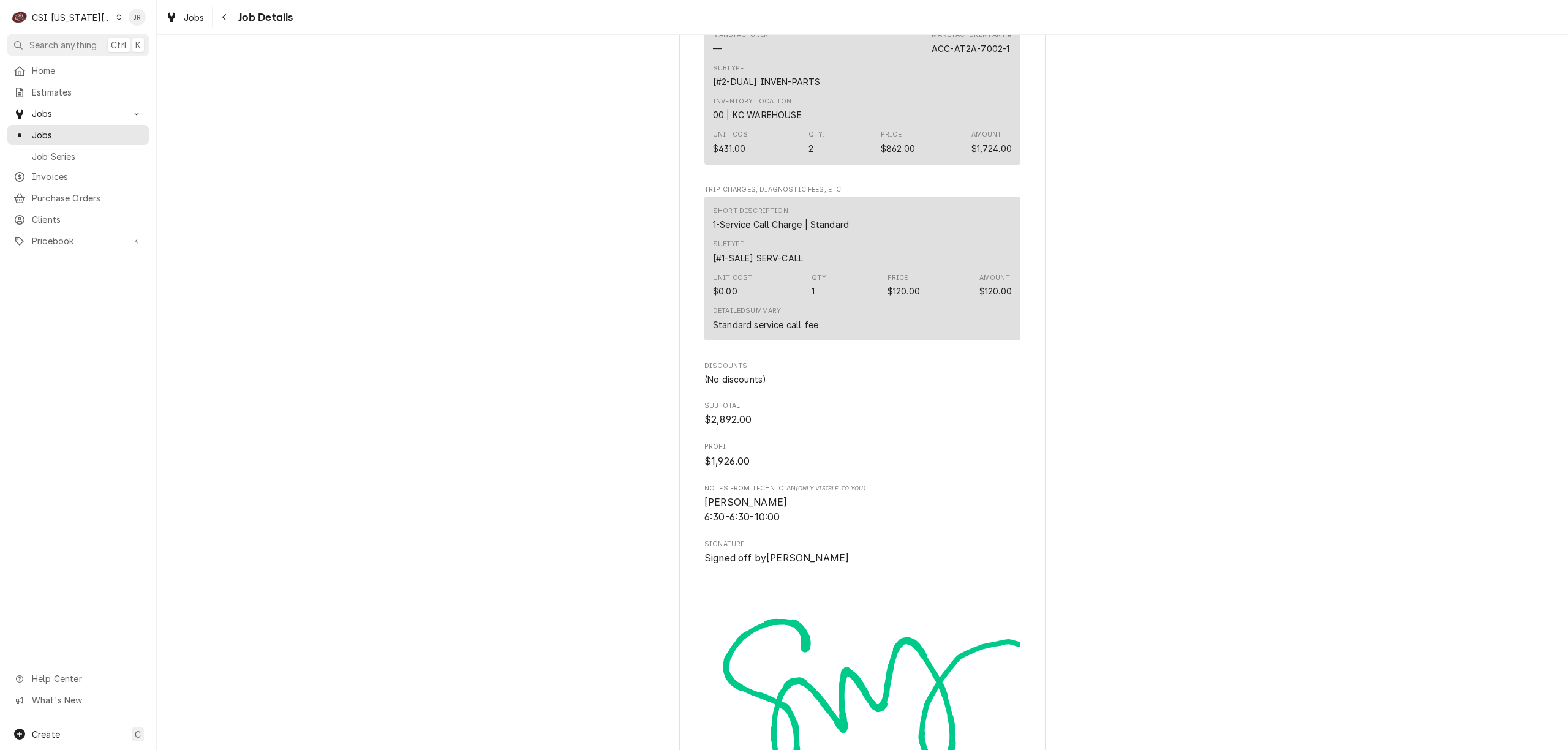
scroll to position [5146, 0]
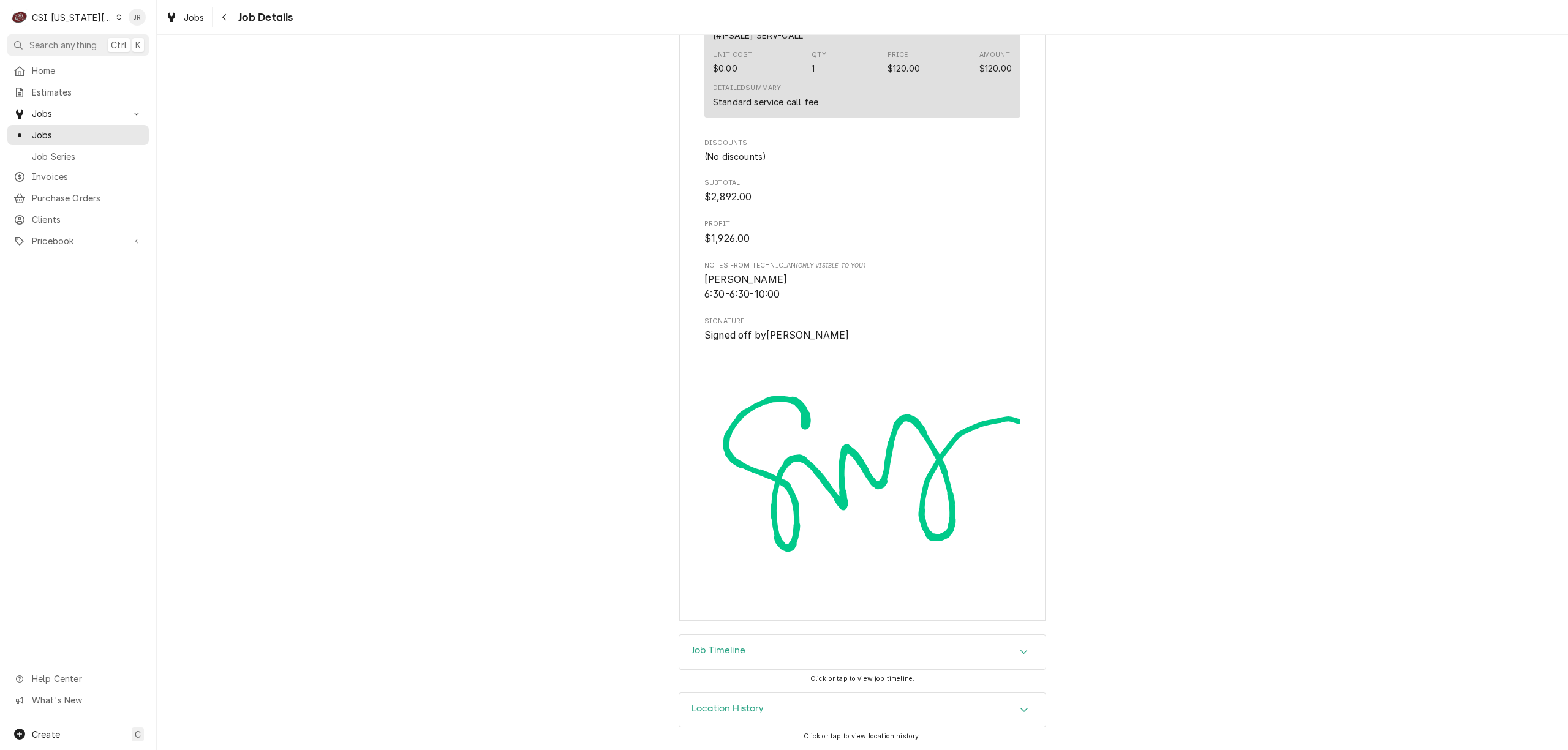
click at [744, 706] on h3 "Location History" at bounding box center [727, 709] width 73 height 12
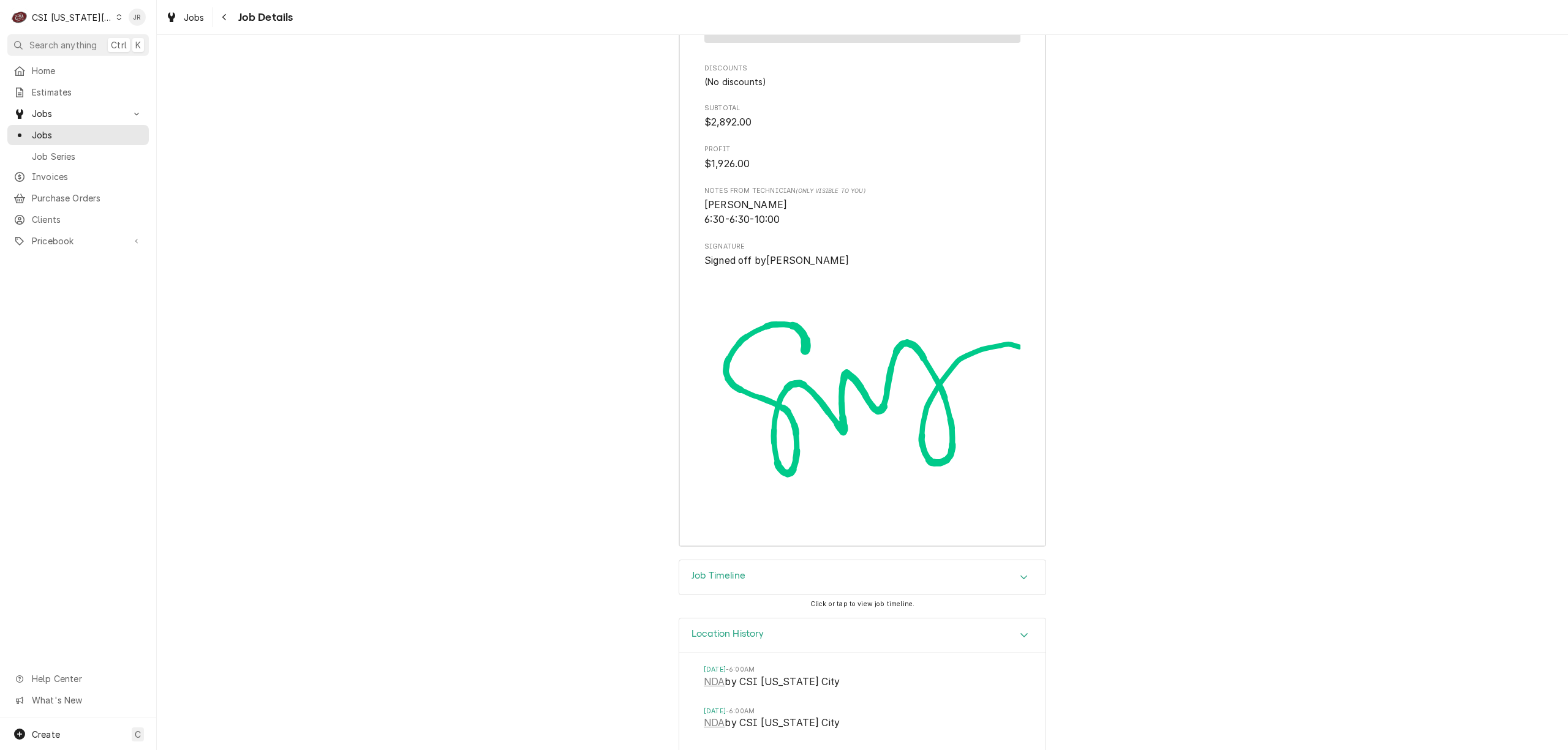
scroll to position [5260, 0]
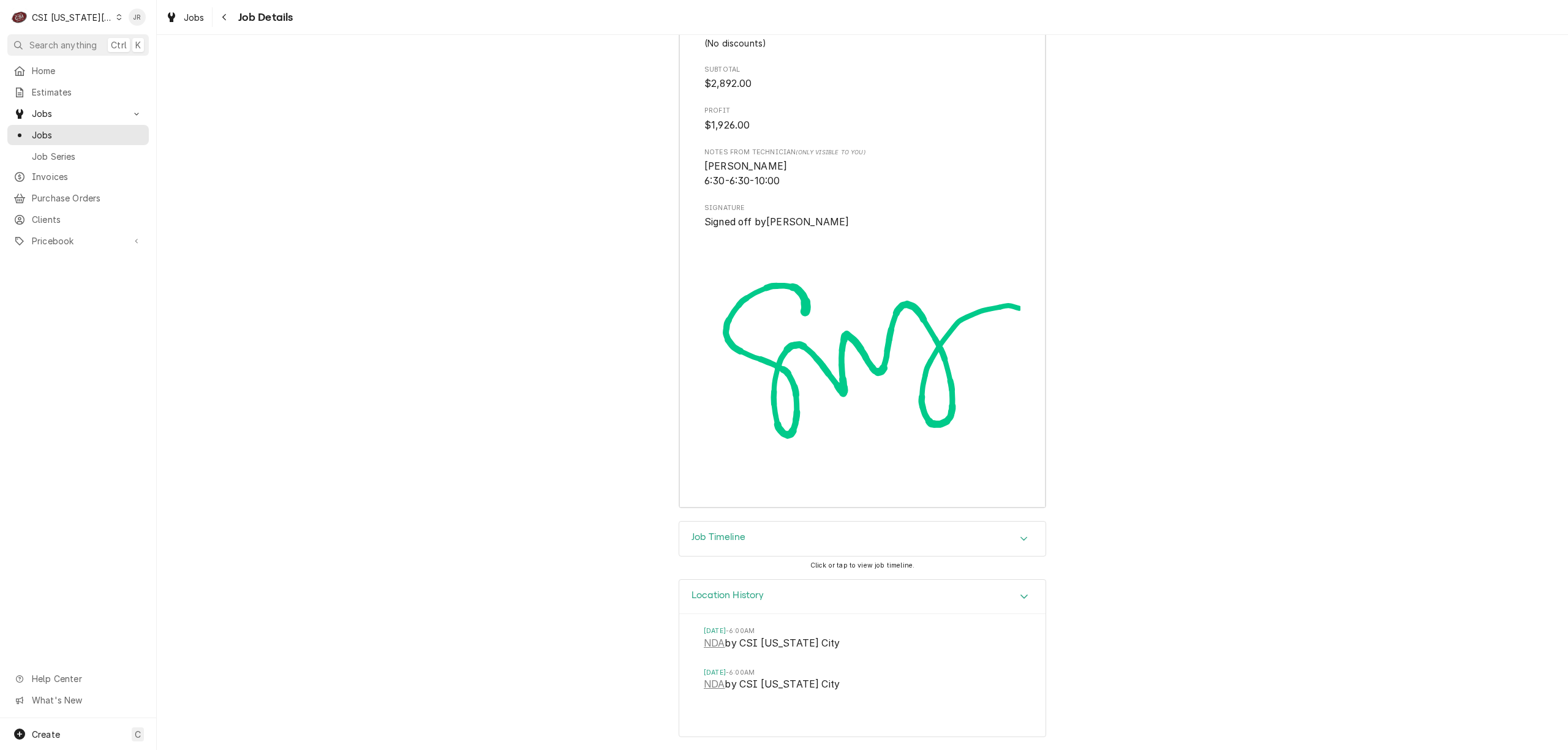
click at [713, 537] on h3 "Job Timeline" at bounding box center [718, 537] width 54 height 12
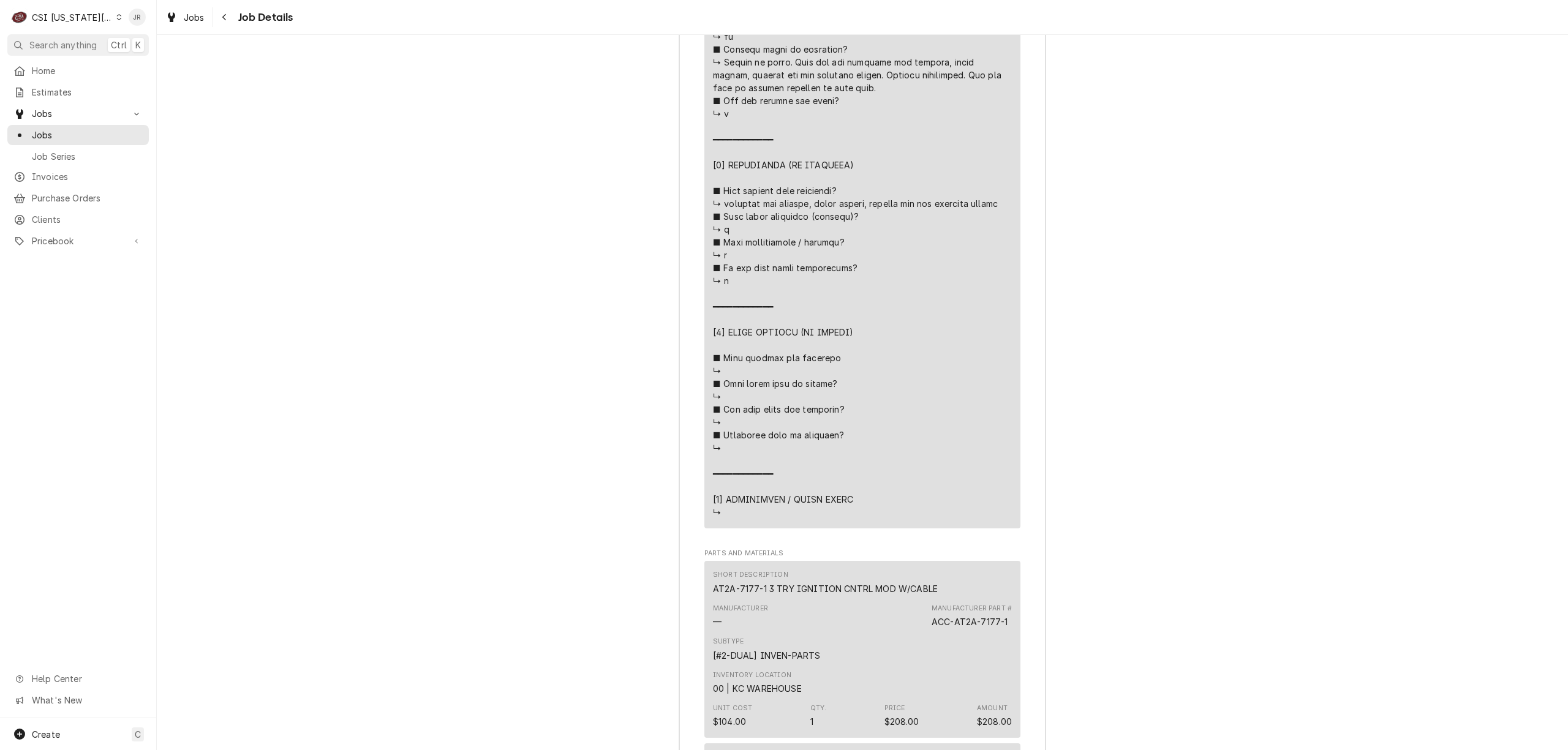
scroll to position [4198, 0]
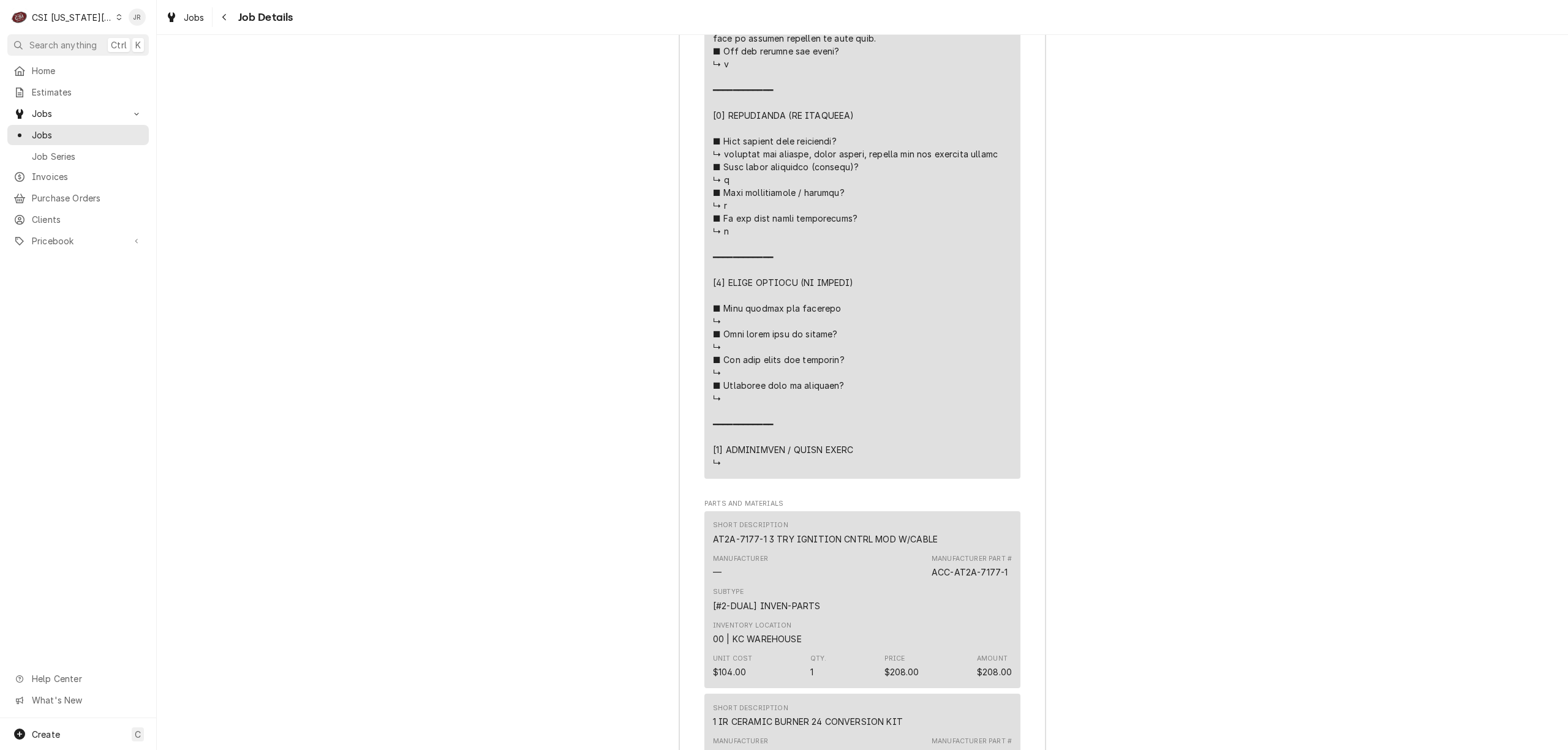
click at [1172, 425] on div "Job Summary Roopairs Job ID JOB-32379 Accutemp PO ID 28939591850 Service Type J…" at bounding box center [862, 232] width 1411 height 2663
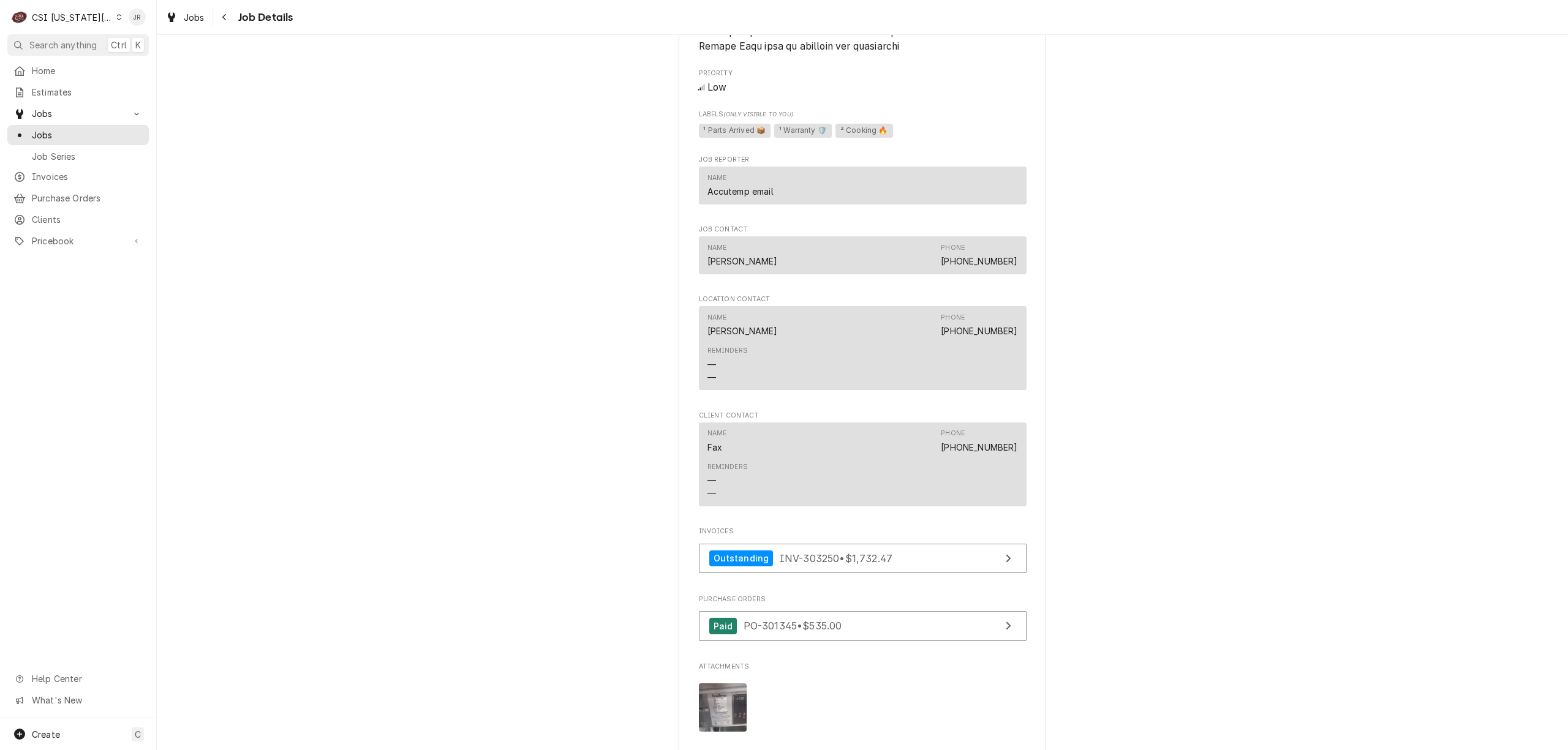
scroll to position [2158, 0]
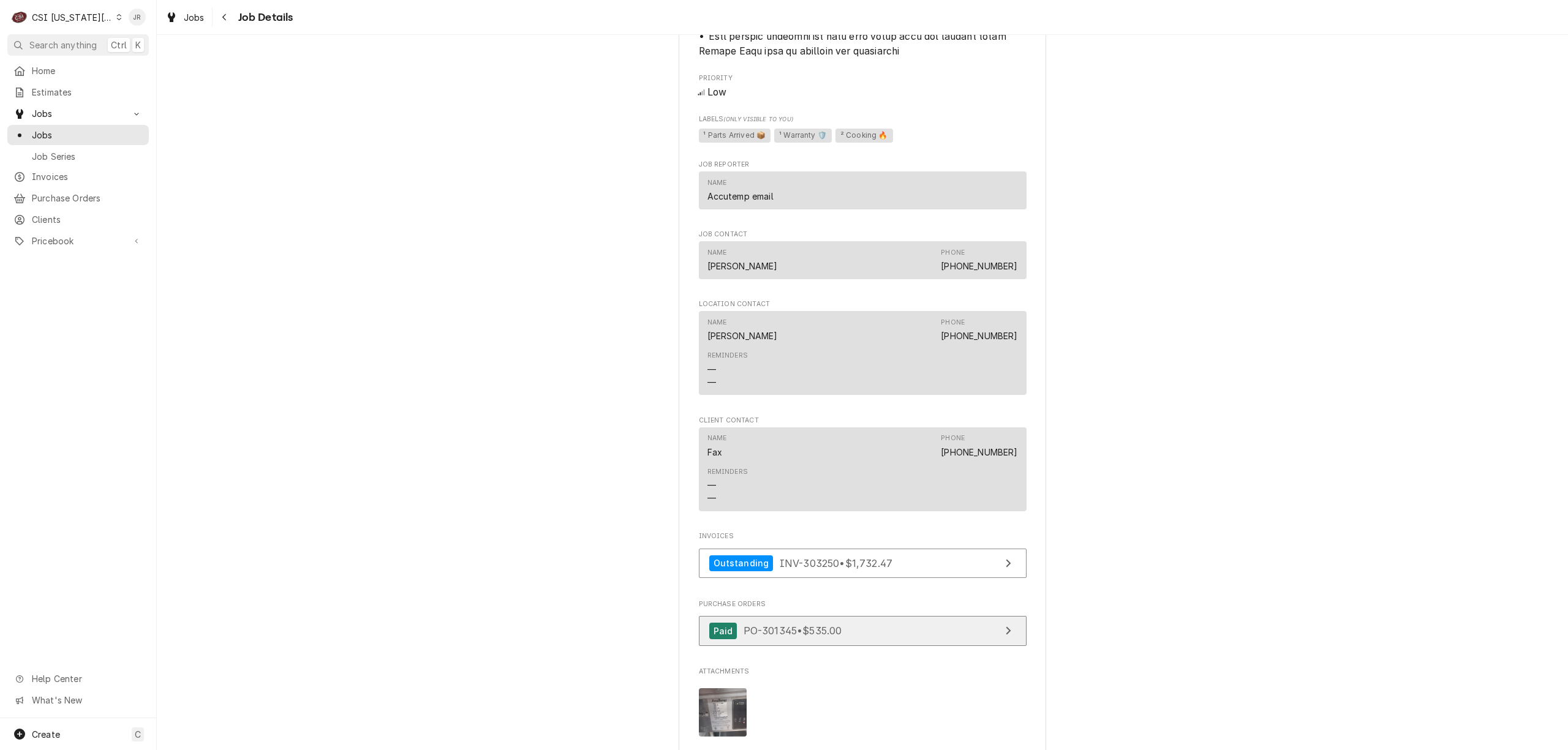
click at [827, 637] on span "PO-301345 • $535.00" at bounding box center [793, 630] width 98 height 13
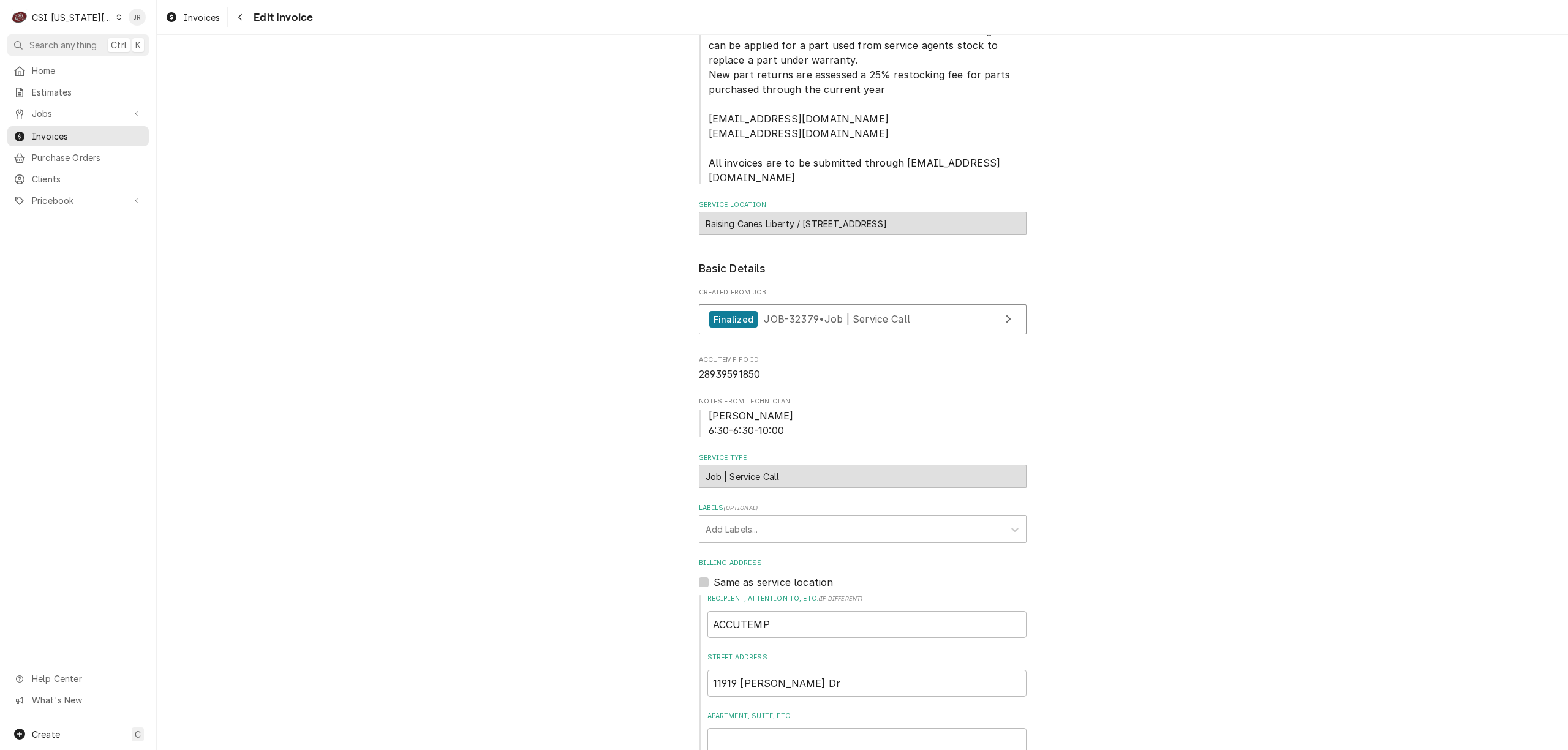
scroll to position [490, 0]
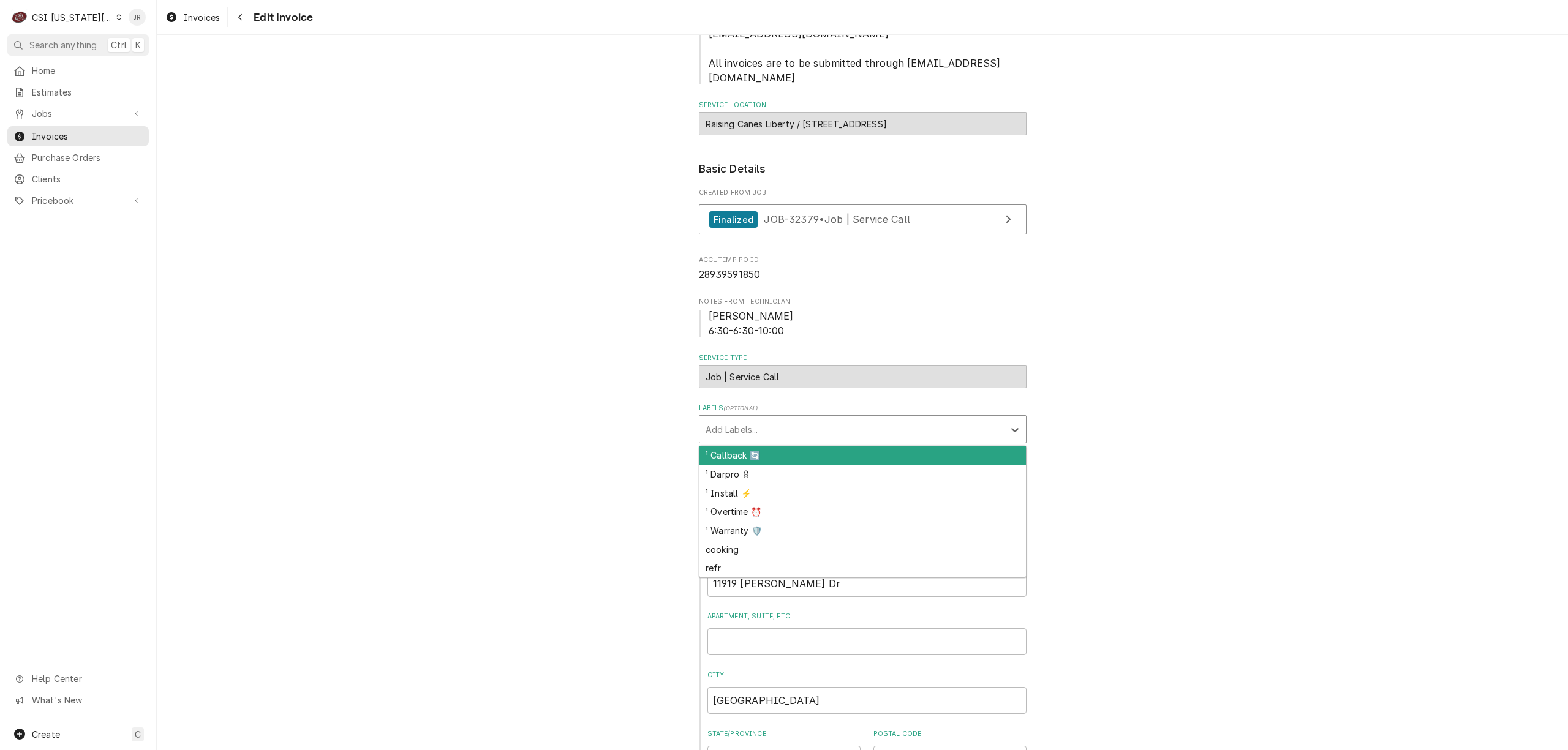
click at [809, 418] on div "Labels" at bounding box center [851, 429] width 292 height 22
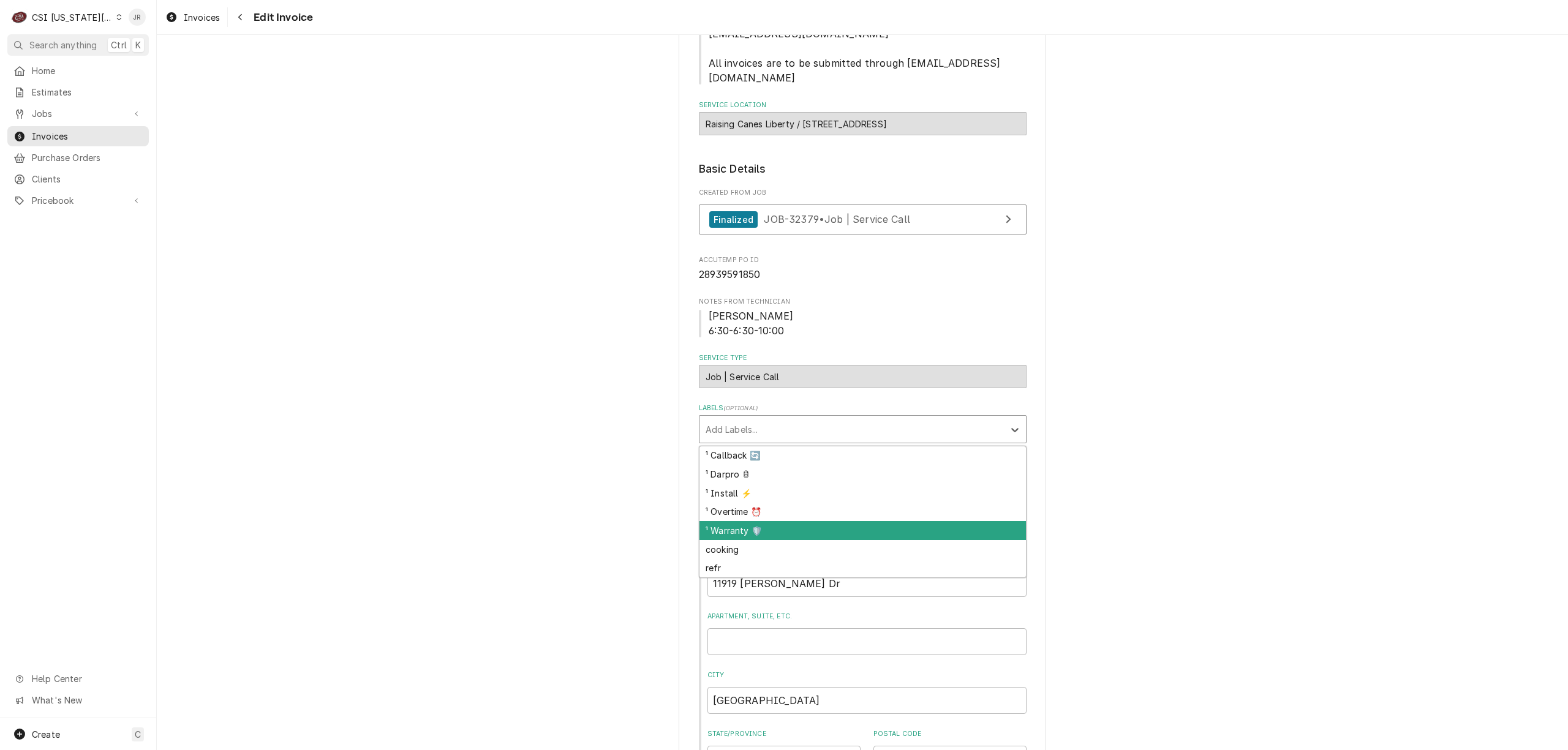
click at [725, 522] on div "¹ Warranty 🛡️" at bounding box center [863, 531] width 327 height 19
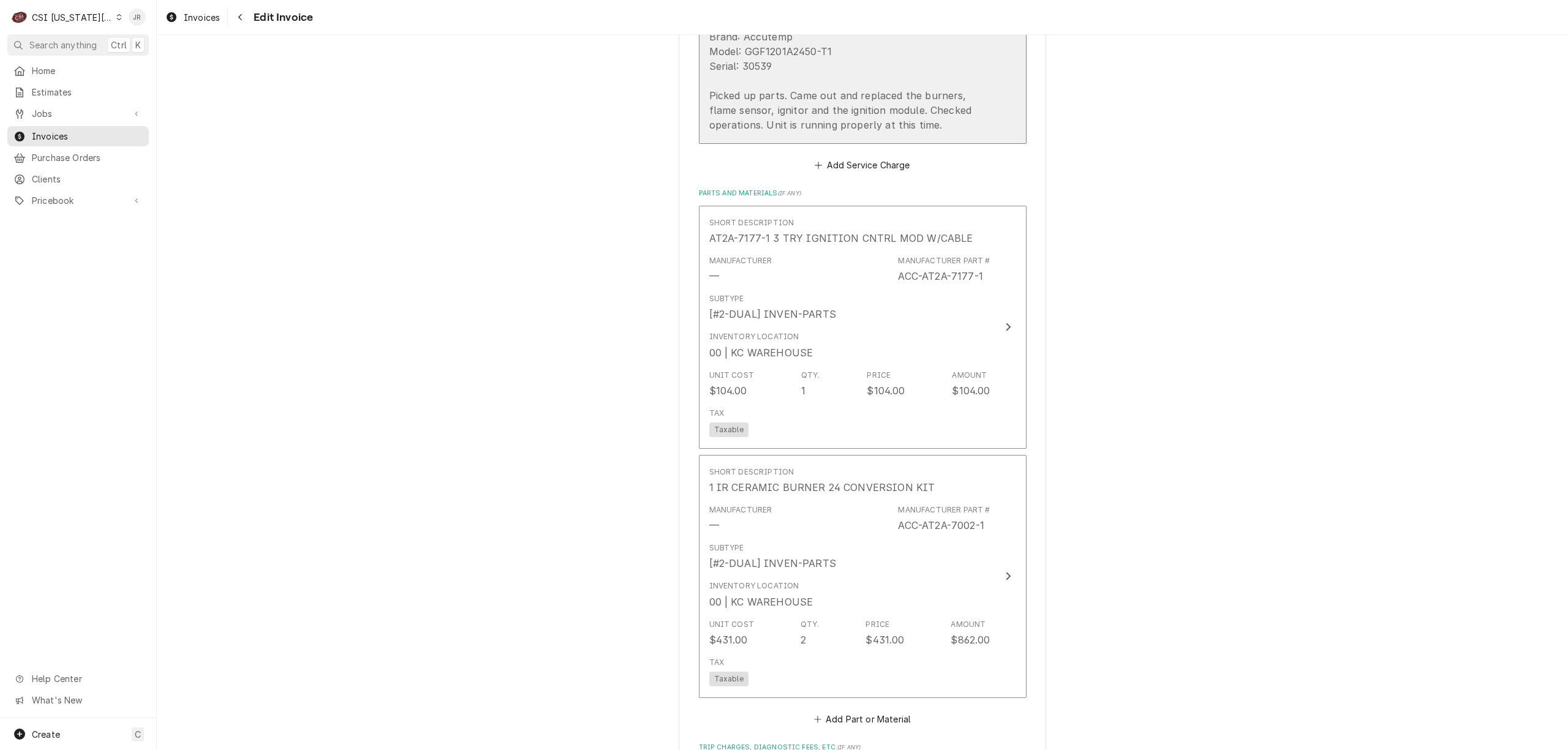
scroll to position [1714, 0]
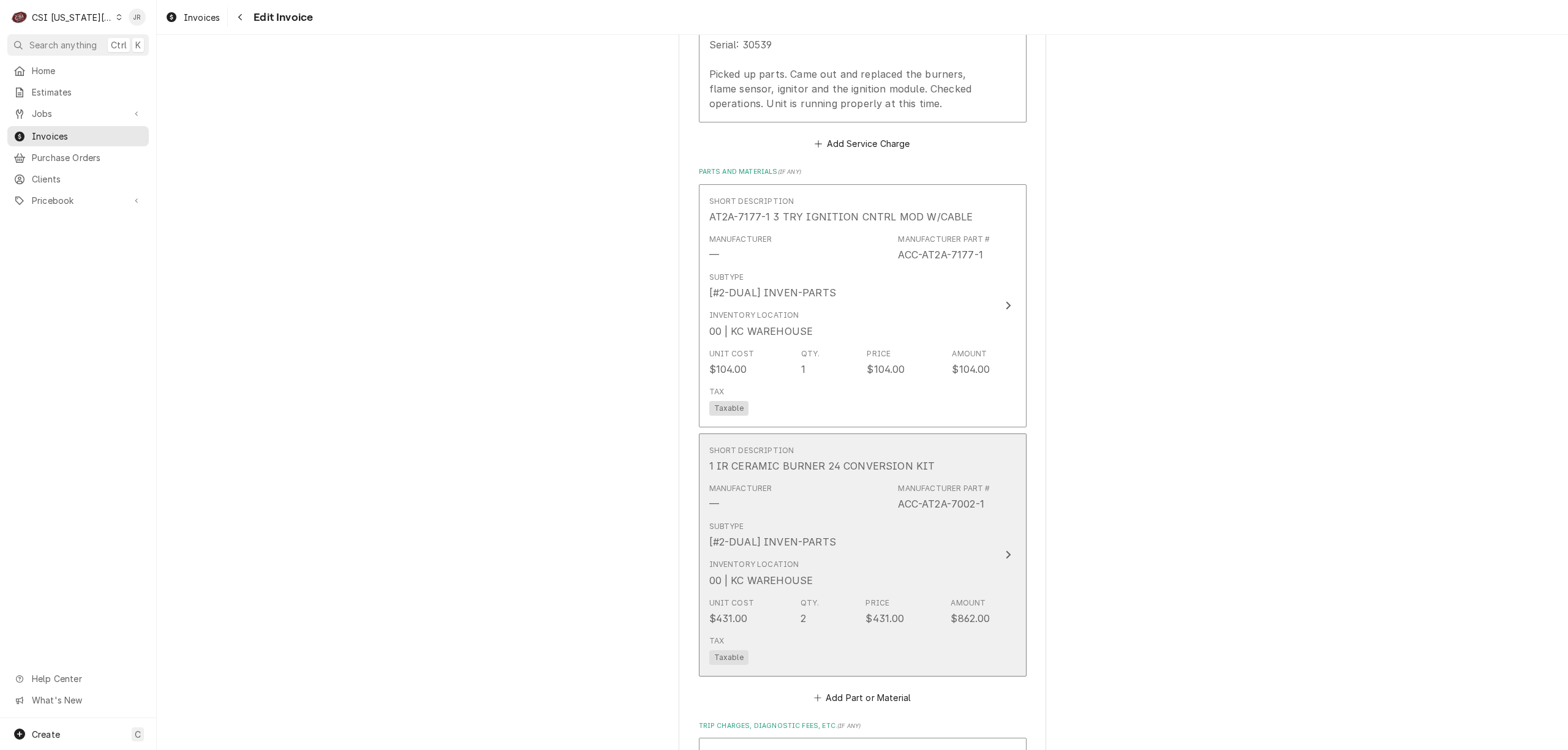
click at [964, 483] on div "Manufacturer Part #" at bounding box center [943, 488] width 92 height 11
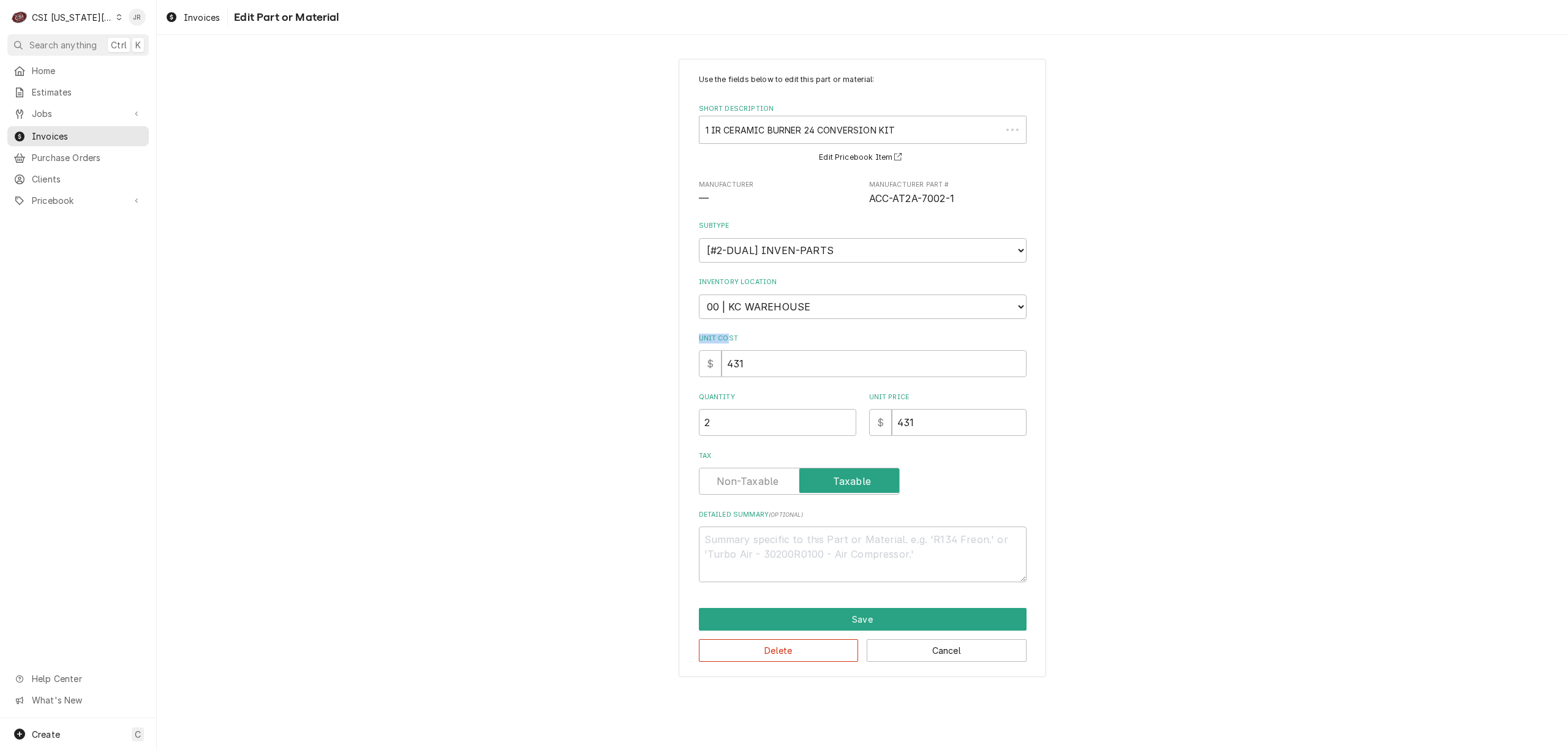
drag, startPoint x: 671, startPoint y: 331, endPoint x: 655, endPoint y: 349, distance: 24.1
click at [623, 335] on div "Use the fields below to edit this part or material: Short Description 1 IR CERA…" at bounding box center [862, 368] width 1411 height 641
drag, startPoint x: 812, startPoint y: 370, endPoint x: 675, endPoint y: 383, distance: 137.6
click at [669, 380] on div "Use the fields below to edit this part or material: Short Description 1 IR CERA…" at bounding box center [862, 368] width 1411 height 641
drag, startPoint x: 759, startPoint y: 409, endPoint x: 532, endPoint y: 392, distance: 227.6
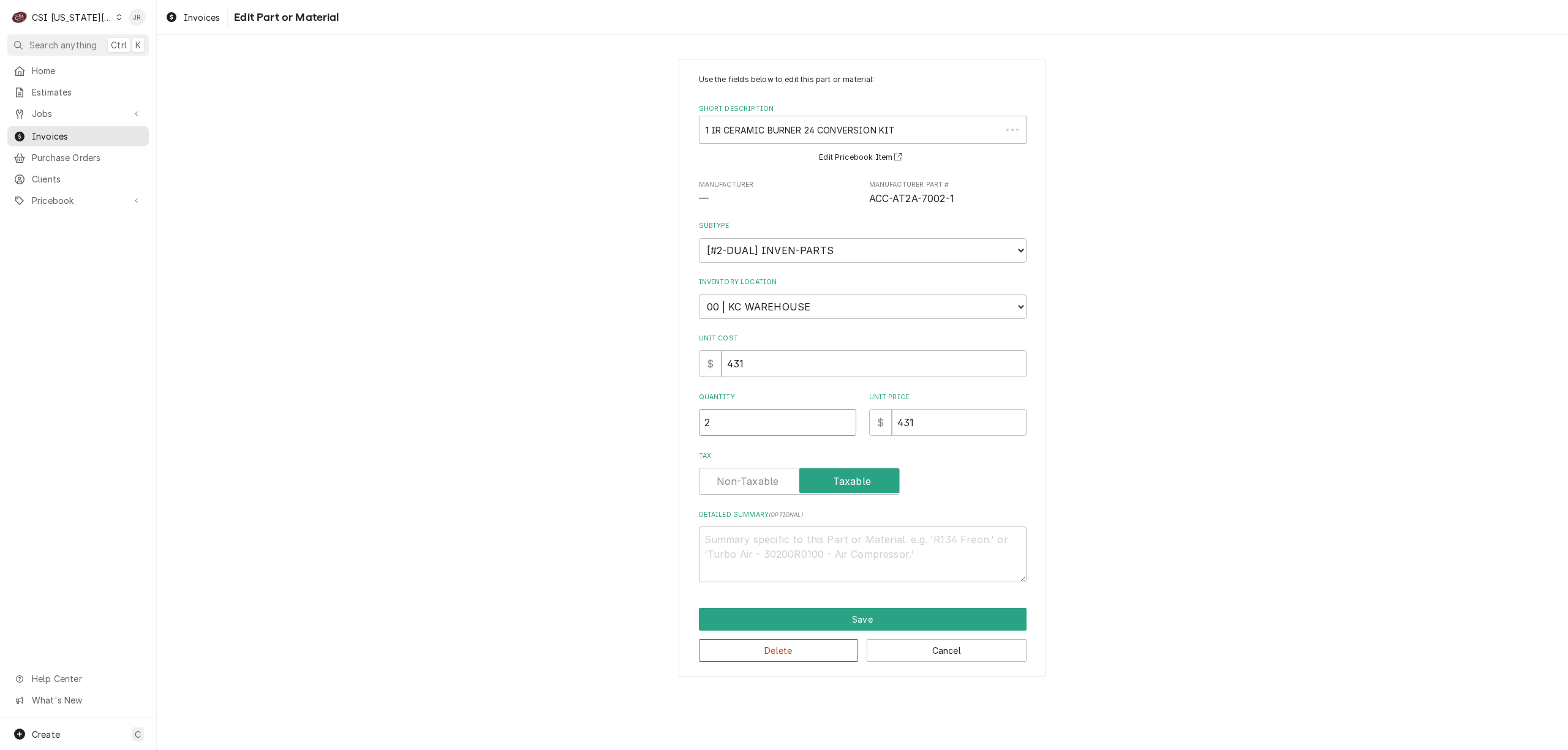
click at [533, 392] on div "Use the fields below to edit this part or material: Short Description 1 IR CERA…" at bounding box center [862, 368] width 1411 height 641
type textarea "x"
type input "1"
click at [792, 618] on button "Save" at bounding box center [862, 619] width 327 height 23
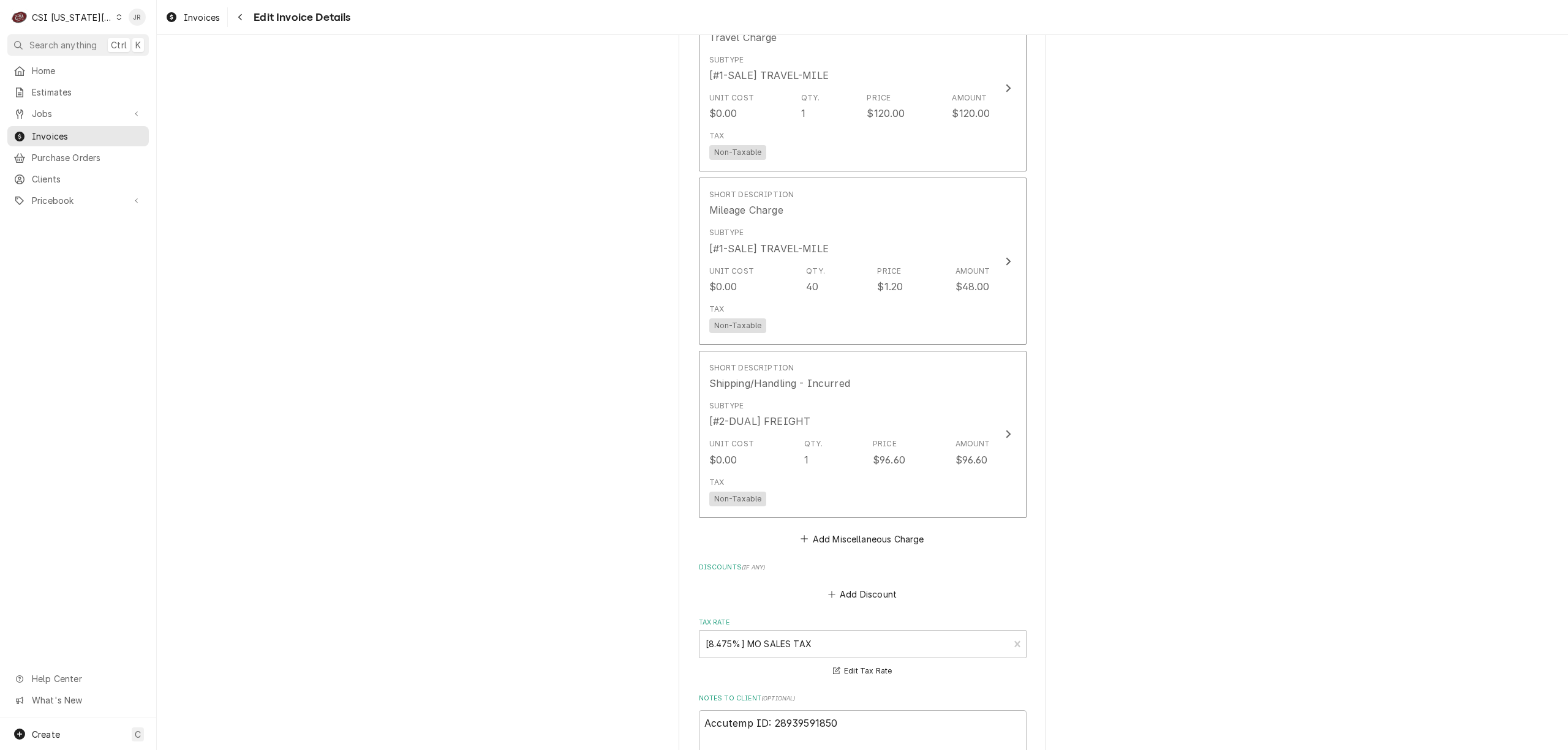
scroll to position [2636, 0]
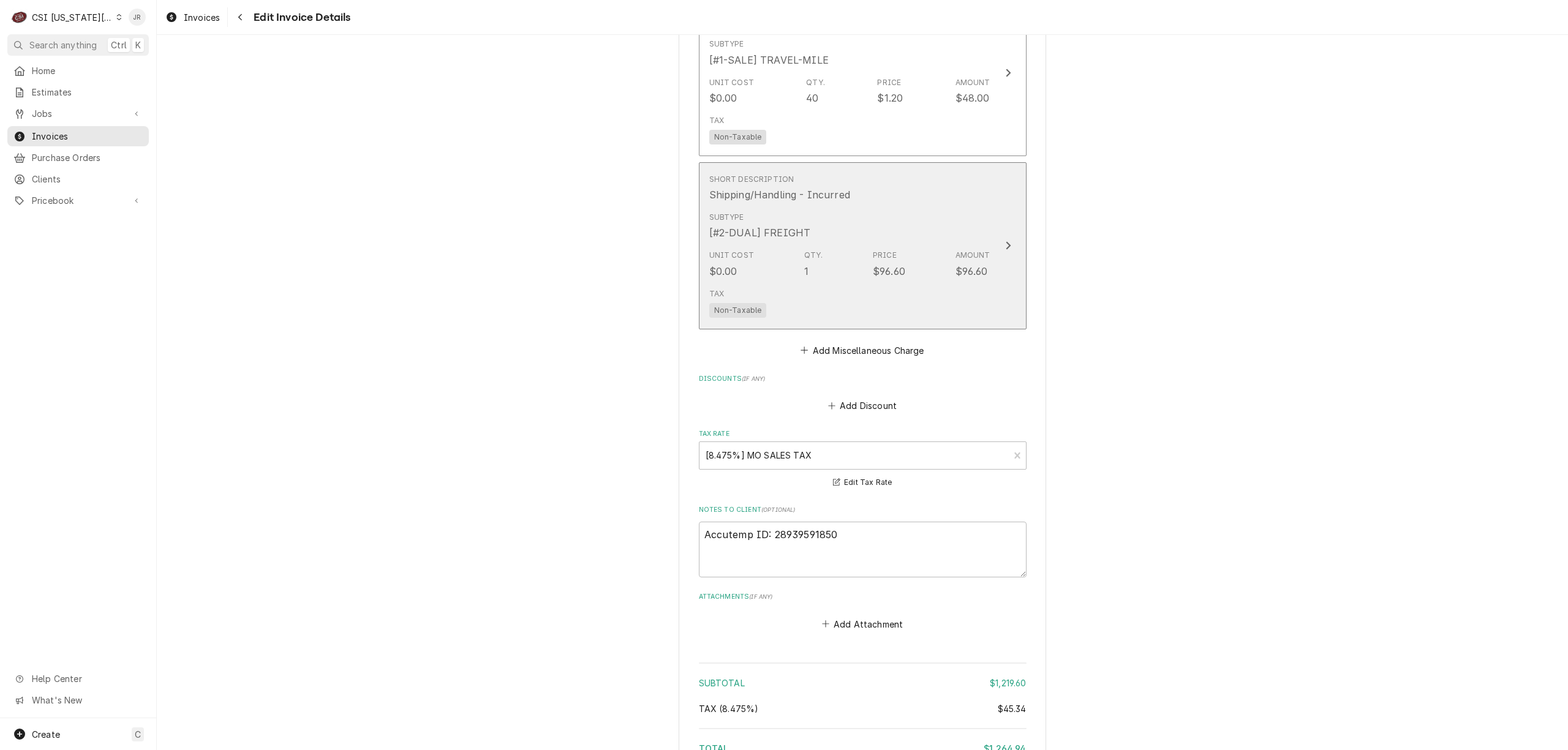
click at [917, 267] on div "Unit Cost $0.00 Qty. 1 Price $96.60 Amount $96.60" at bounding box center [849, 263] width 281 height 38
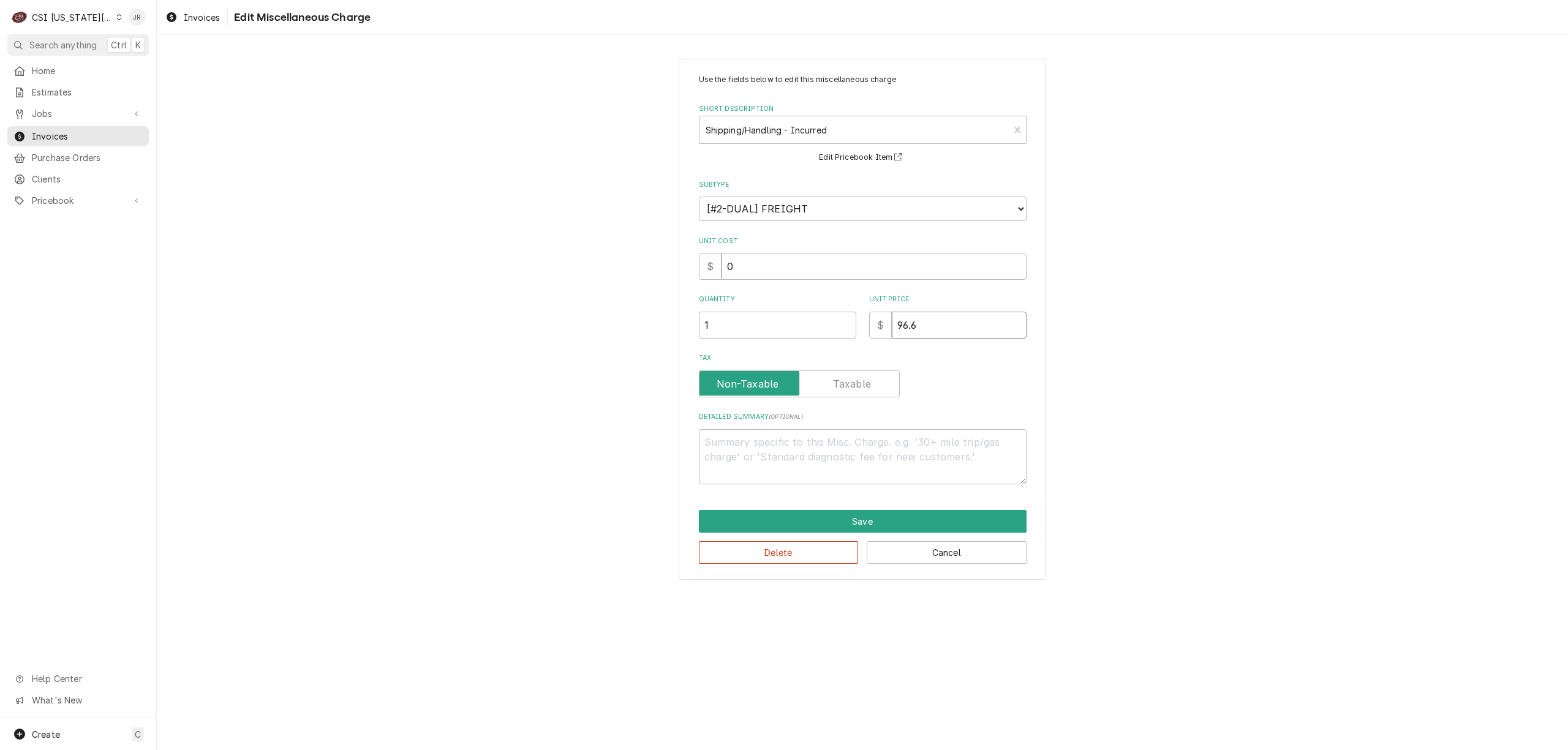
drag, startPoint x: 961, startPoint y: 322, endPoint x: 670, endPoint y: 284, distance: 293.5
click at [670, 284] on div "Use the fields below to edit this miscellaneous charge Short Description Shippi…" at bounding box center [862, 319] width 1411 height 542
type textarea "x"
type input "5"
type textarea "x"
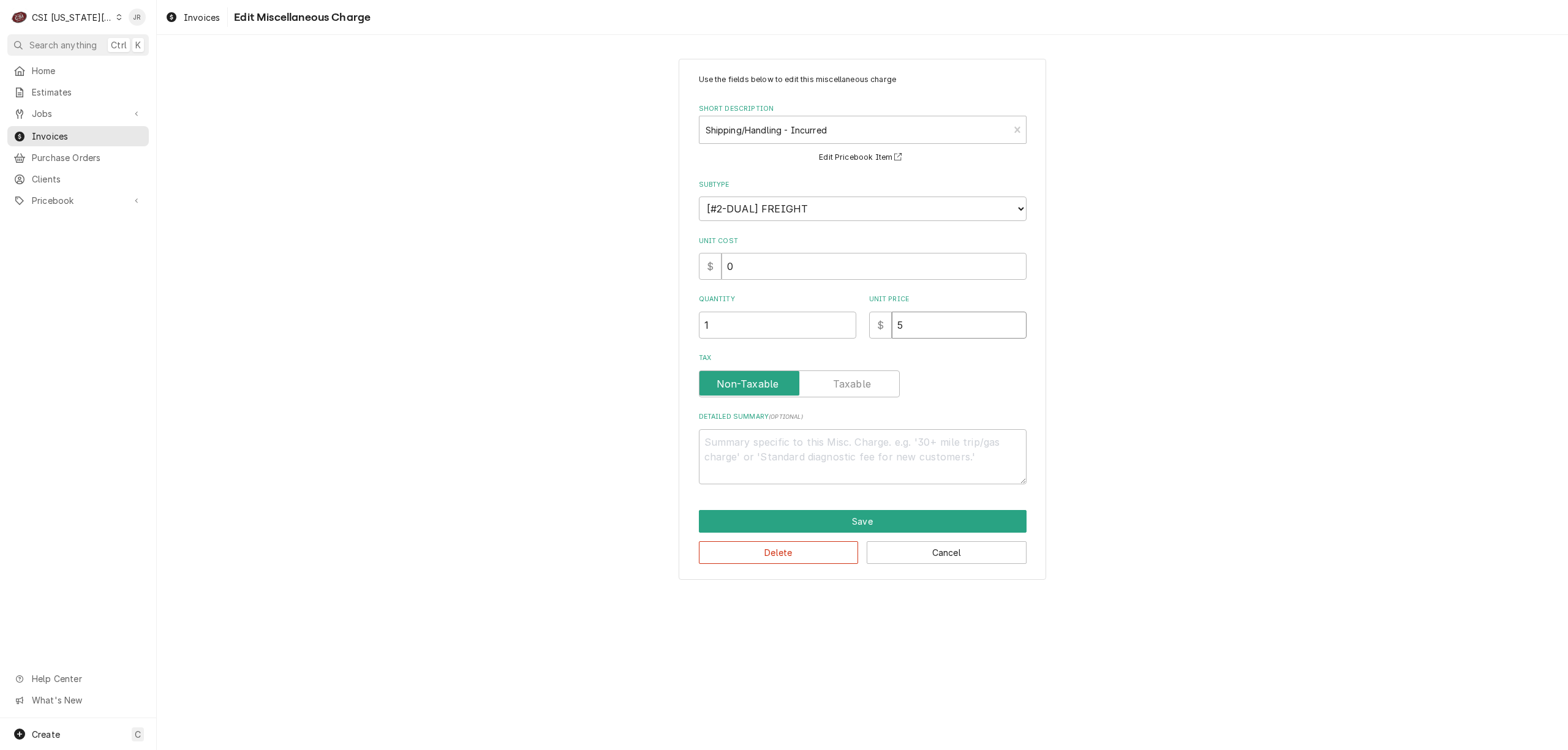
type input "53"
type textarea "x"
type input "53.5"
type textarea "x"
type input "53.50"
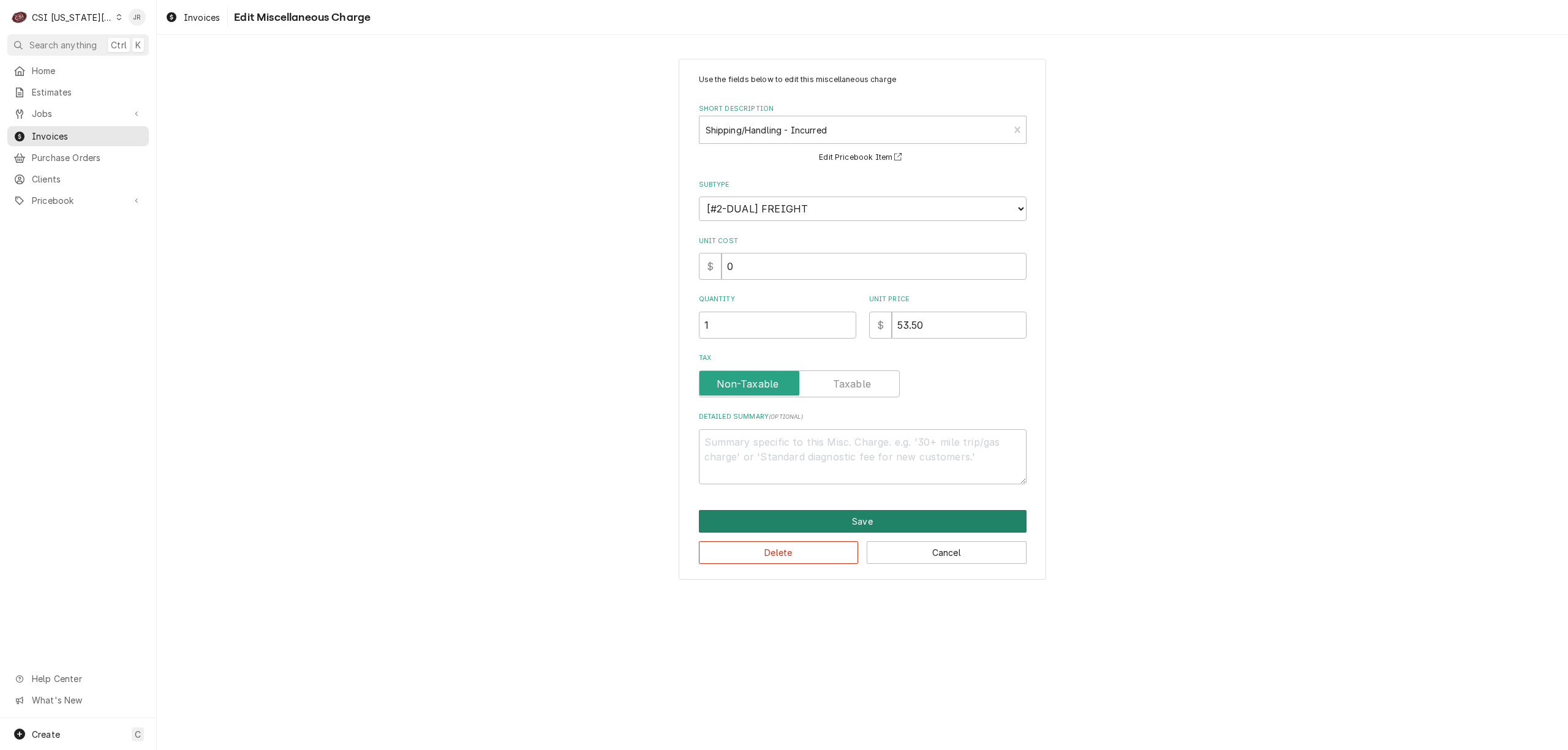
click at [835, 528] on button "Save" at bounding box center [862, 521] width 327 height 23
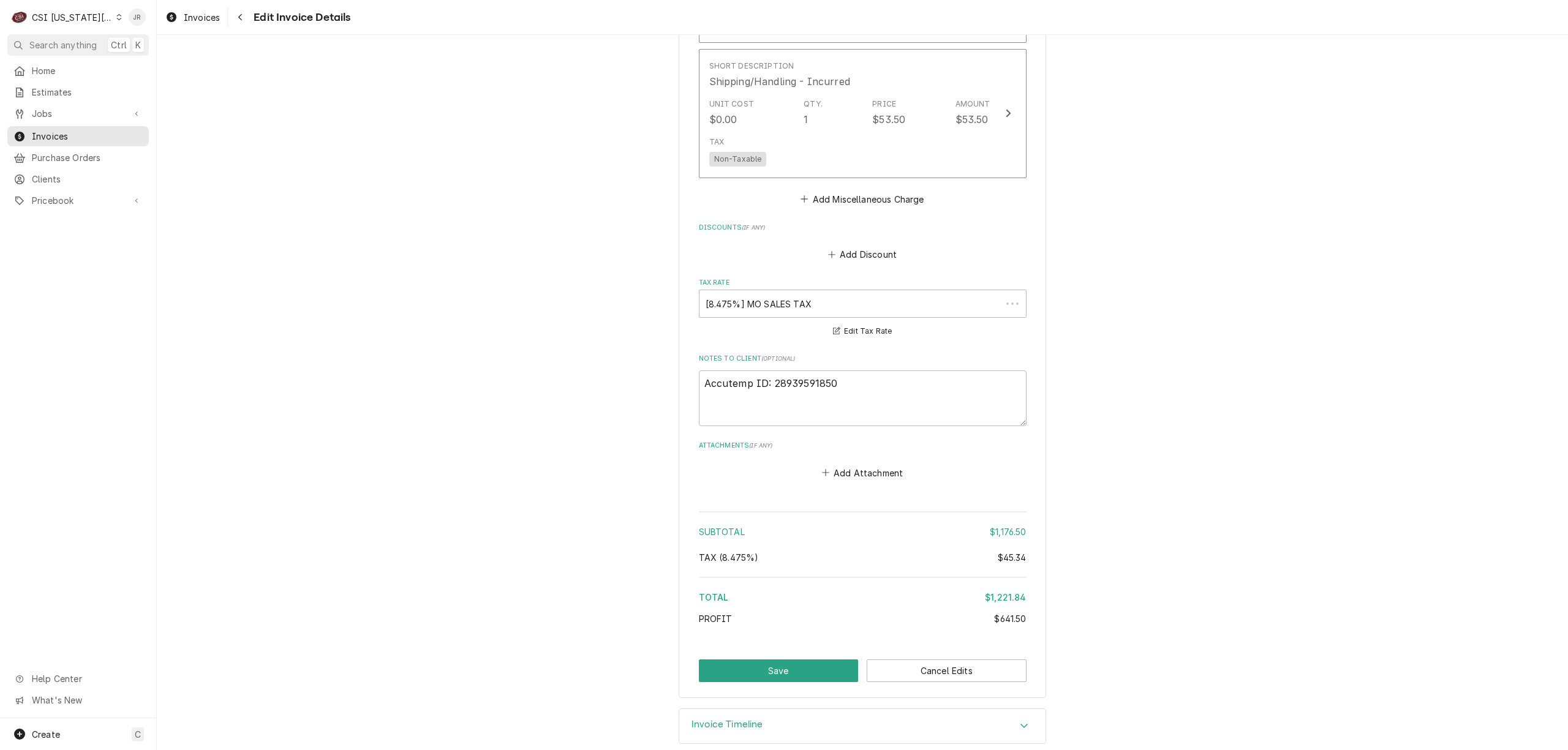
scroll to position [2749, 0]
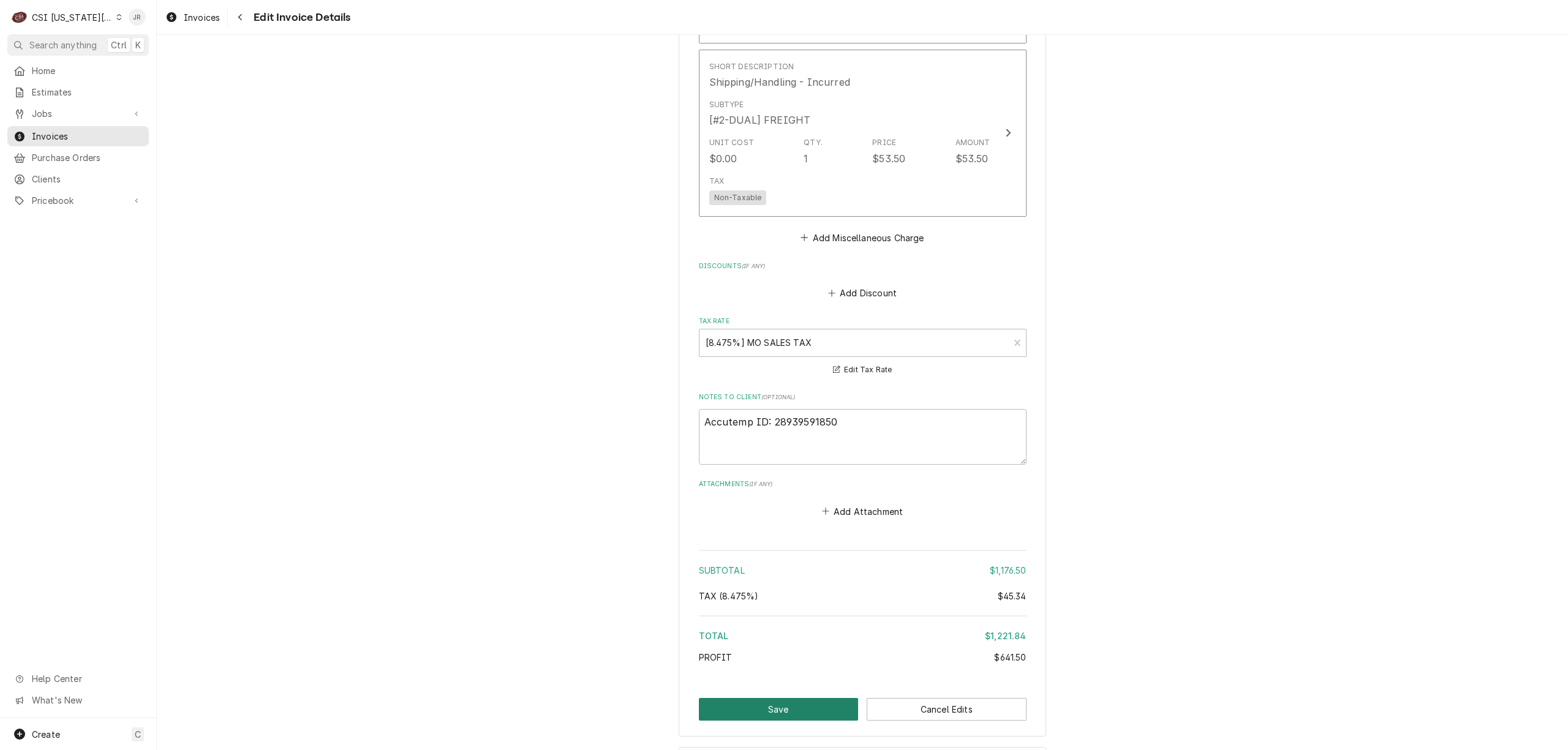
click at [798, 701] on button "Save" at bounding box center [778, 709] width 160 height 23
type textarea "x"
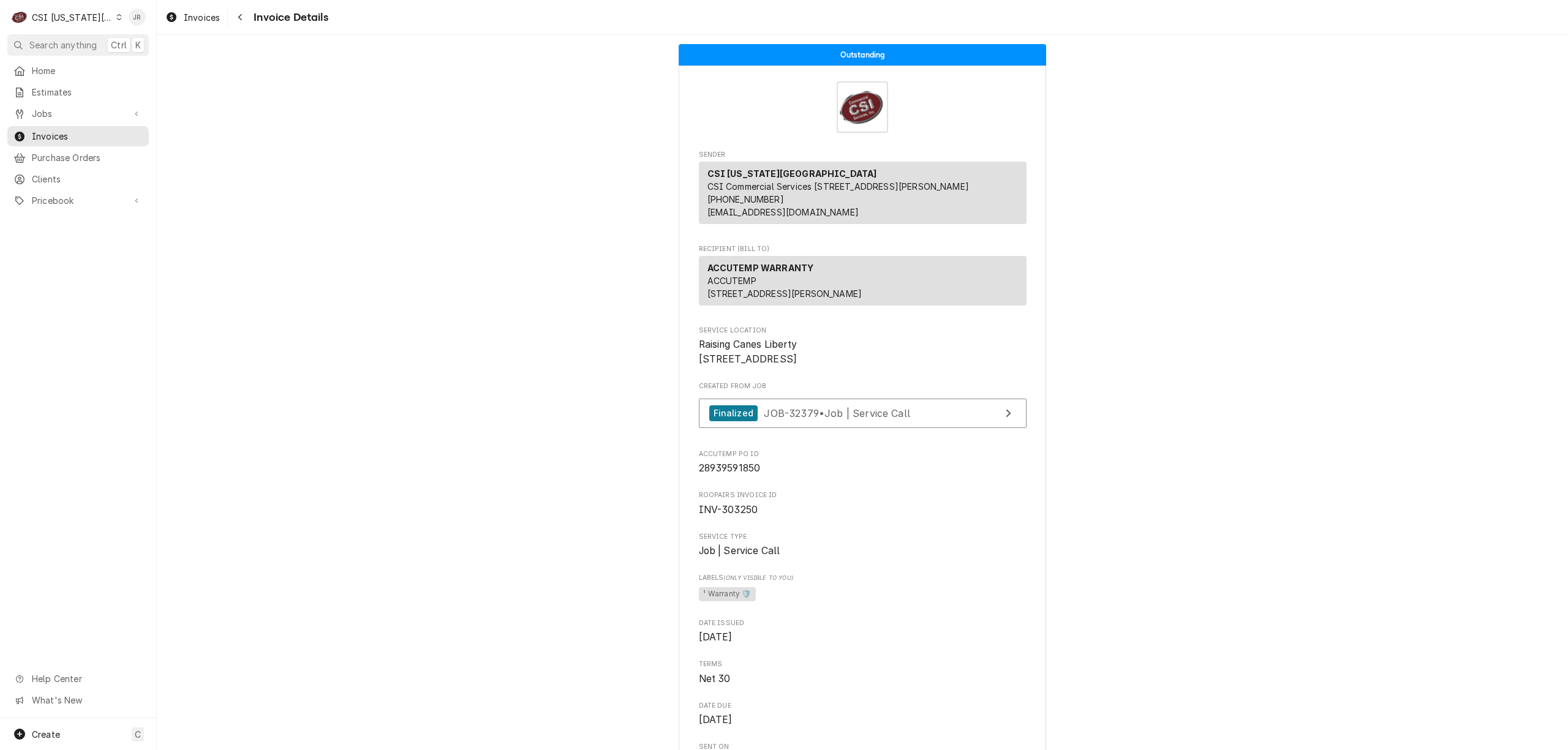
click at [737, 516] on span "INV-303250" at bounding box center [728, 510] width 59 height 12
copy span "303250"
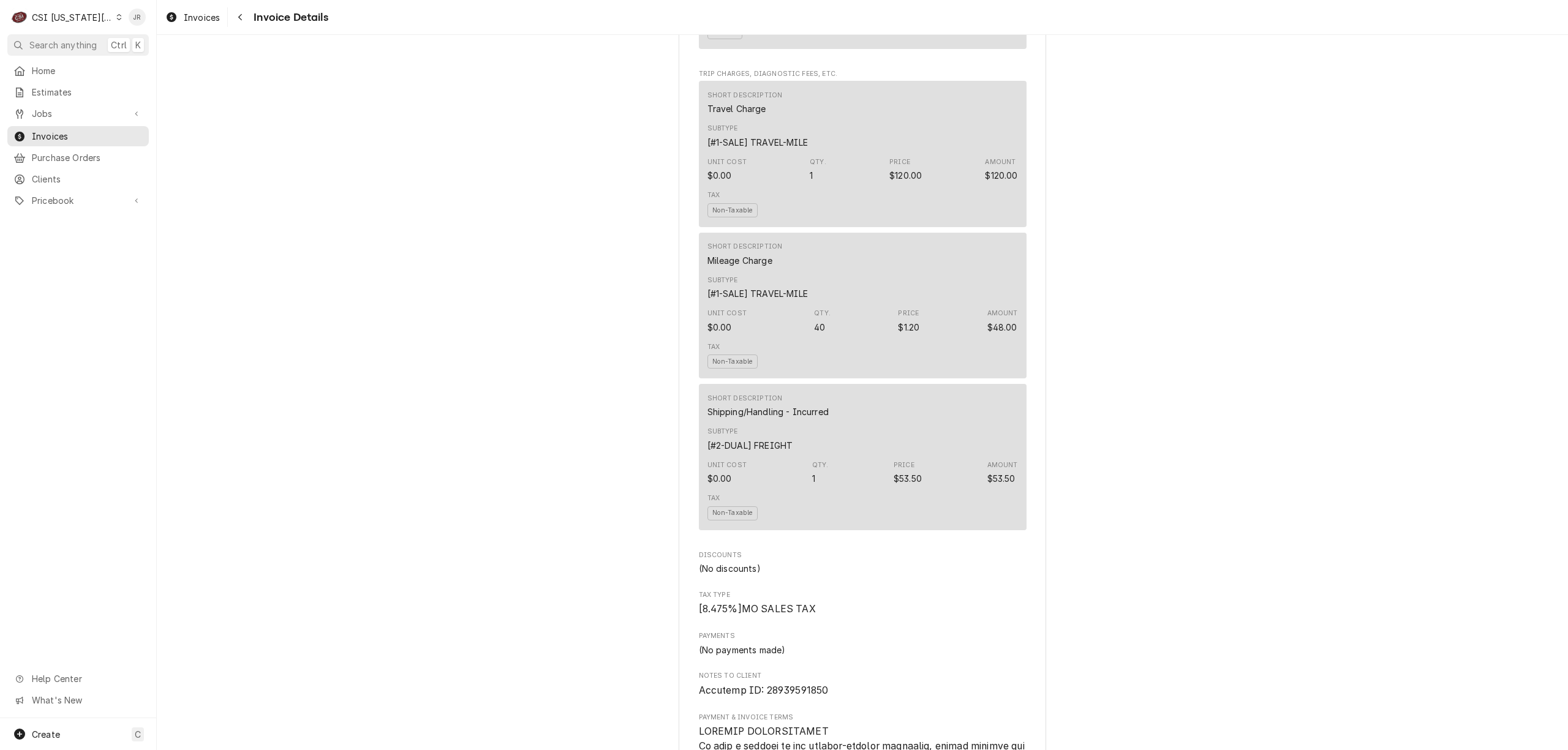
scroll to position [1550, 0]
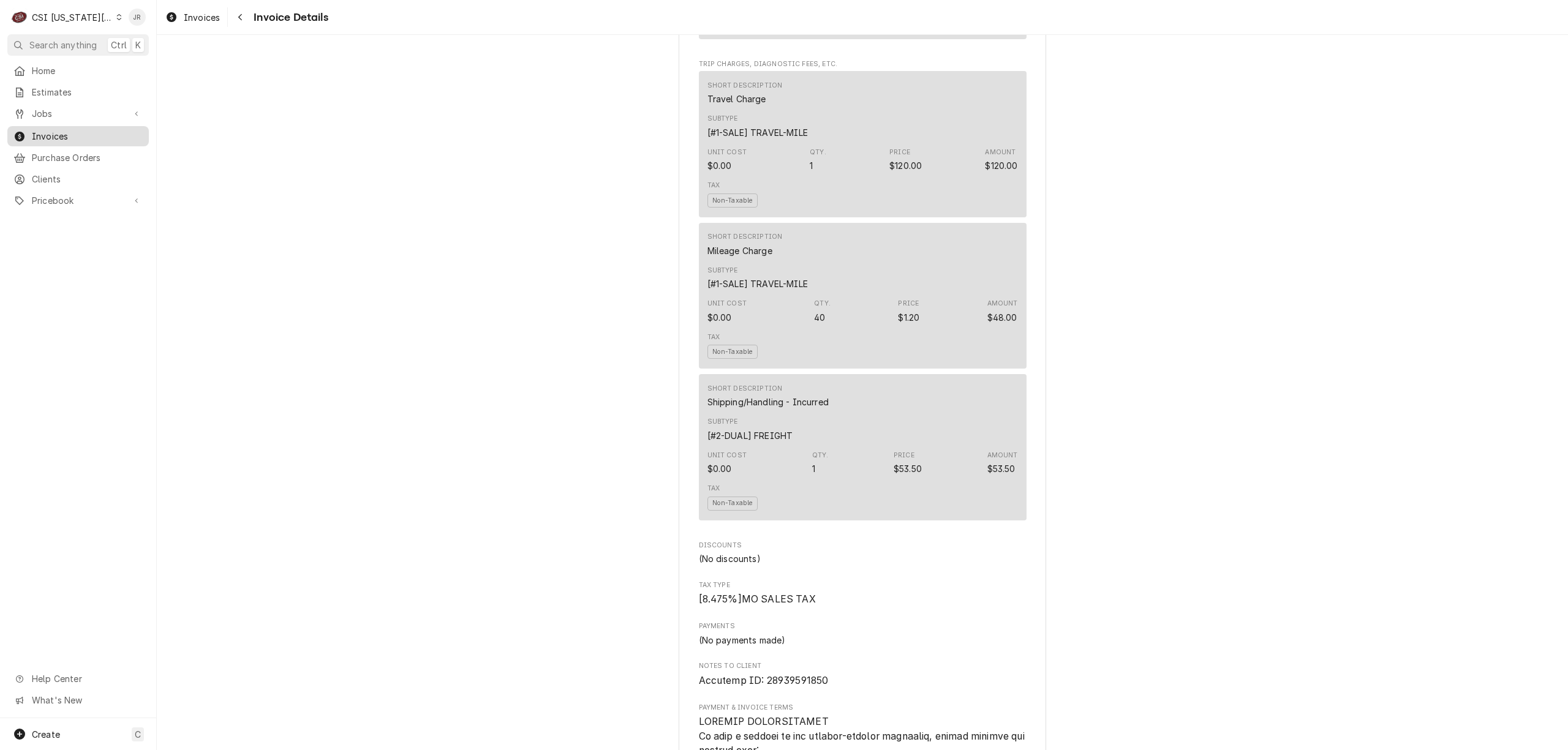
click at [58, 130] on span "Invoices" at bounding box center [87, 136] width 111 height 13
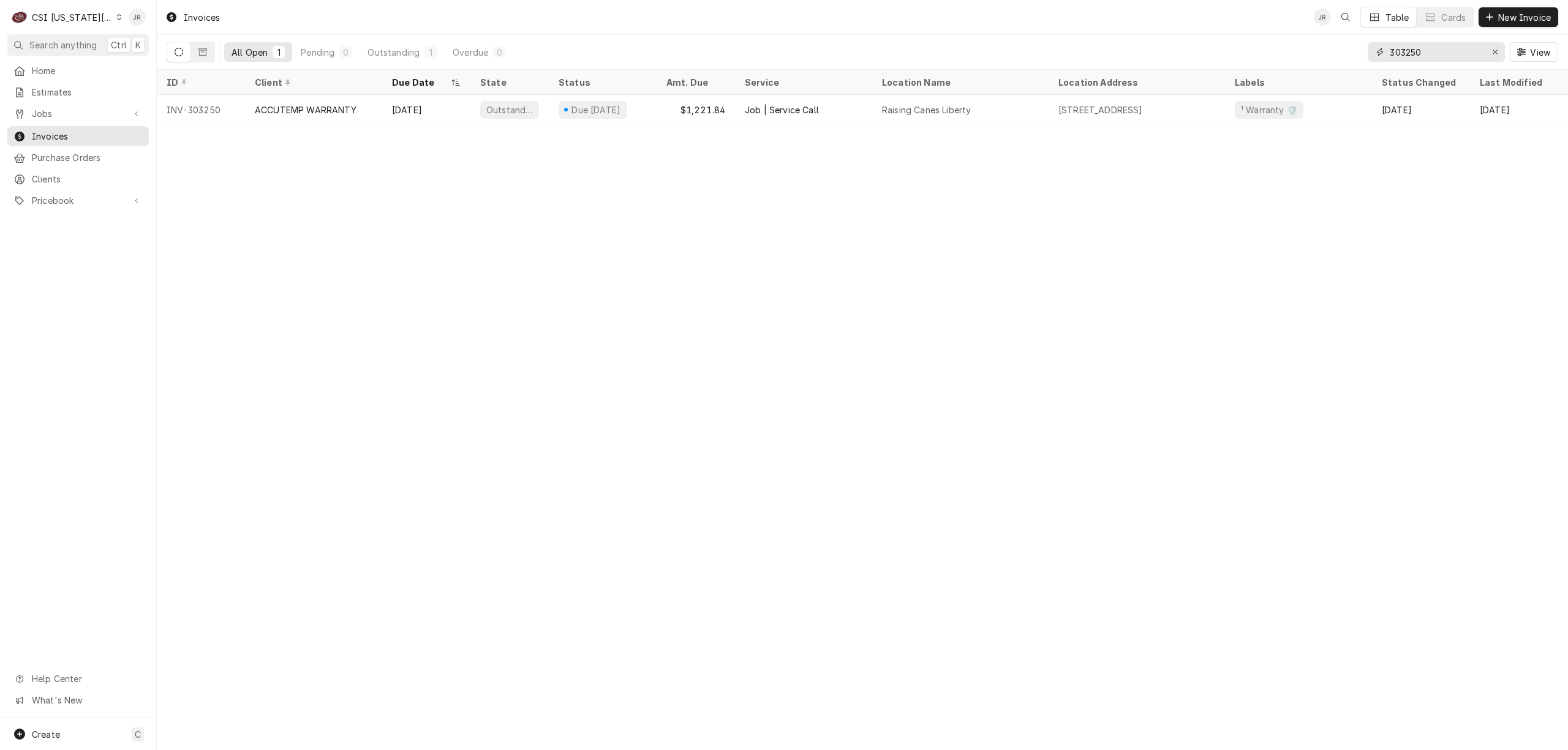
click at [1433, 44] on input "303250" at bounding box center [1436, 52] width 92 height 20
paste input "63"
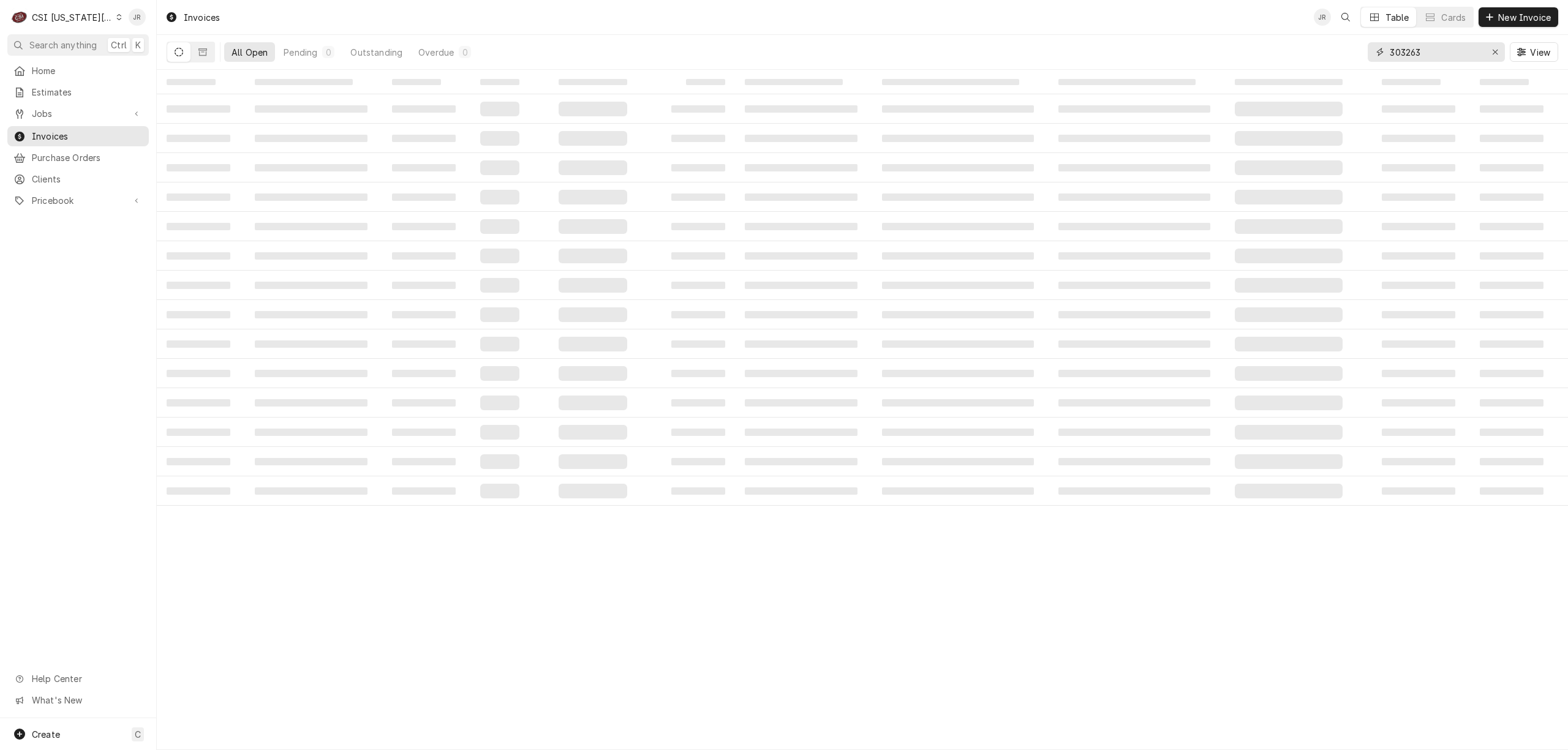
type input "303263"
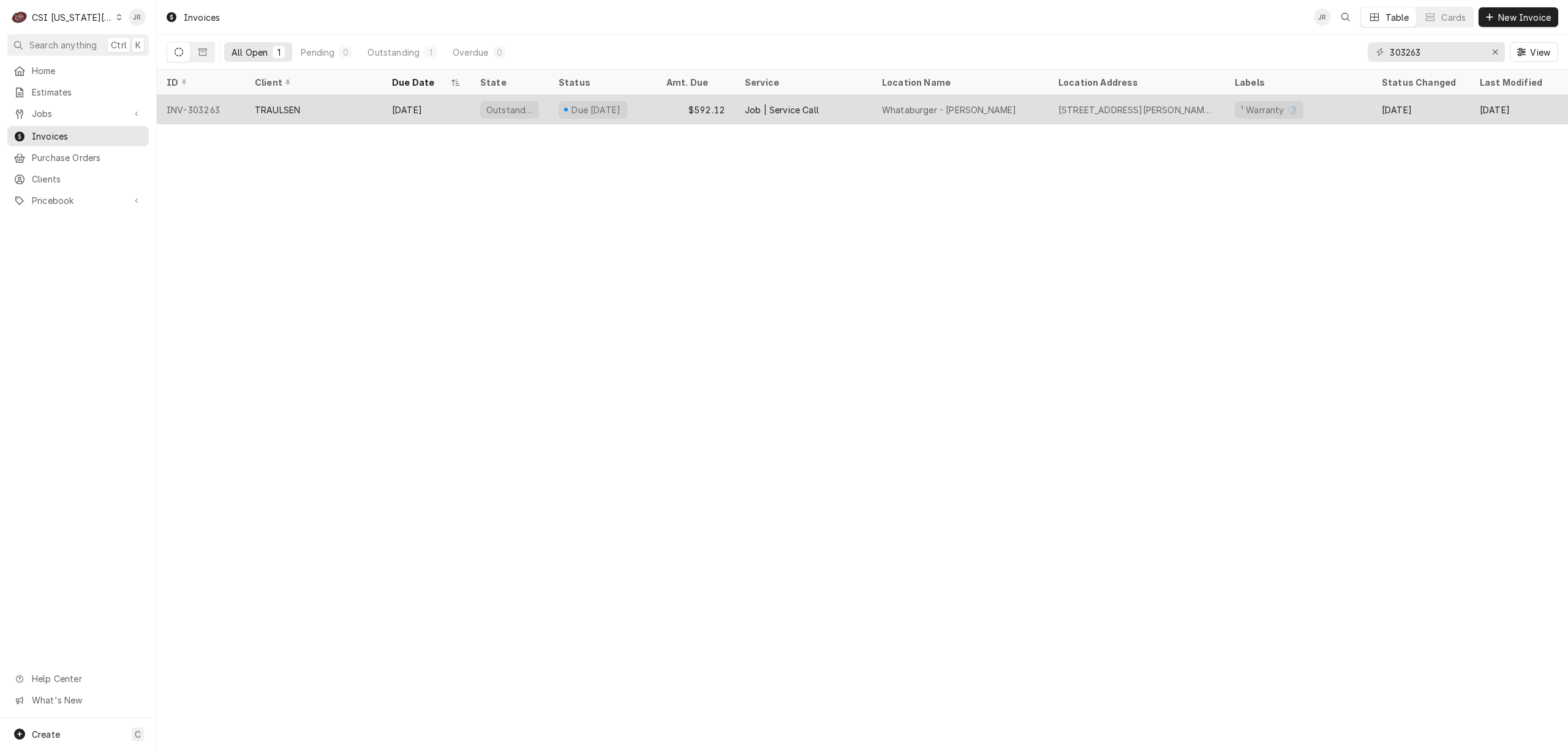
click at [388, 105] on div "[DATE]" at bounding box center [426, 109] width 88 height 30
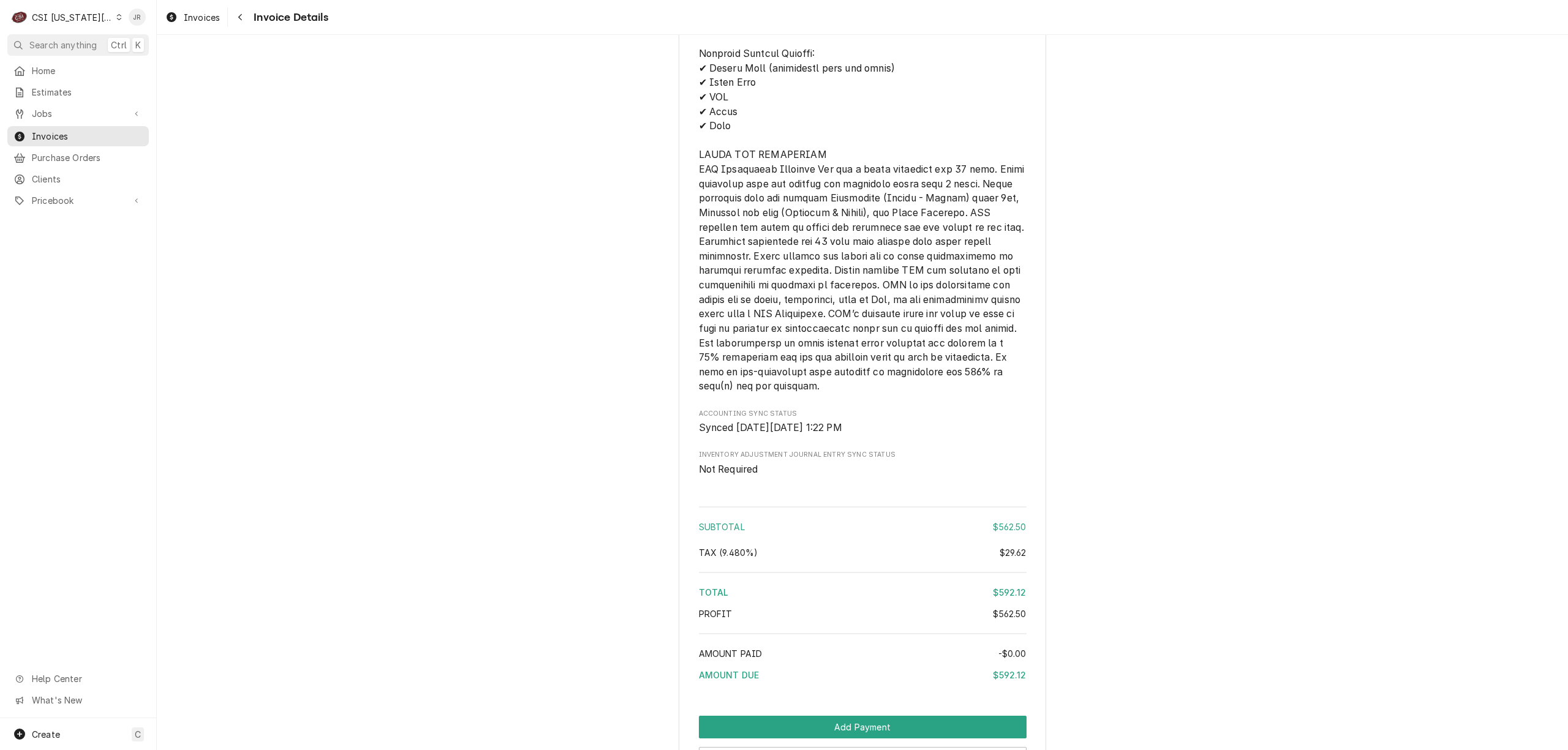
scroll to position [1936, 0]
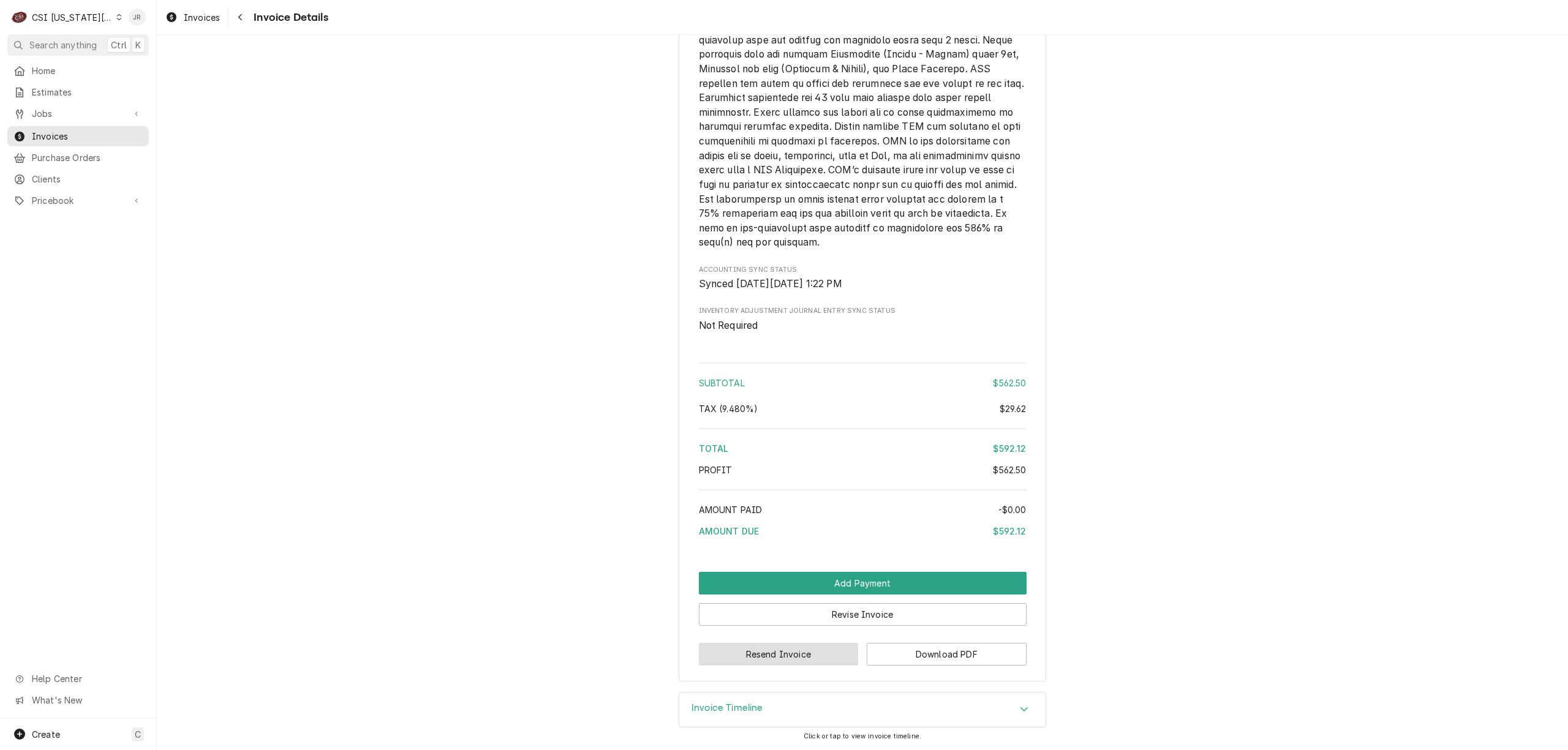
click at [812, 655] on button "Resend Invoice" at bounding box center [778, 654] width 160 height 23
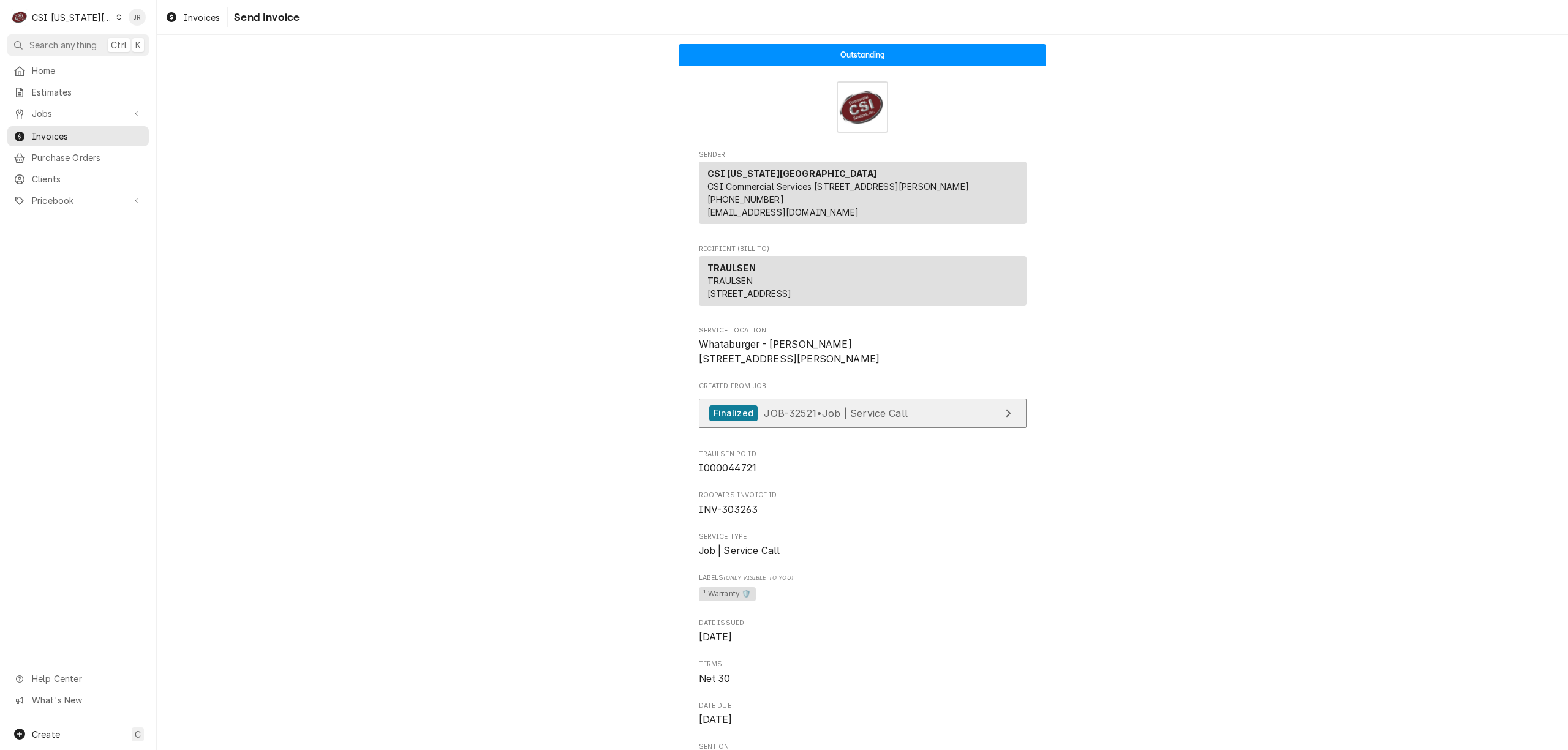
click at [897, 419] on span "JOB-32521 • Job | Service Call" at bounding box center [835, 412] width 144 height 13
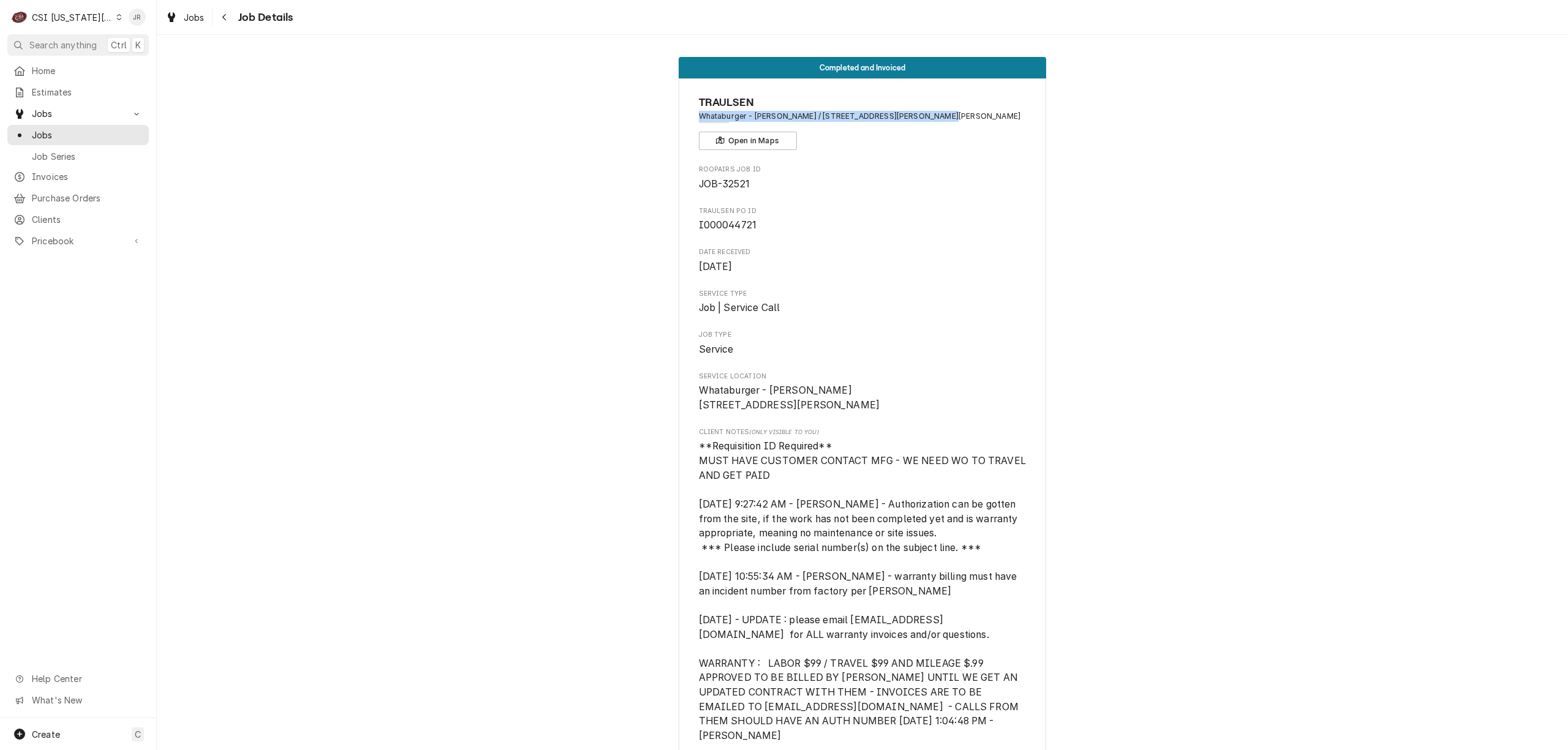
drag, startPoint x: 931, startPoint y: 106, endPoint x: 920, endPoint y: 116, distance: 14.9
click at [917, 113] on div "TRAULSEN Whataburger - [PERSON_NAME] / [STREET_ADDRESS][PERSON_NAME][PERSON_NAM…" at bounding box center [862, 122] width 327 height 55
click at [926, 116] on span "Whataburger - [PERSON_NAME] / [STREET_ADDRESS][PERSON_NAME][PERSON_NAME]" at bounding box center [862, 116] width 327 height 11
drag, startPoint x: 931, startPoint y: 116, endPoint x: 787, endPoint y: 115, distance: 144.0
click at [784, 112] on span "Whataburger - [PERSON_NAME] / [STREET_ADDRESS][PERSON_NAME][PERSON_NAME]" at bounding box center [862, 116] width 327 height 11
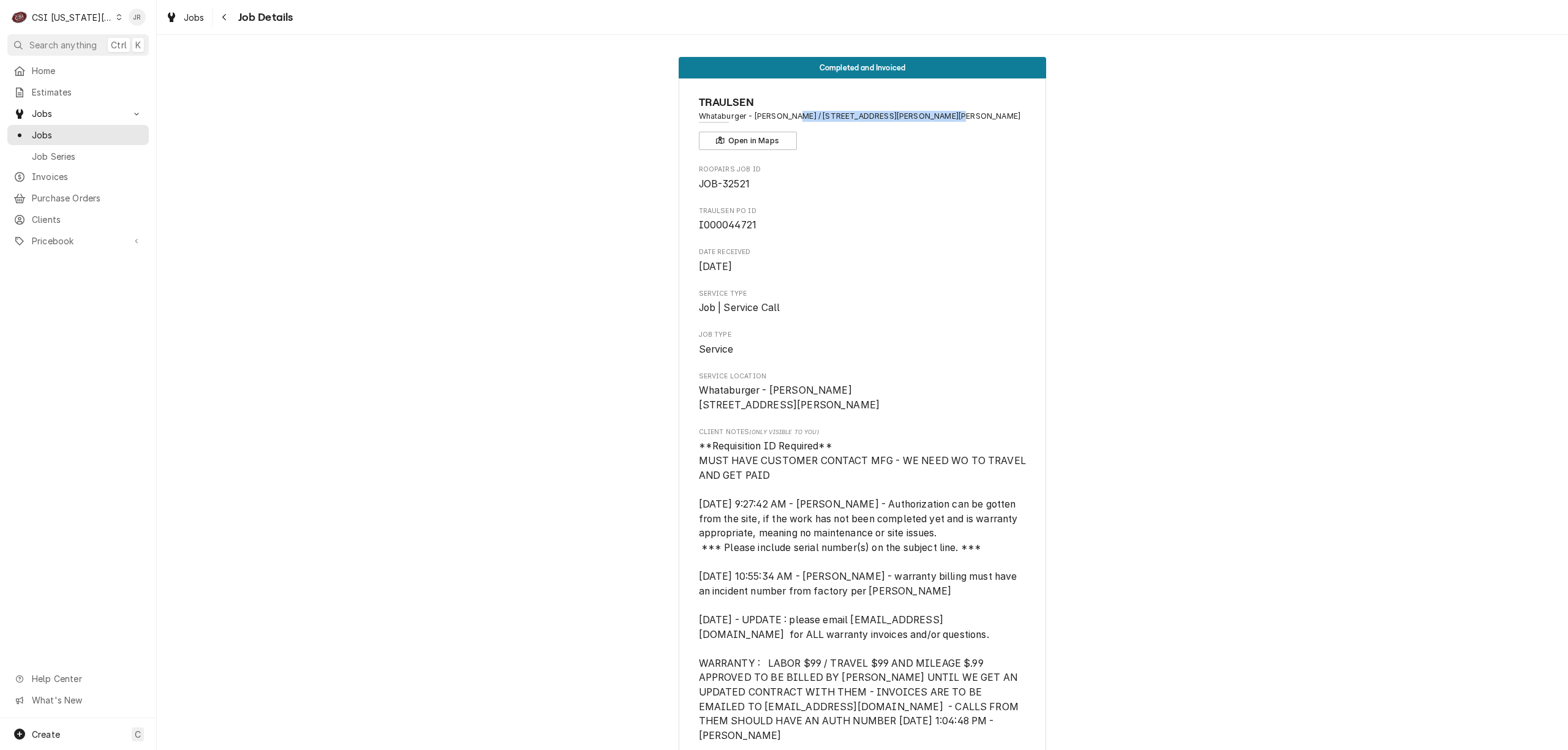
copy span "[STREET_ADDRESS][PERSON_NAME][PERSON_NAME]"
